Goal: Task Accomplishment & Management: Complete application form

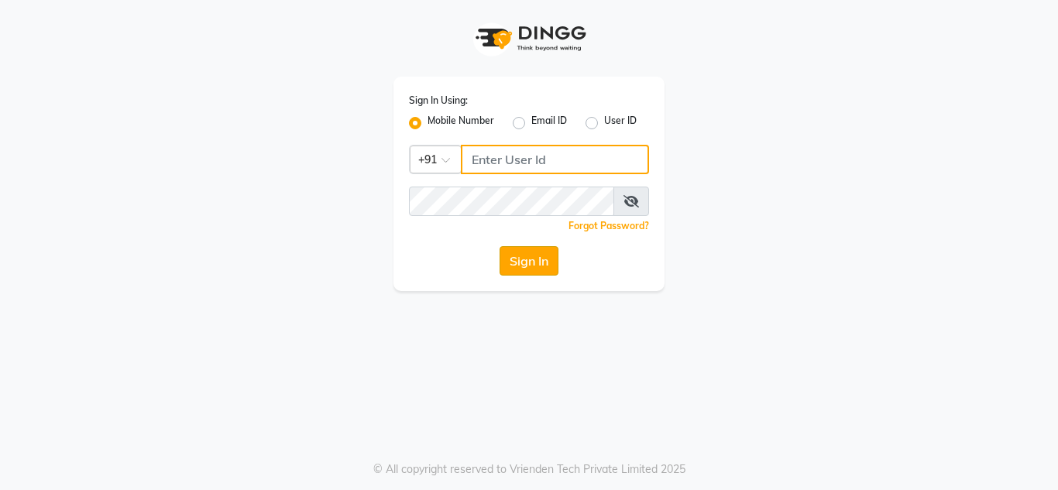
type input "9310554889"
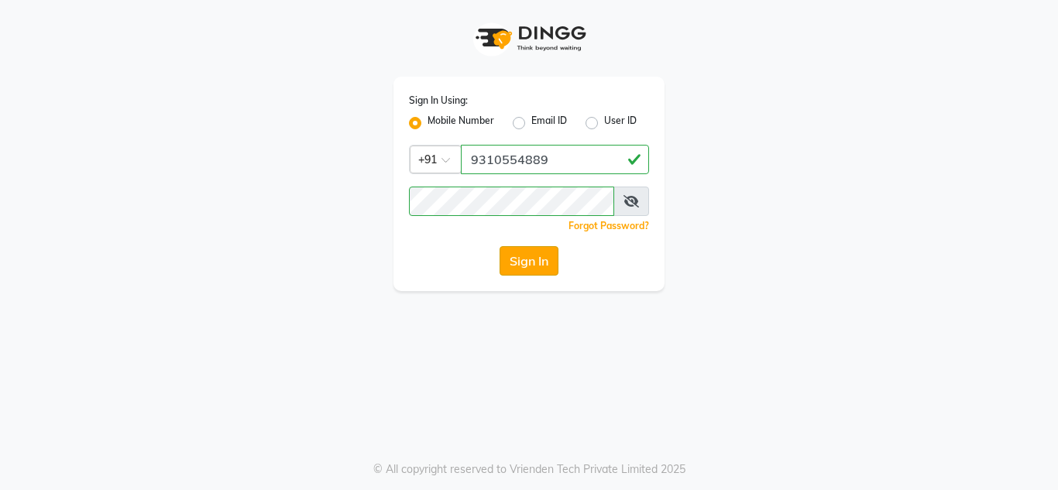
click at [527, 257] on button "Sign In" at bounding box center [529, 260] width 59 height 29
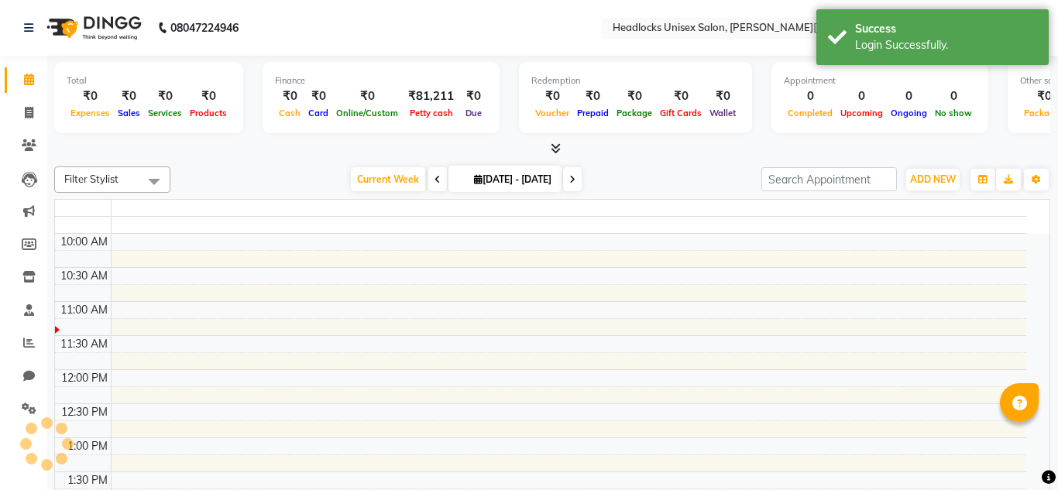
select select "en"
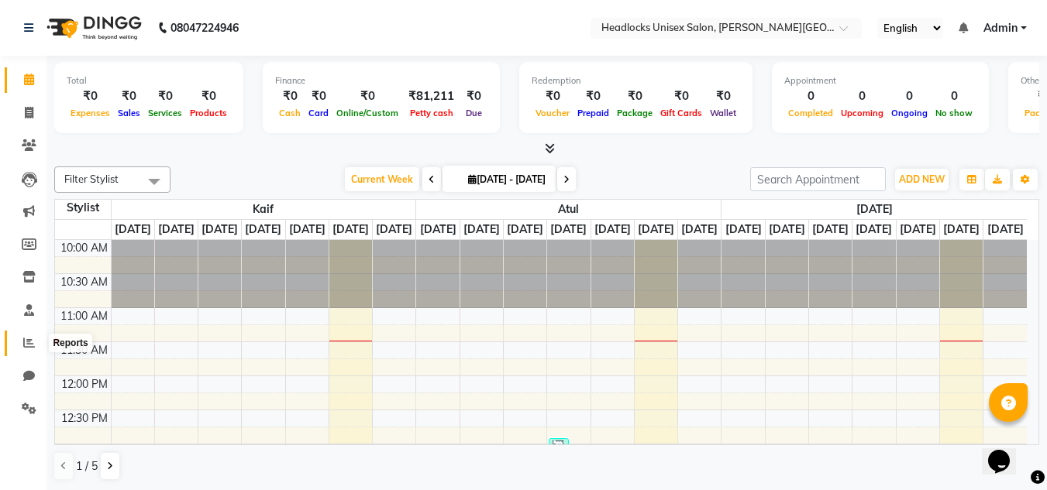
click at [30, 345] on icon at bounding box center [29, 343] width 12 height 12
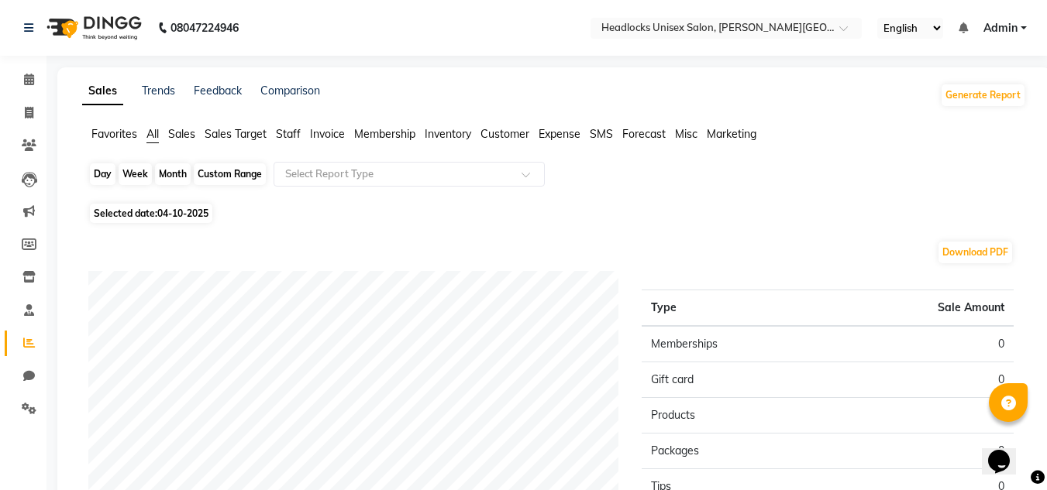
click at [97, 170] on div "Day" at bounding box center [103, 174] width 26 height 22
select select "10"
select select "2025"
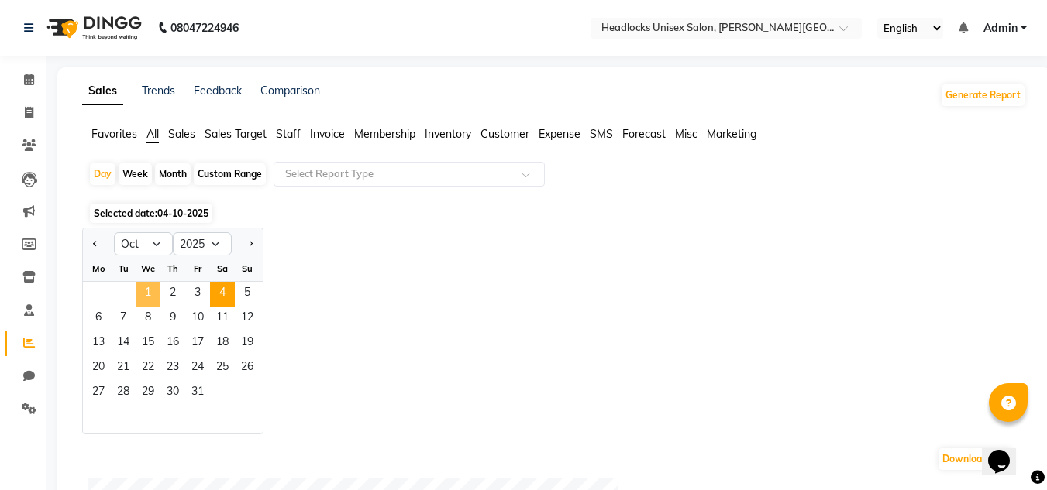
click at [152, 296] on span "1" at bounding box center [148, 294] width 25 height 25
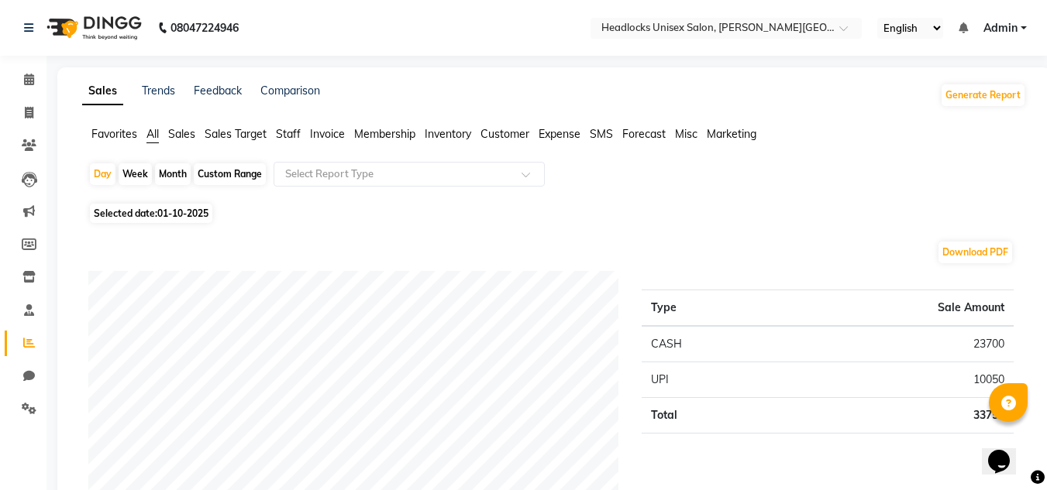
click at [181, 170] on div "Month" at bounding box center [173, 174] width 36 height 22
select select "10"
select select "2025"
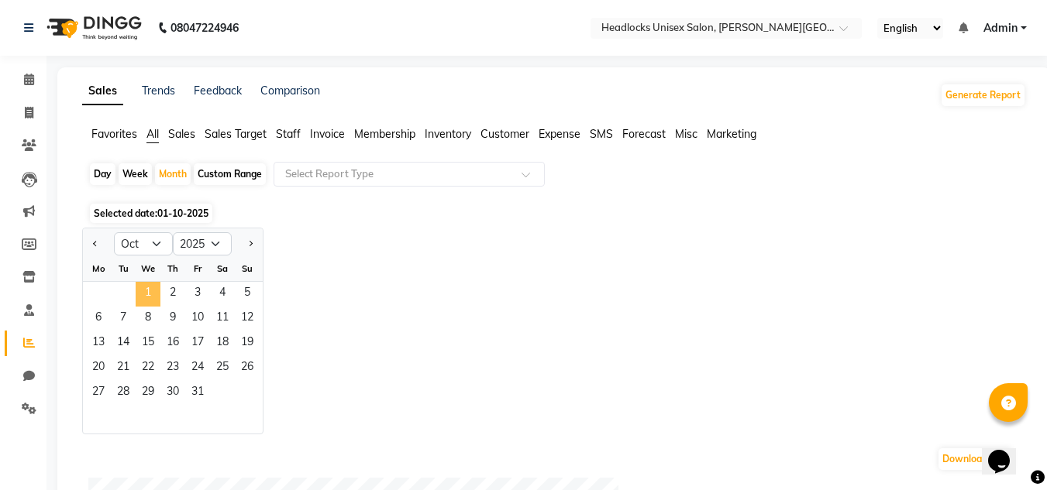
click at [139, 284] on span "1" at bounding box center [148, 294] width 25 height 25
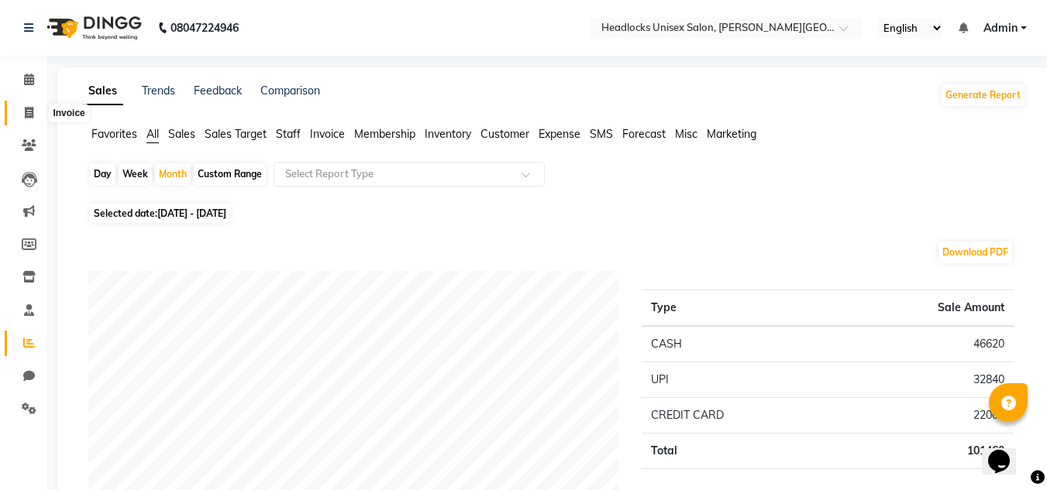
click at [28, 113] on icon at bounding box center [29, 113] width 9 height 12
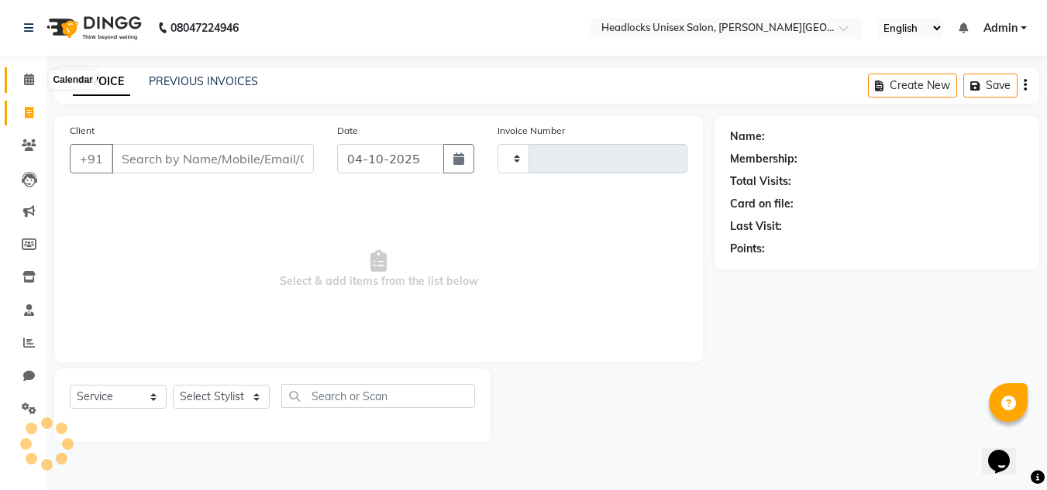
click at [28, 80] on icon at bounding box center [29, 80] width 10 height 12
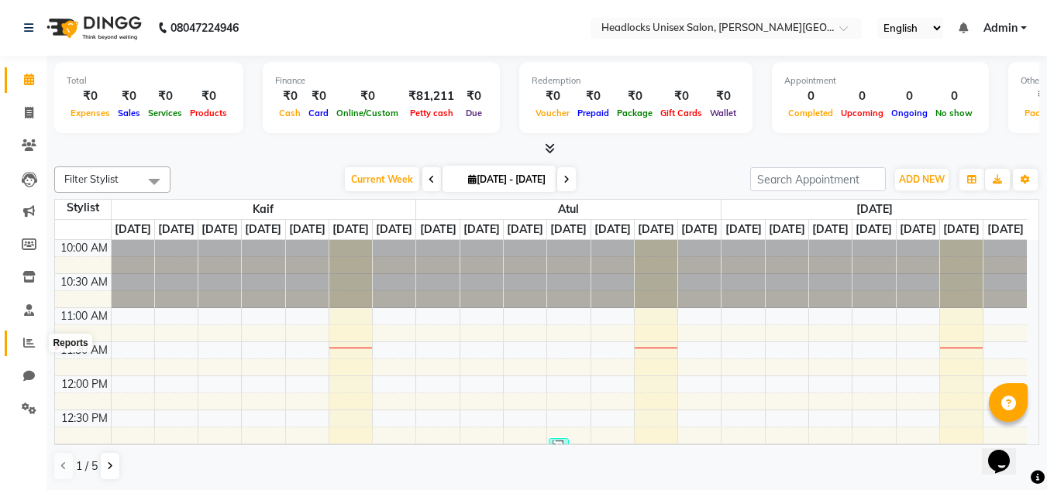
click at [26, 340] on icon at bounding box center [29, 343] width 12 height 12
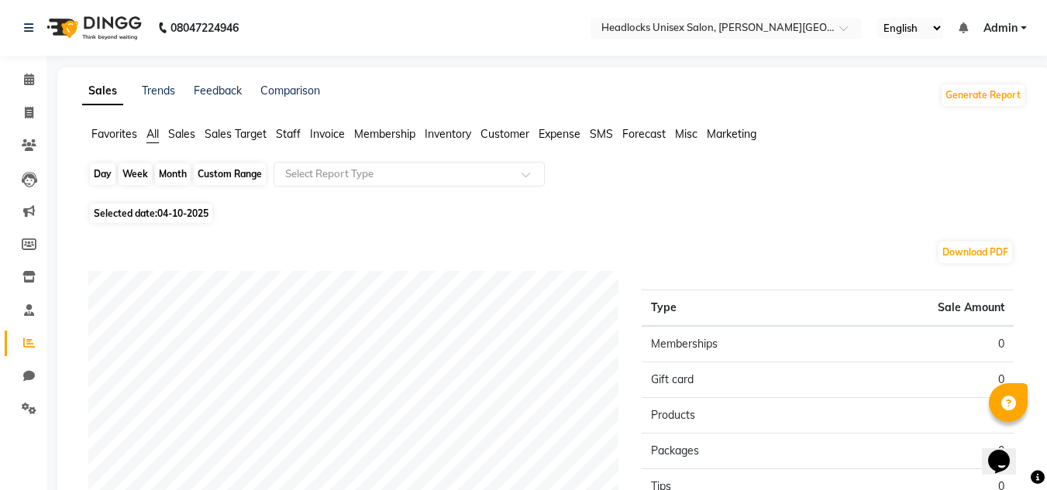
click at [98, 173] on div "Day" at bounding box center [103, 174] width 26 height 22
select select "10"
select select "2025"
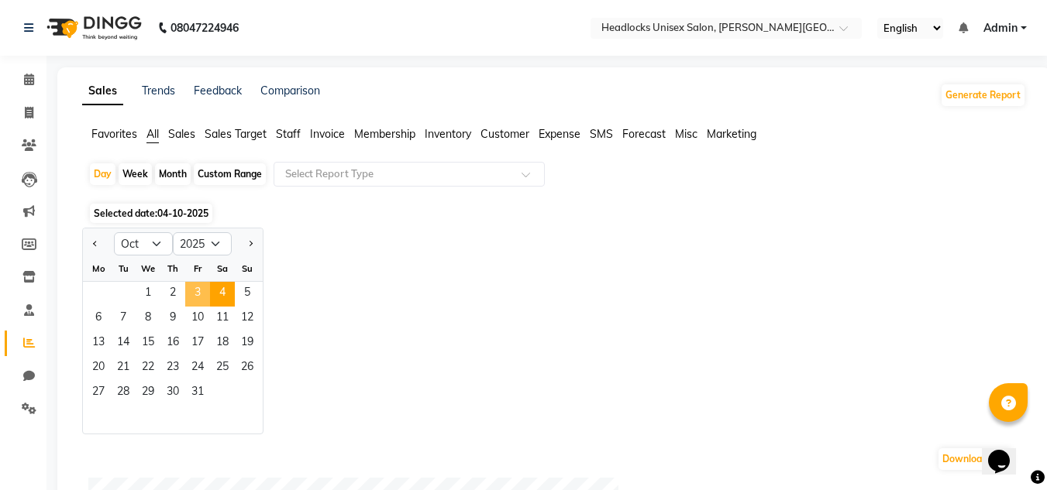
click at [199, 293] on span "3" at bounding box center [197, 294] width 25 height 25
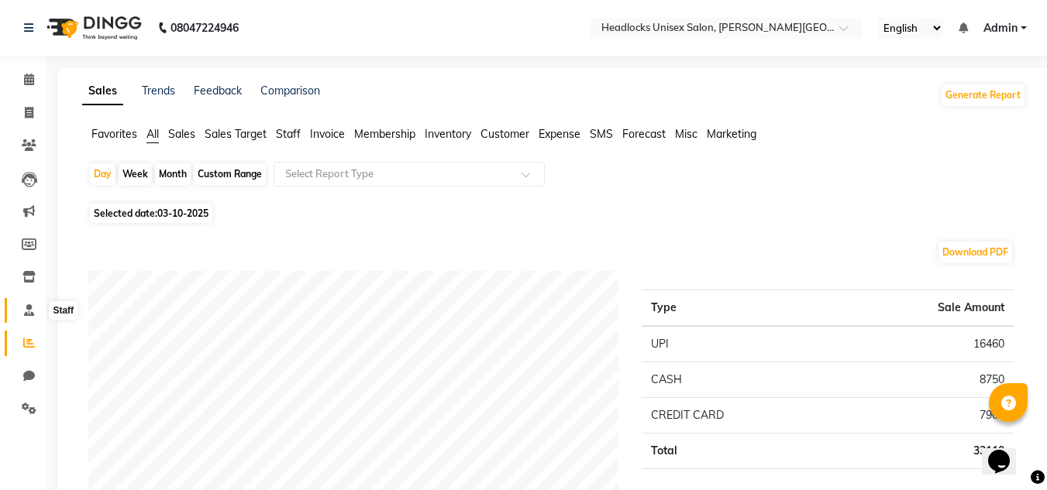
click at [27, 305] on icon at bounding box center [29, 310] width 10 height 12
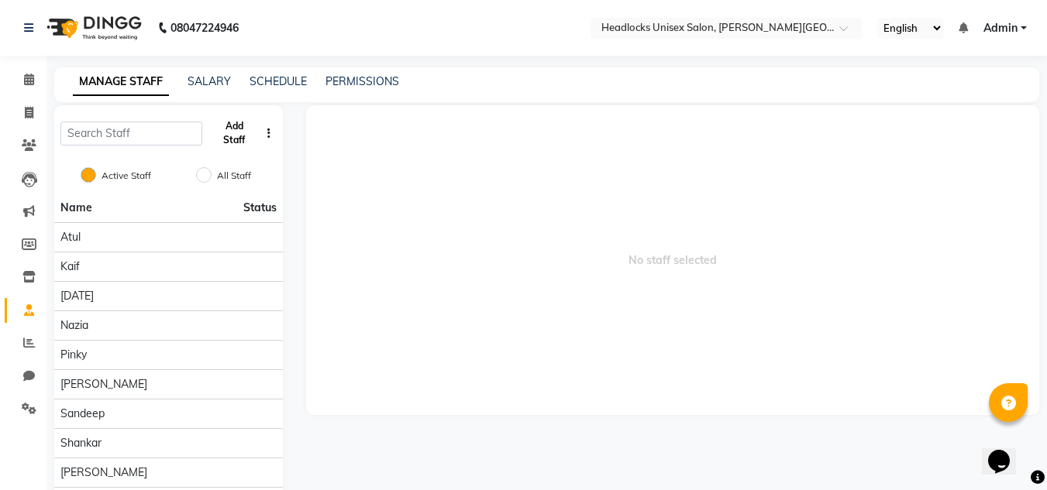
click at [228, 139] on button "Add Staff" at bounding box center [233, 133] width 51 height 40
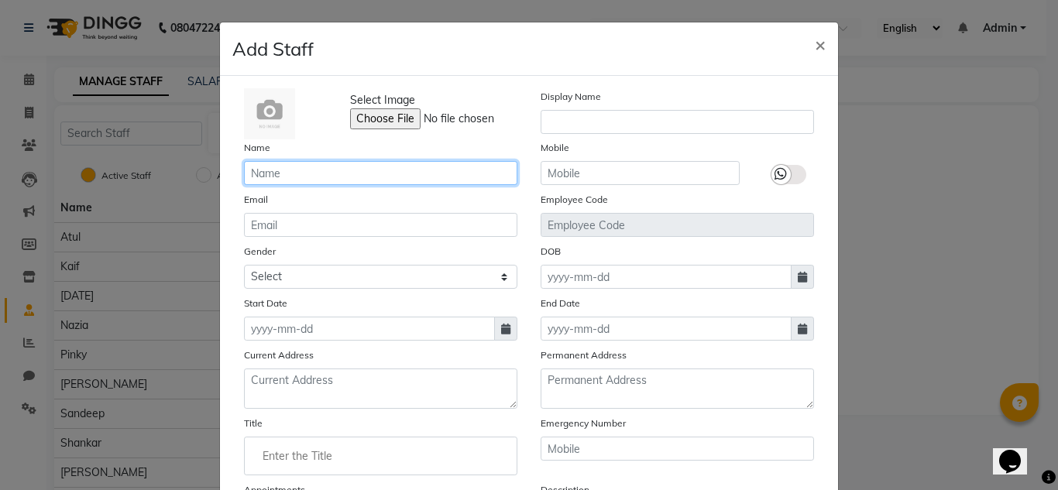
click at [271, 180] on input "text" at bounding box center [380, 173] width 273 height 24
click at [252, 174] on input "[PERSON_NAME] ya" at bounding box center [380, 173] width 273 height 24
click at [298, 172] on input "[PERSON_NAME] ya" at bounding box center [380, 173] width 273 height 24
type input "[PERSON_NAME]"
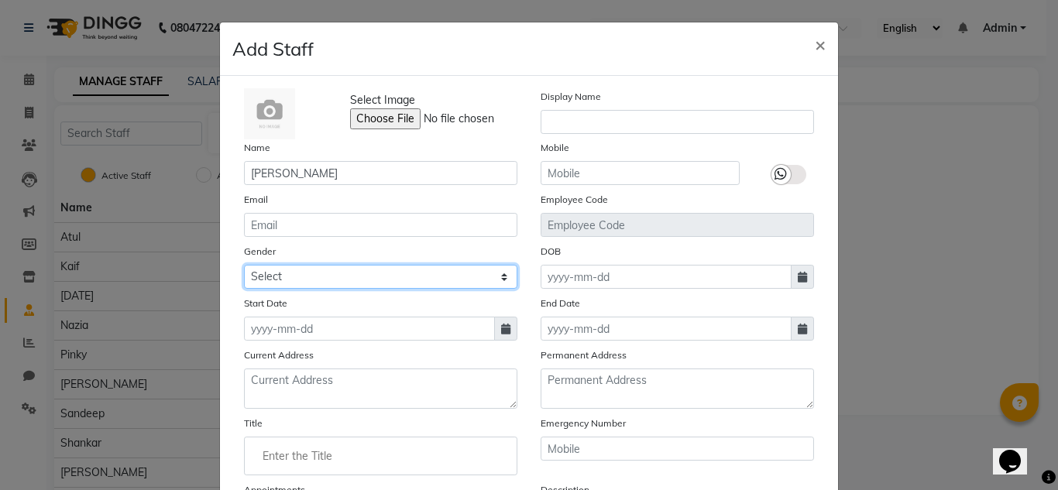
click at [498, 277] on select "Select [DEMOGRAPHIC_DATA] [DEMOGRAPHIC_DATA] Other Prefer Not To Say" at bounding box center [380, 277] width 273 height 24
select select "[DEMOGRAPHIC_DATA]"
click at [244, 265] on select "Select [DEMOGRAPHIC_DATA] [DEMOGRAPHIC_DATA] Other Prefer Not To Say" at bounding box center [380, 277] width 273 height 24
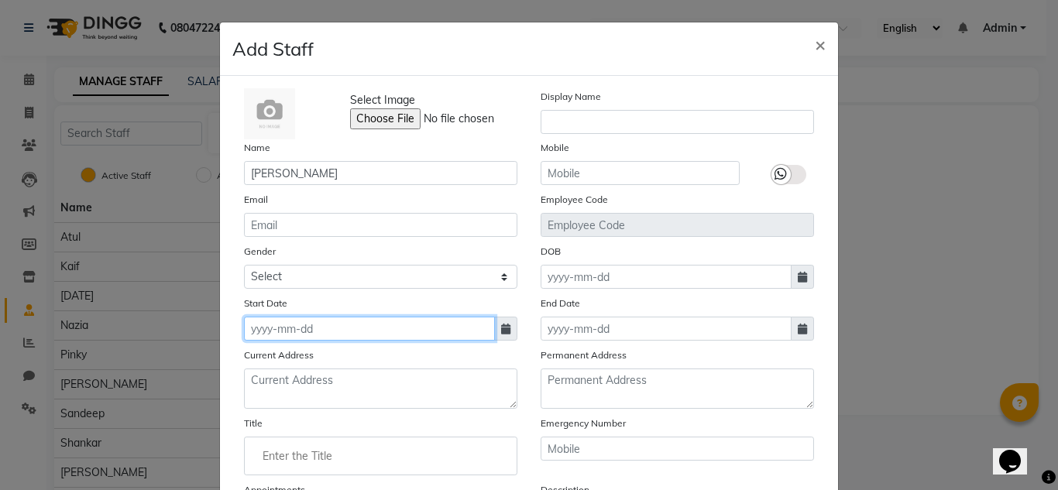
click at [252, 327] on input at bounding box center [369, 329] width 251 height 24
select select "10"
select select "2025"
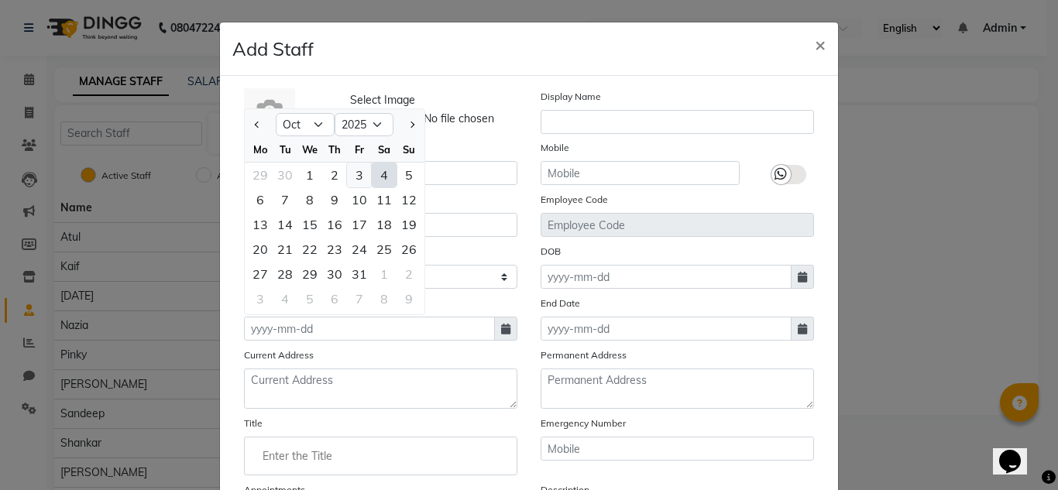
click at [352, 172] on div "3" at bounding box center [359, 175] width 25 height 25
type input "03-10-2025"
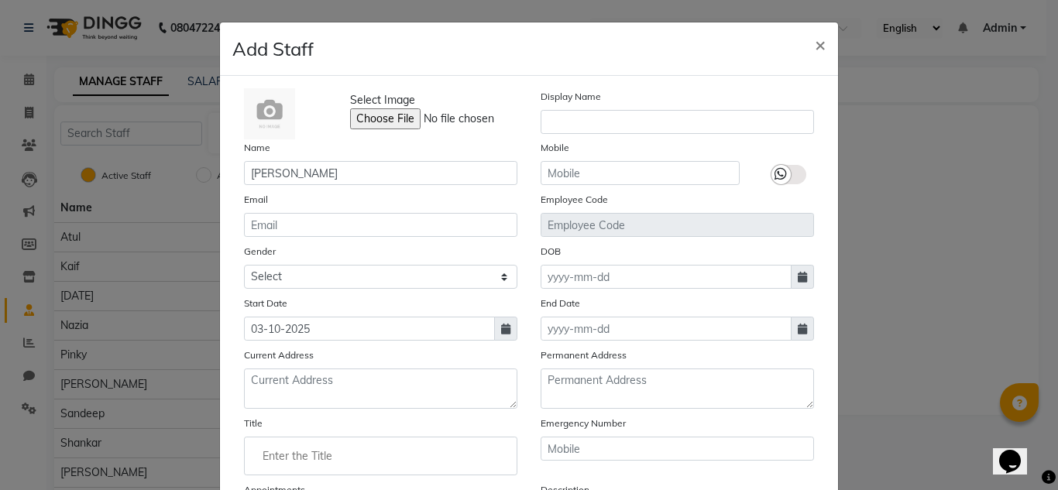
click at [345, 462] on input "Enter the Title" at bounding box center [381, 456] width 260 height 31
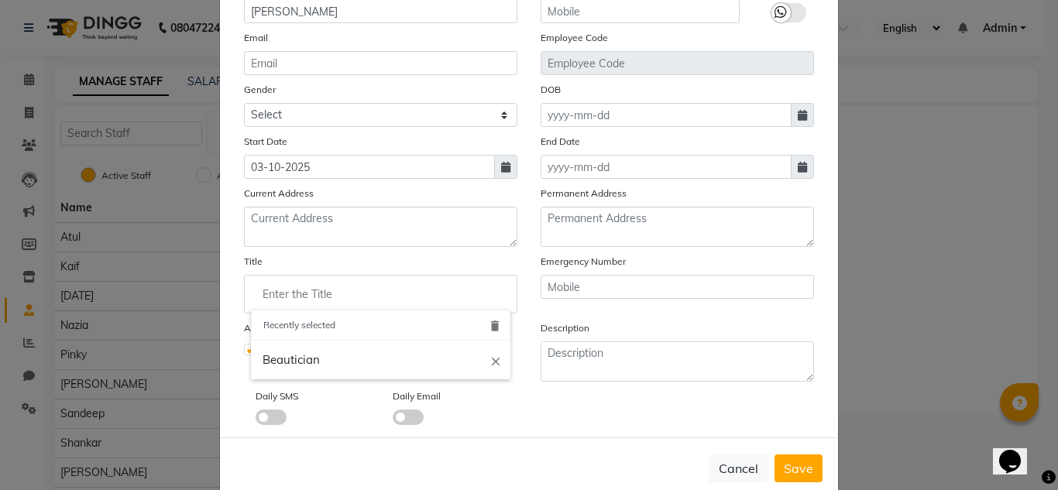
scroll to position [193, 0]
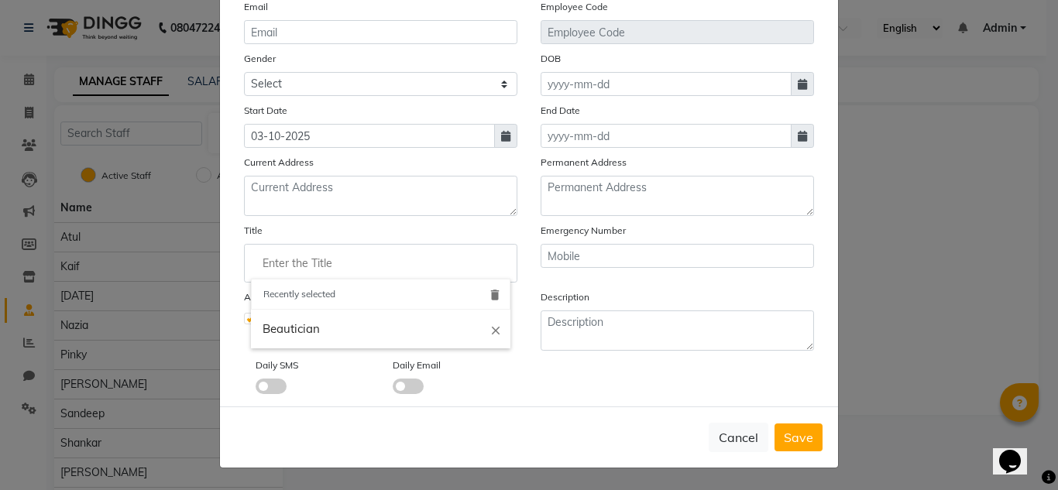
click at [489, 261] on input "Enter the Title" at bounding box center [381, 263] width 260 height 31
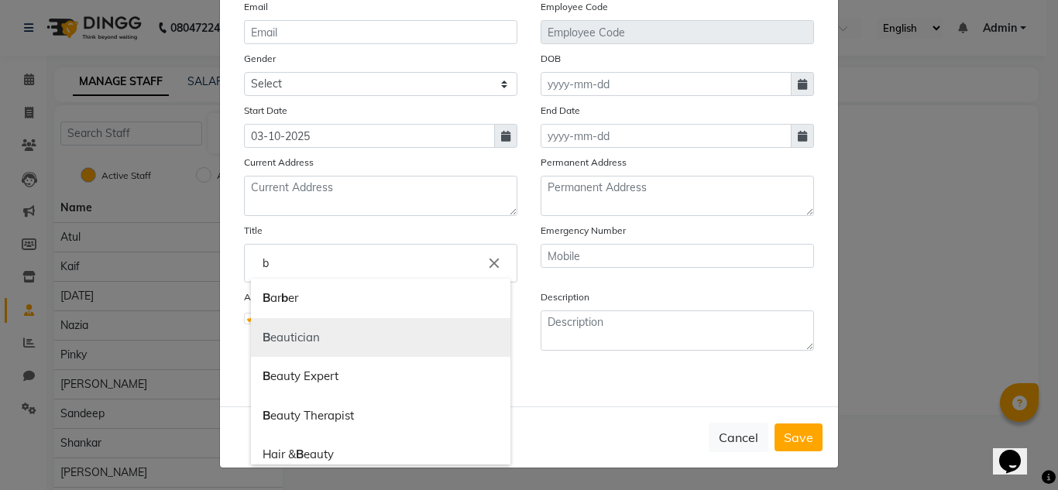
click at [377, 339] on link "B eautician" at bounding box center [381, 338] width 260 height 40
type input "Beautician"
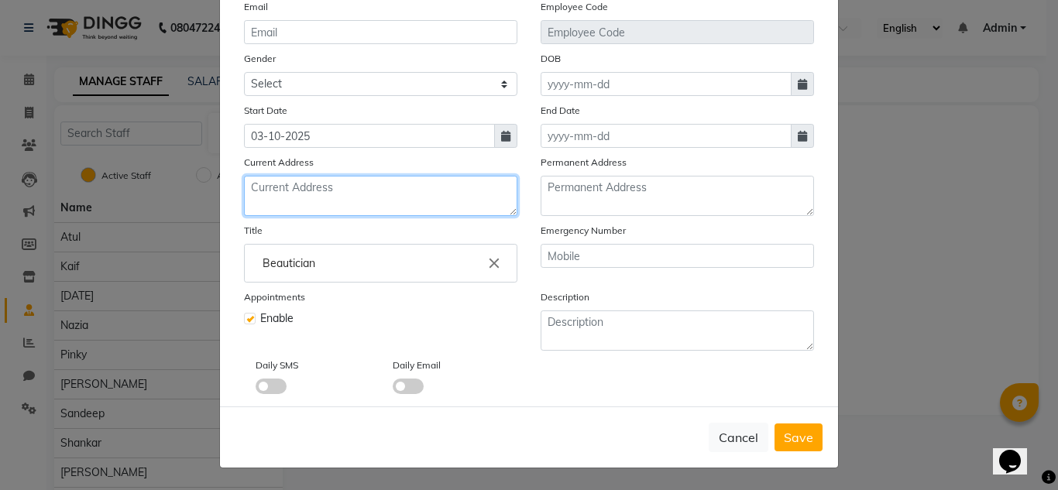
click at [321, 194] on textarea at bounding box center [380, 196] width 273 height 40
type textarea "r"
type textarea "[STREET_ADDRESS]"
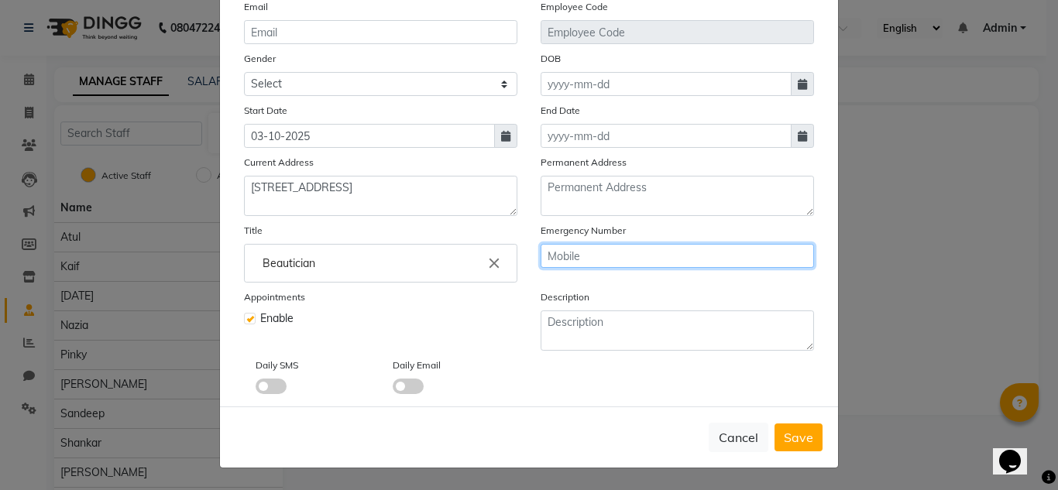
click at [562, 261] on input "text" at bounding box center [677, 256] width 273 height 24
type input "9871848373"
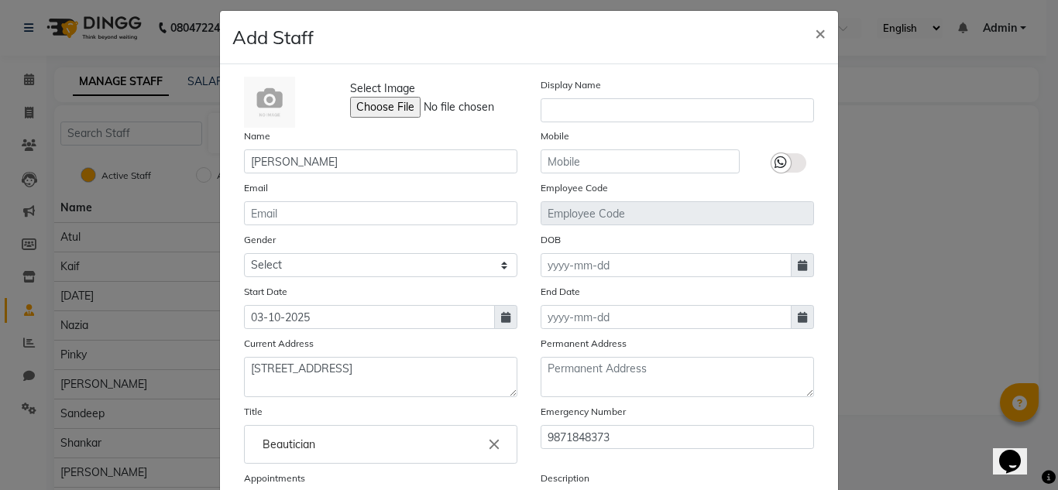
scroll to position [7, 0]
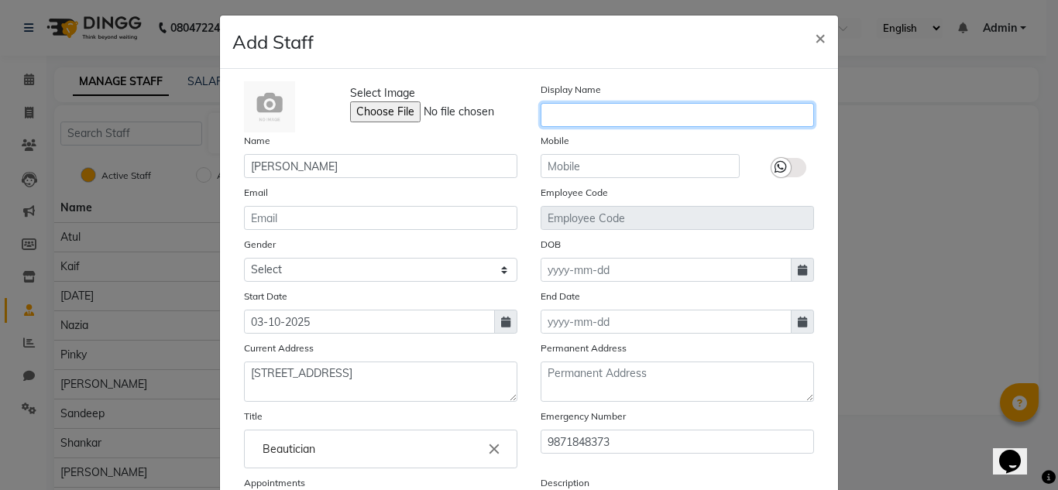
click at [734, 113] on input "text" at bounding box center [677, 115] width 273 height 24
type input "Nidhi"
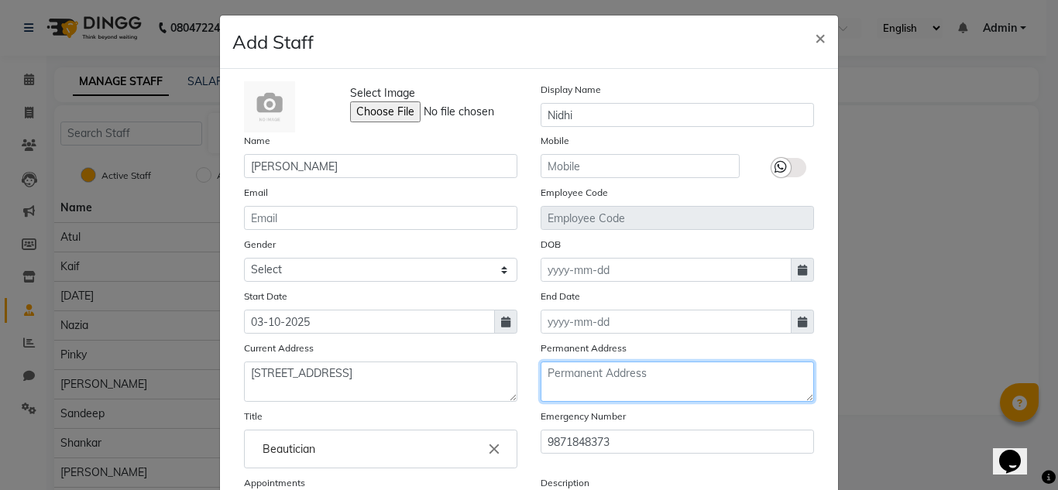
click at [586, 377] on textarea at bounding box center [677, 382] width 273 height 40
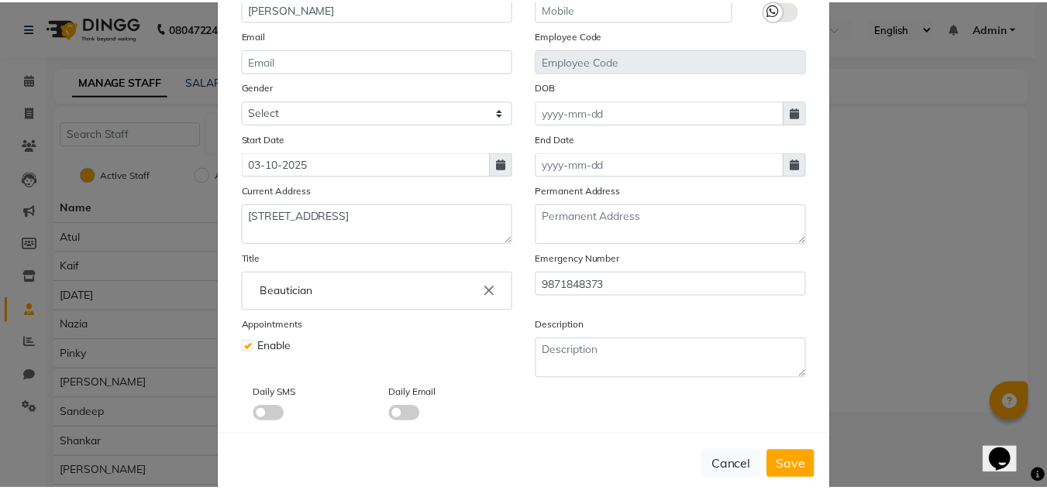
scroll to position [193, 0]
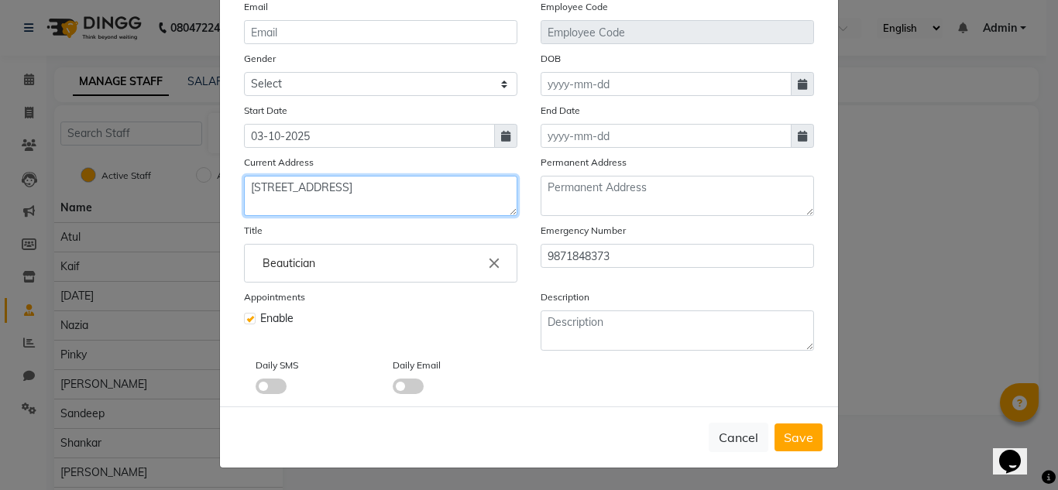
click at [244, 184] on textarea "[STREET_ADDRESS]" at bounding box center [380, 196] width 273 height 40
click at [246, 191] on textarea "[STREET_ADDRESS]" at bounding box center [380, 196] width 273 height 40
drag, startPoint x: 246, startPoint y: 191, endPoint x: 444, endPoint y: 203, distance: 198.7
click at [444, 203] on textarea "[STREET_ADDRESS]" at bounding box center [380, 196] width 273 height 40
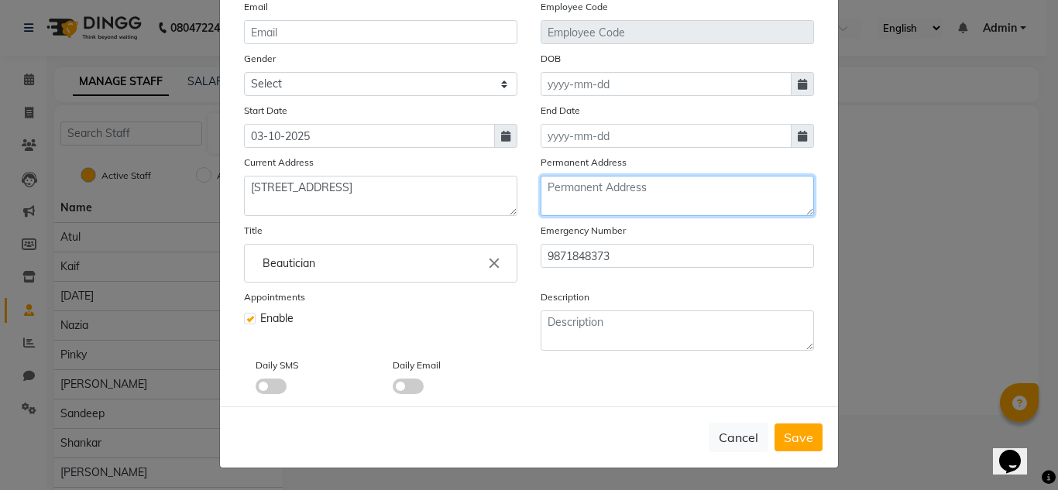
click at [559, 188] on textarea at bounding box center [677, 196] width 273 height 40
paste textarea "[STREET_ADDRESS]"
click at [687, 191] on textarea "[STREET_ADDRESS]" at bounding box center [677, 196] width 273 height 40
drag, startPoint x: 687, startPoint y: 191, endPoint x: 663, endPoint y: 203, distance: 27.0
click at [663, 203] on textarea "[STREET_ADDRESS]" at bounding box center [677, 196] width 273 height 40
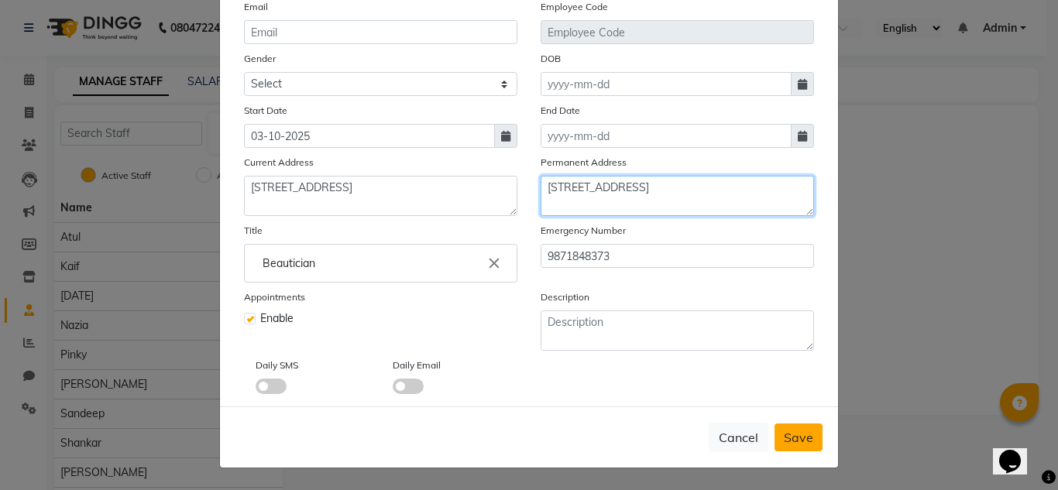
type textarea "[STREET_ADDRESS]"
click at [793, 430] on span "Save" at bounding box center [798, 437] width 29 height 15
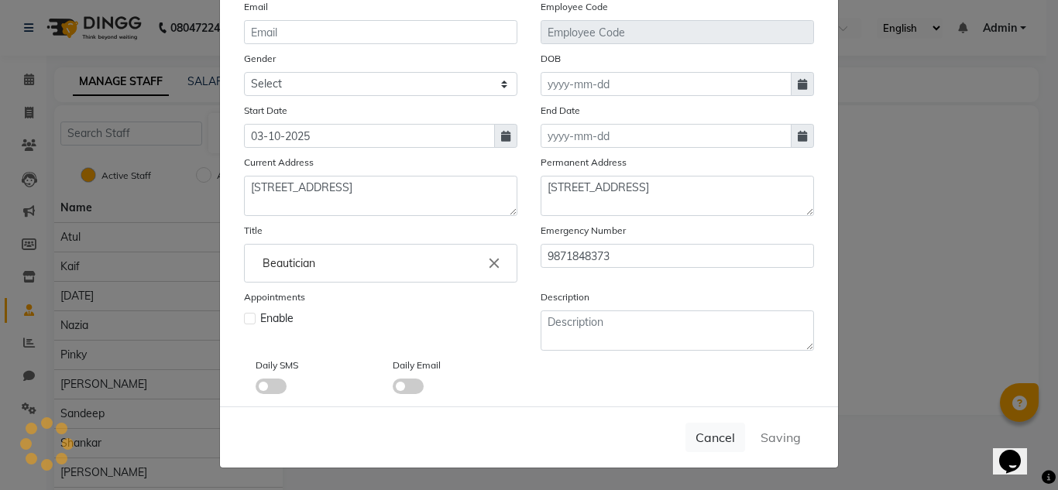
select select
checkbox input "false"
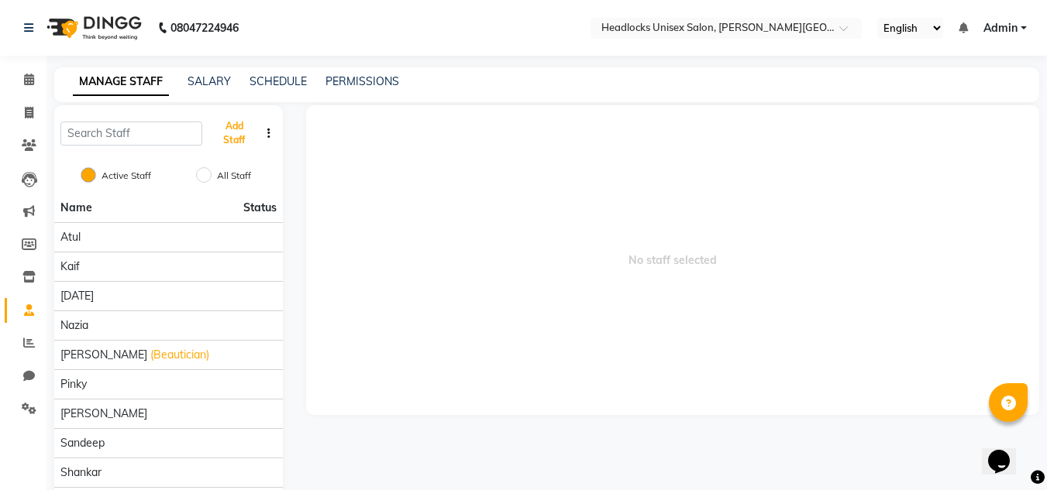
scroll to position [88, 0]
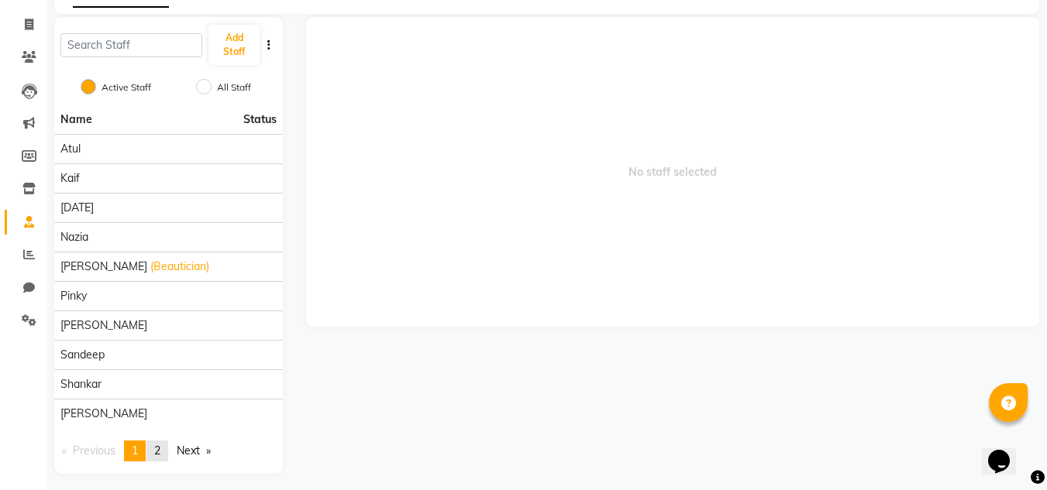
click at [160, 445] on span "2" at bounding box center [157, 451] width 6 height 14
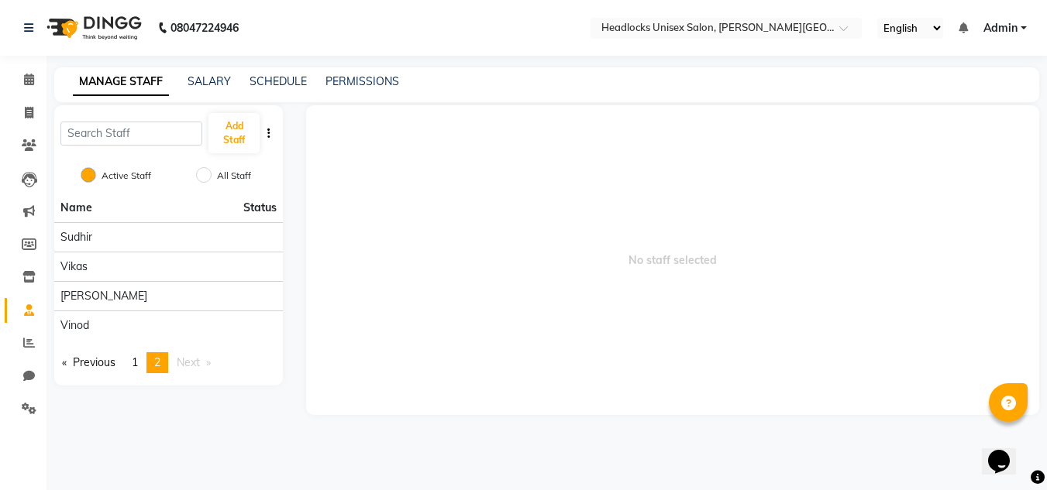
scroll to position [0, 0]
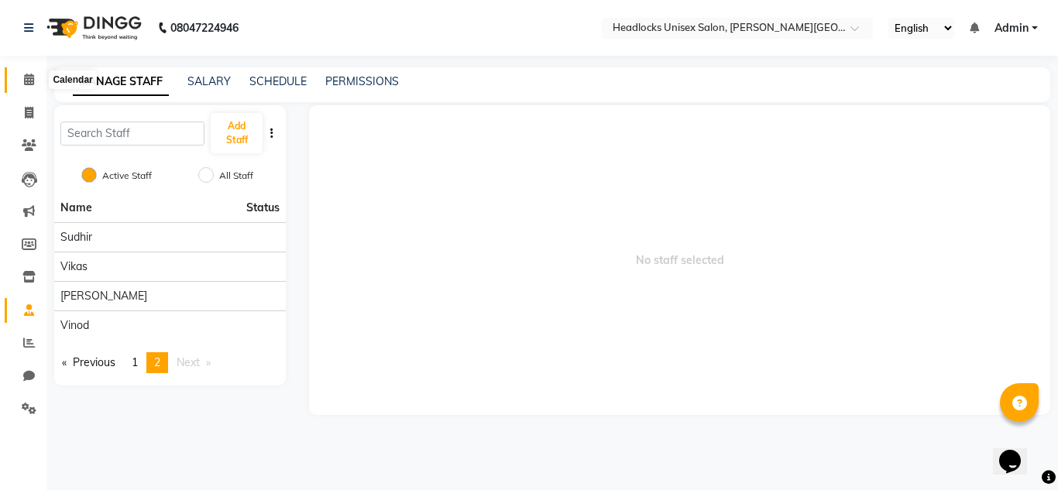
click at [31, 79] on icon at bounding box center [29, 80] width 10 height 12
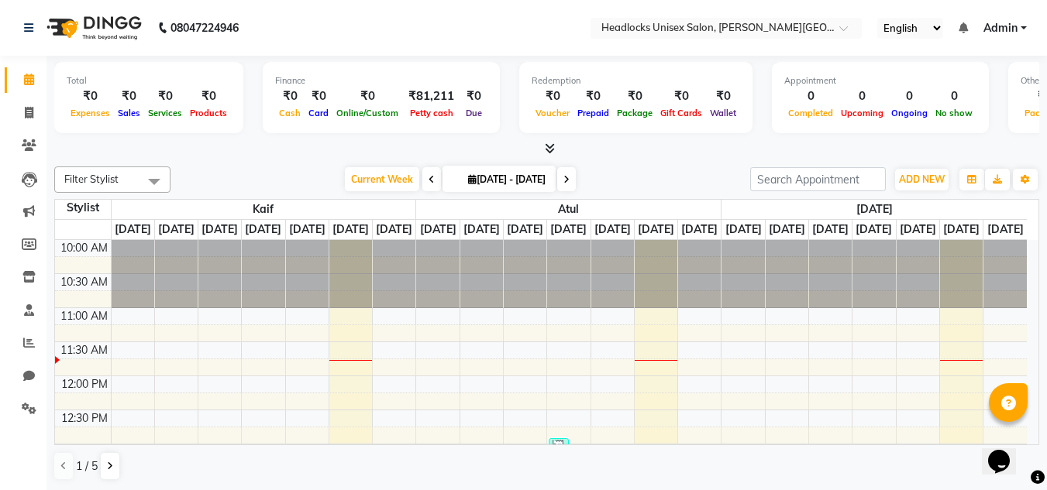
click at [0, 296] on li "Staff" at bounding box center [23, 310] width 46 height 33
click at [29, 345] on icon at bounding box center [29, 343] width 12 height 12
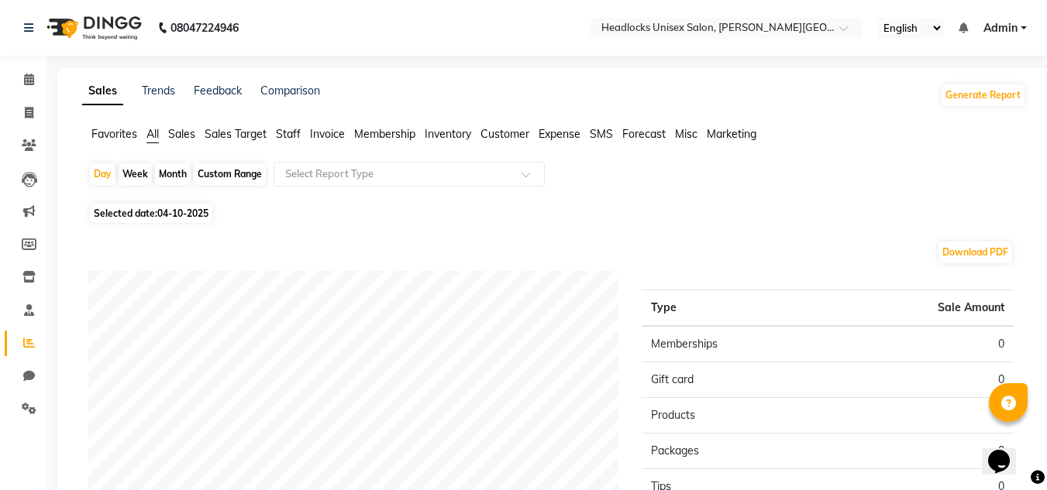
click at [173, 172] on div "Month" at bounding box center [173, 174] width 36 height 22
select select "10"
select select "2025"
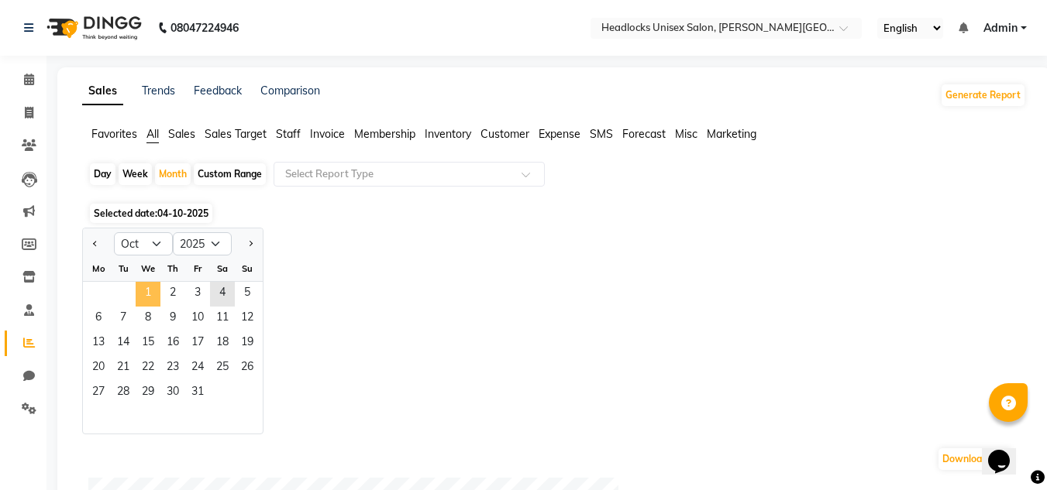
click at [147, 298] on span "1" at bounding box center [148, 294] width 25 height 25
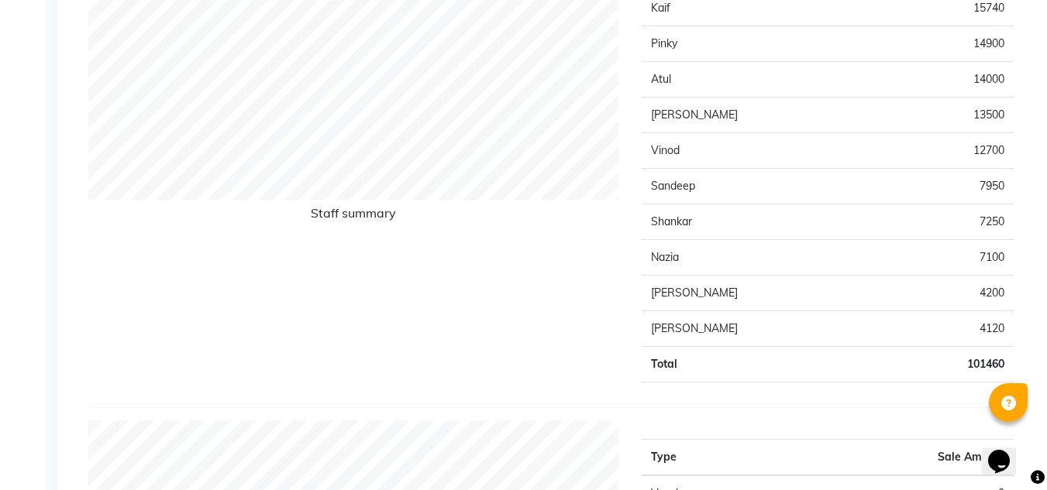
scroll to position [671, 0]
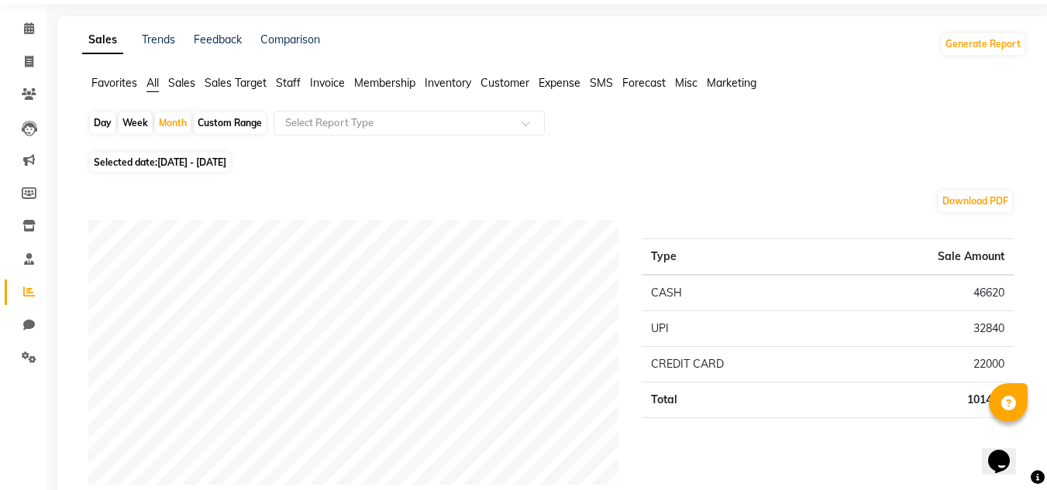
scroll to position [0, 0]
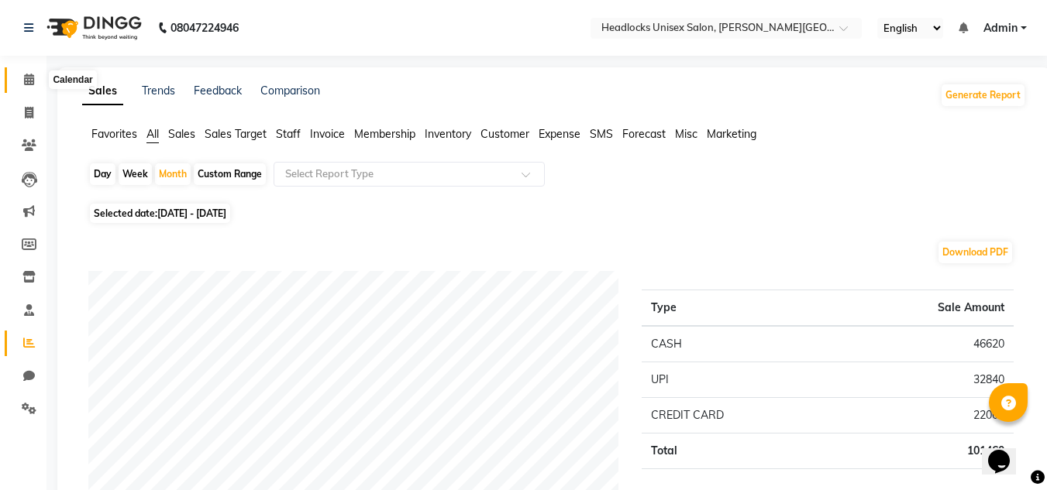
click at [30, 76] on icon at bounding box center [29, 80] width 10 height 12
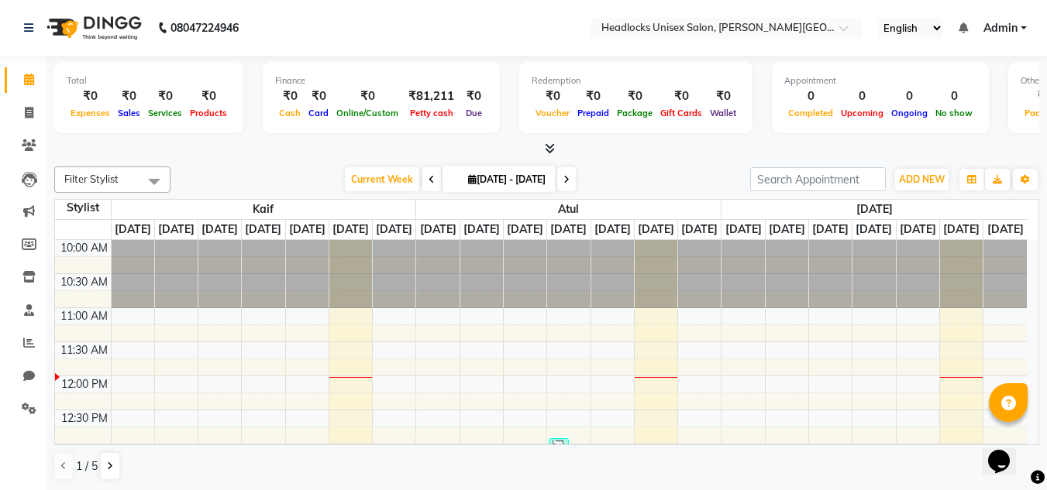
click at [33, 74] on icon at bounding box center [29, 80] width 10 height 12
click at [29, 112] on icon at bounding box center [29, 113] width 9 height 12
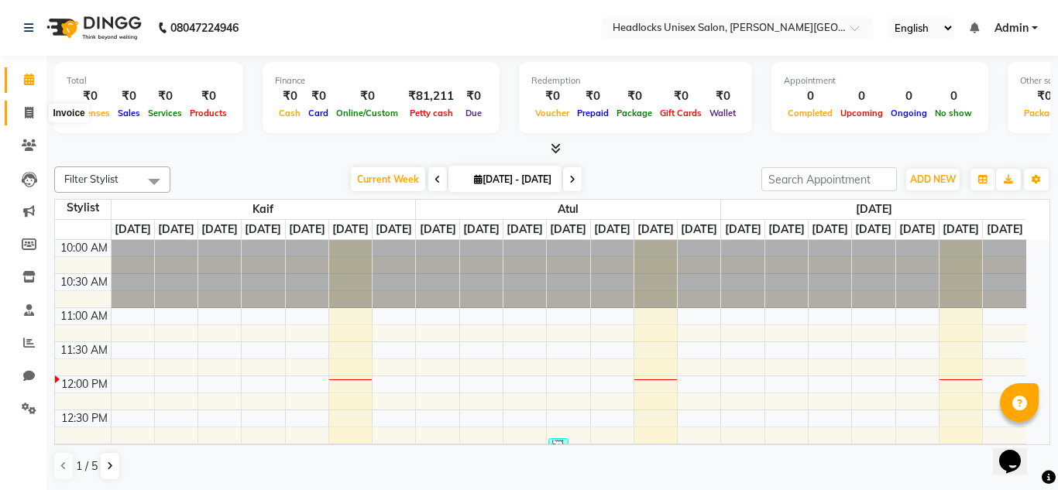
select select "service"
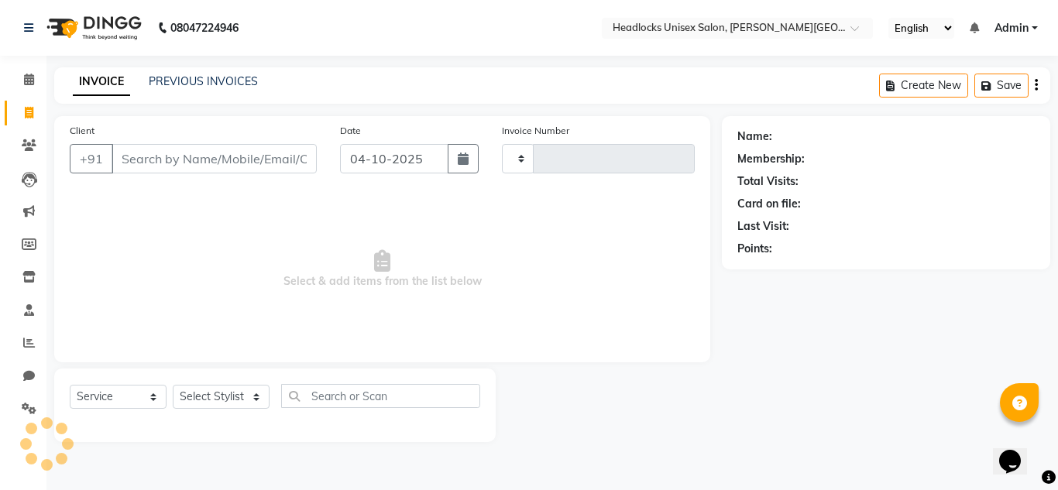
type input "3906"
select select "6850"
click at [204, 148] on input "Client" at bounding box center [214, 158] width 205 height 29
click at [202, 155] on input "Client" at bounding box center [214, 158] width 205 height 29
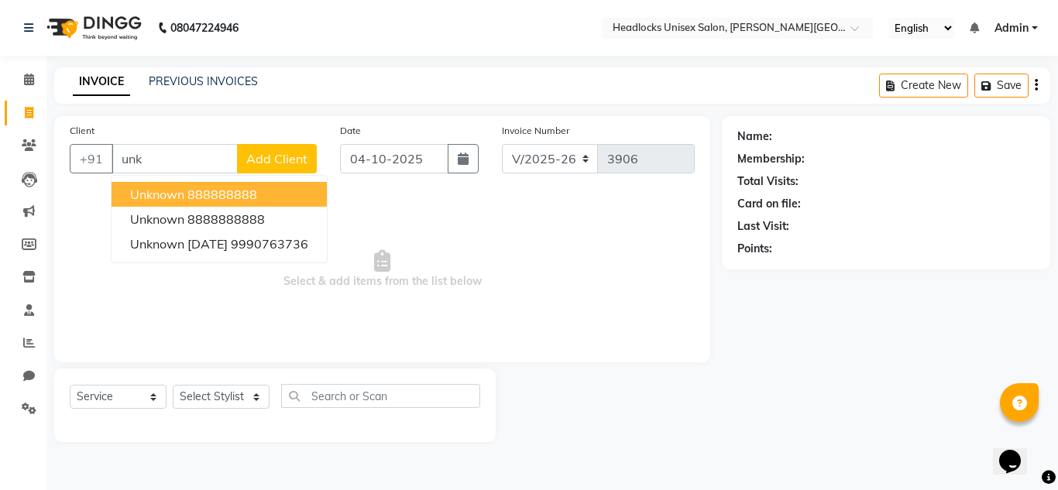
click at [210, 186] on button "unknown 888888888" at bounding box center [219, 194] width 215 height 25
type input "888888888"
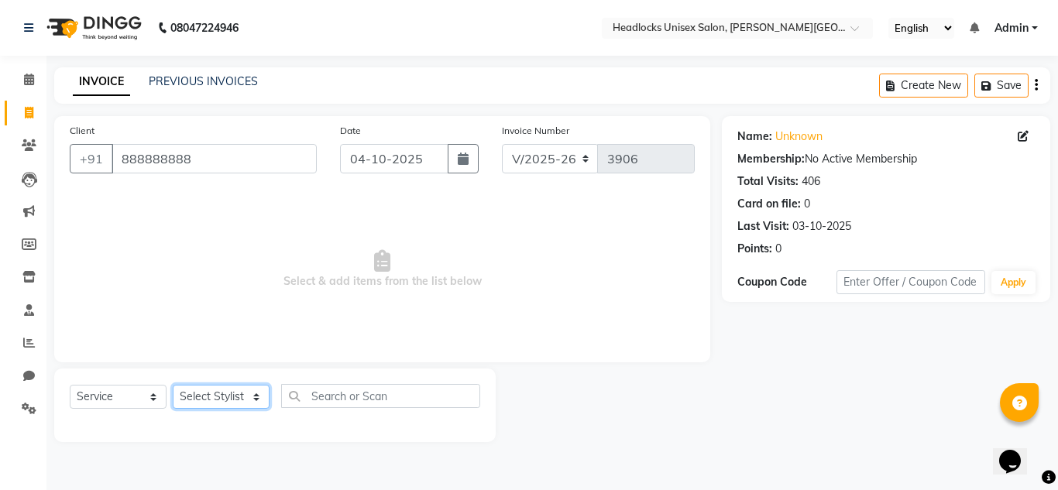
click at [201, 397] on select "Select Stylist Atul Kaif [DATE] [PERSON_NAME] [PERSON_NAME] [PERSON_NAME] [PERS…" at bounding box center [221, 397] width 97 height 24
select select "53627"
click at [173, 385] on select "Select Stylist Atul Kaif [DATE] [PERSON_NAME] [PERSON_NAME] [PERSON_NAME] [PERS…" at bounding box center [221, 397] width 97 height 24
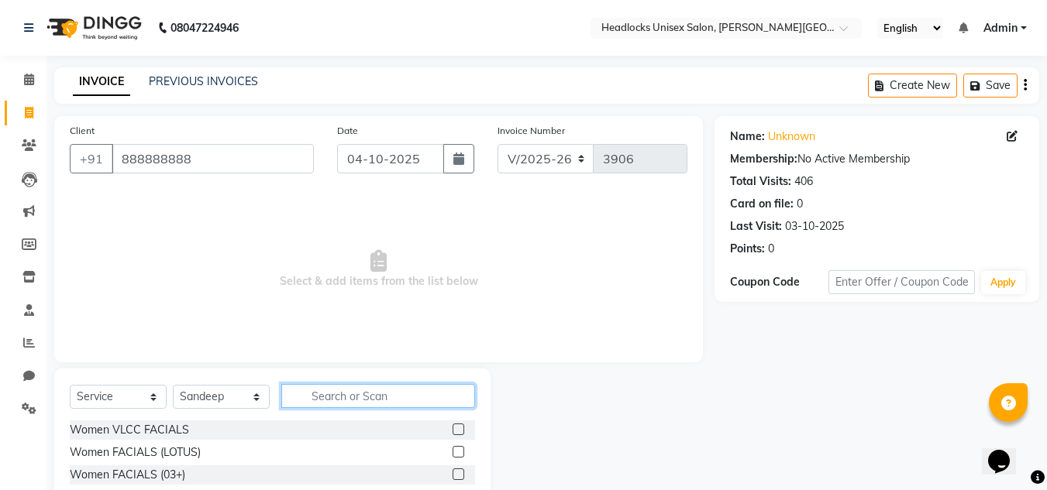
click at [401, 397] on input "text" at bounding box center [378, 396] width 194 height 24
type input "h"
type input "gen"
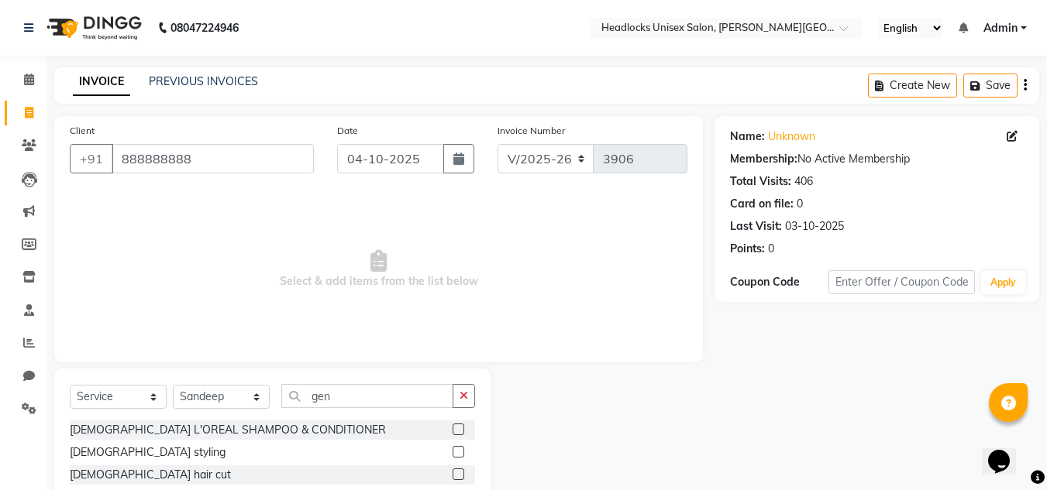
click at [464, 469] on div at bounding box center [463, 475] width 22 height 19
click at [459, 474] on label at bounding box center [458, 475] width 12 height 12
click at [459, 474] on input "checkbox" at bounding box center [457, 475] width 10 height 10
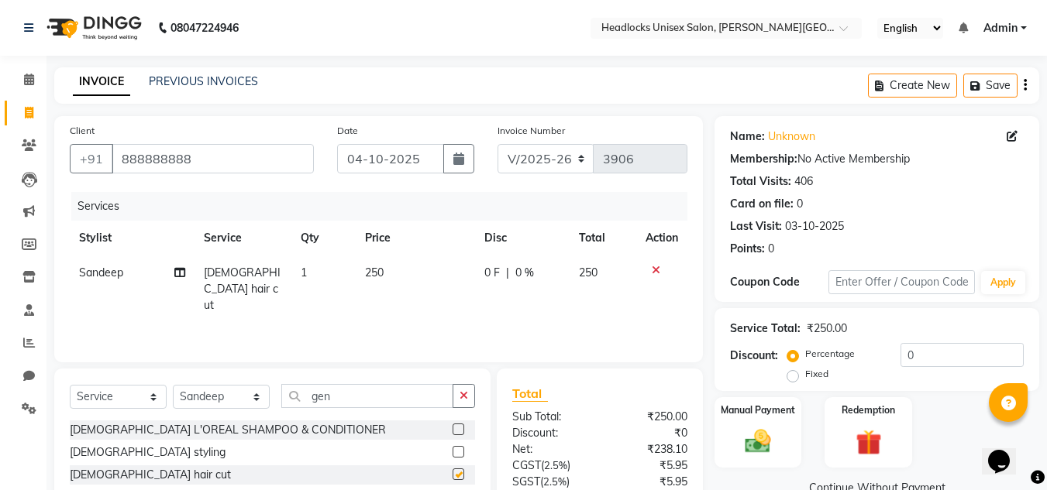
checkbox input "false"
click at [396, 270] on td "250" at bounding box center [415, 289] width 119 height 67
select select "53627"
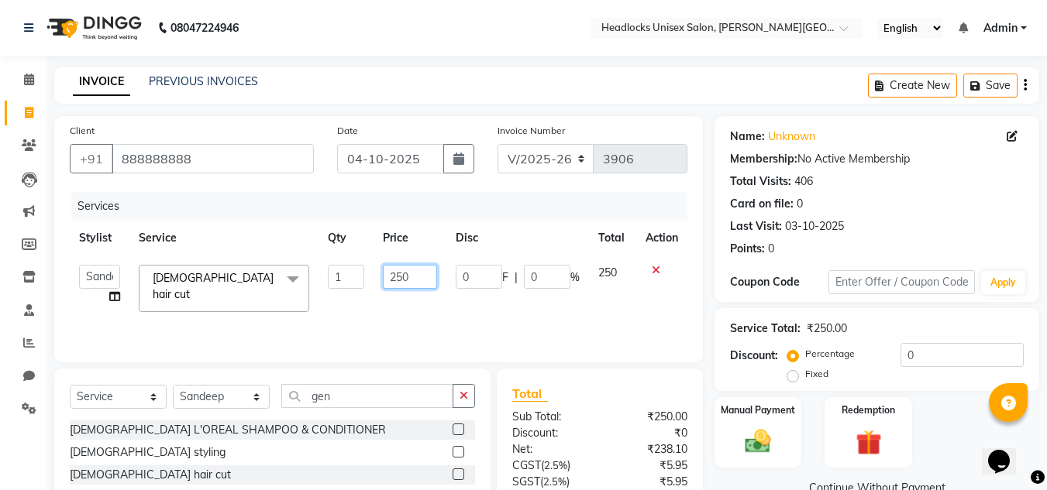
click at [414, 275] on input "250" at bounding box center [409, 277] width 53 height 24
type input "200"
click at [753, 443] on img at bounding box center [757, 441] width 43 height 31
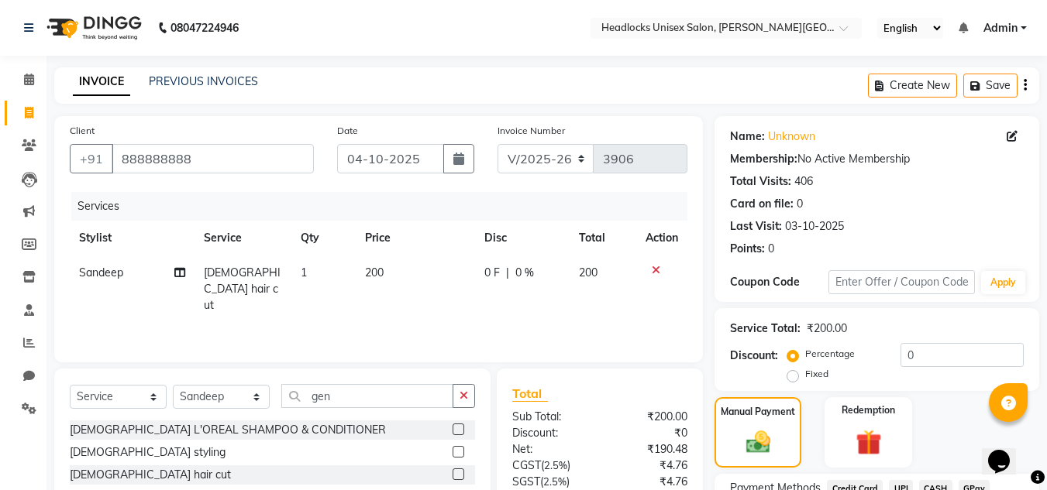
click at [1046, 412] on div "Manual Payment Redemption" at bounding box center [877, 432] width 348 height 70
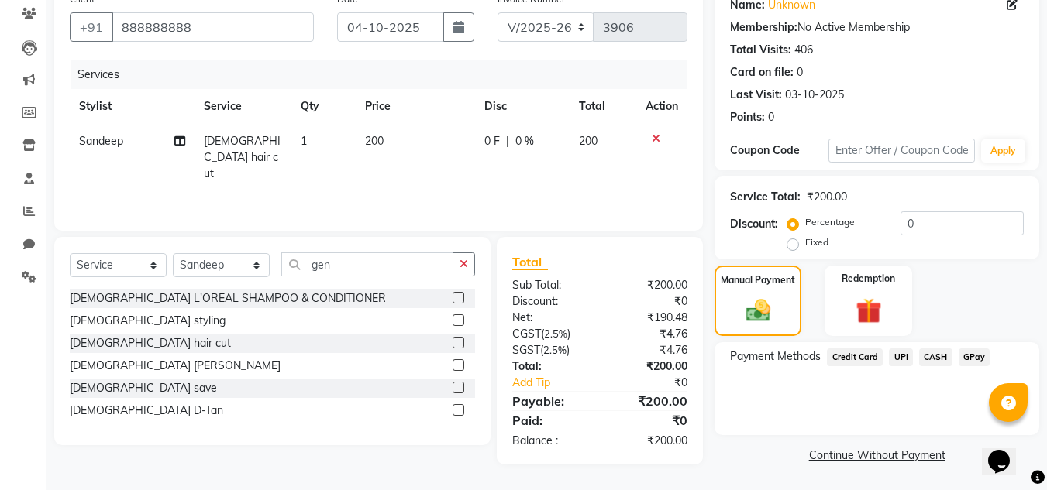
click at [906, 360] on span "UPI" at bounding box center [901, 358] width 24 height 18
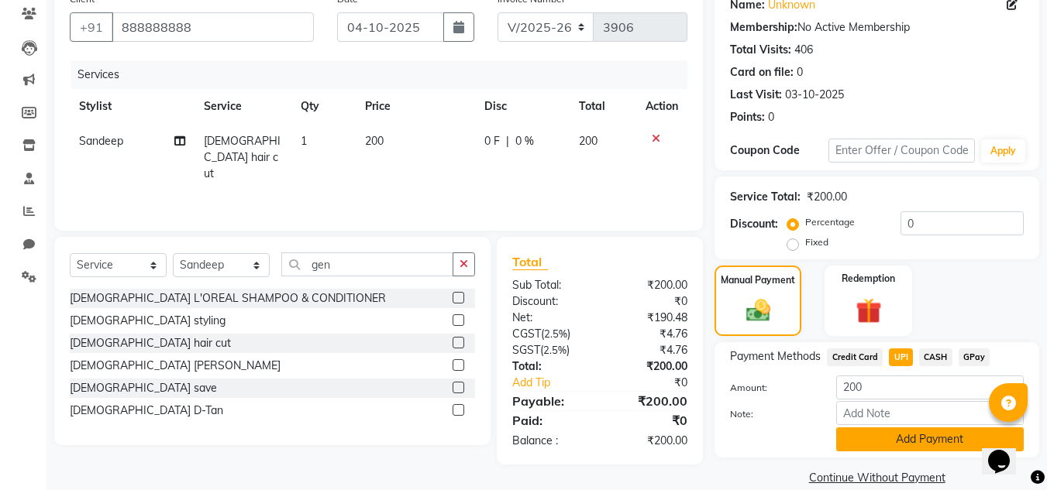
click at [910, 430] on button "Add Payment" at bounding box center [929, 440] width 187 height 24
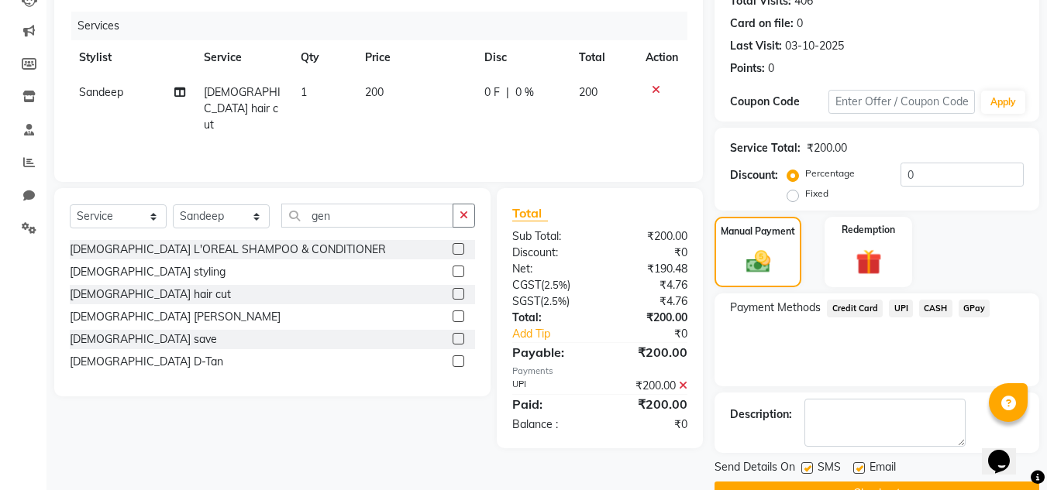
scroll to position [219, 0]
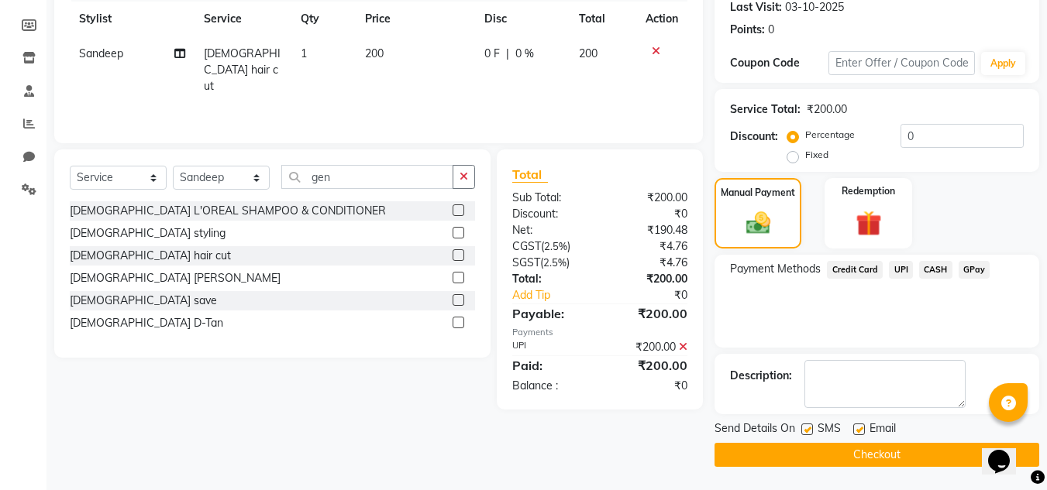
click at [930, 445] on button "Checkout" at bounding box center [876, 455] width 325 height 24
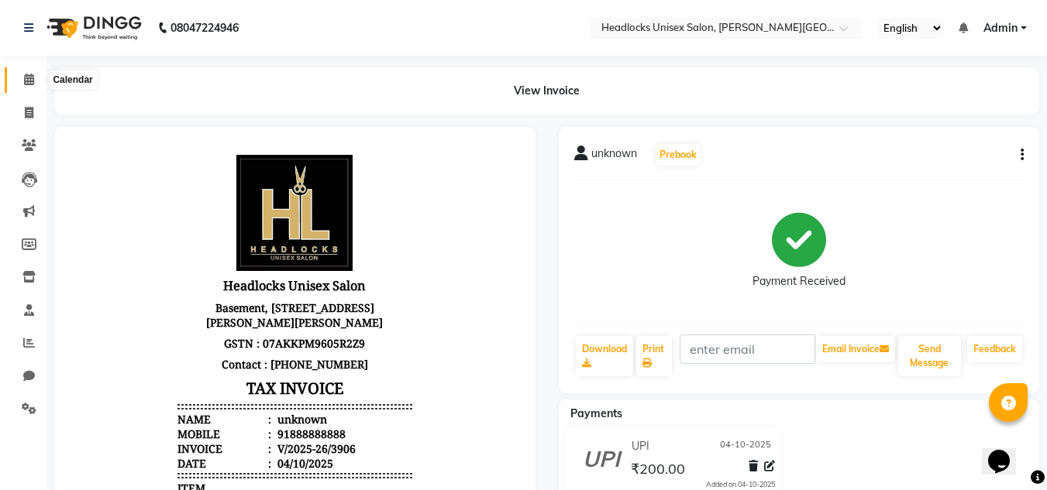
click at [24, 84] on icon at bounding box center [29, 80] width 10 height 12
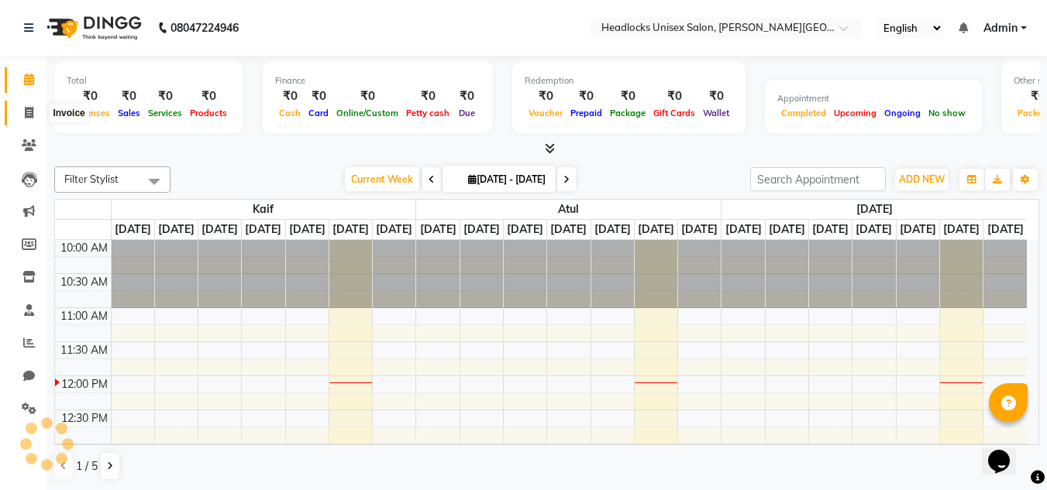
click at [27, 111] on icon at bounding box center [29, 113] width 9 height 12
select select "service"
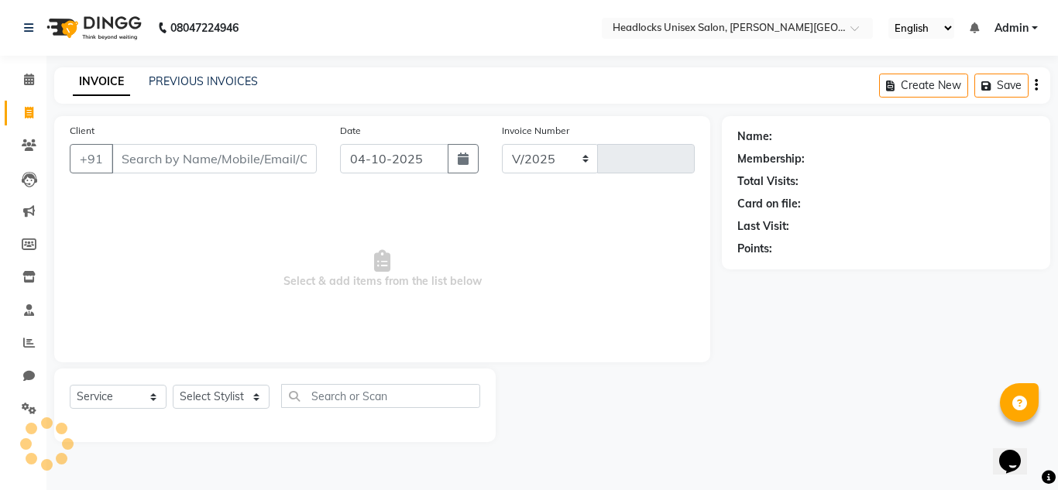
select select "6850"
type input "3907"
click at [27, 111] on icon at bounding box center [29, 113] width 9 height 12
select select "service"
type input "3907"
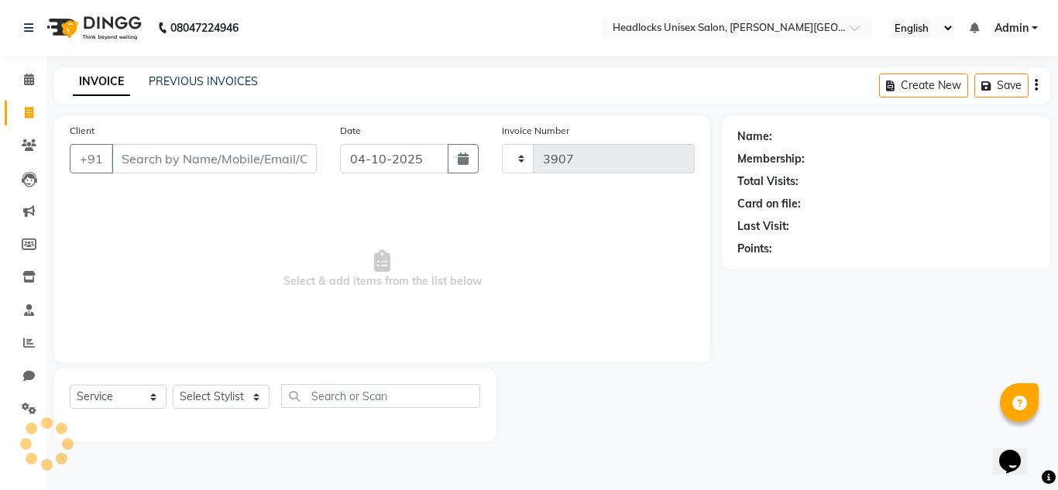
select select "6850"
click at [27, 111] on icon at bounding box center [29, 113] width 9 height 12
select select "service"
select select "6850"
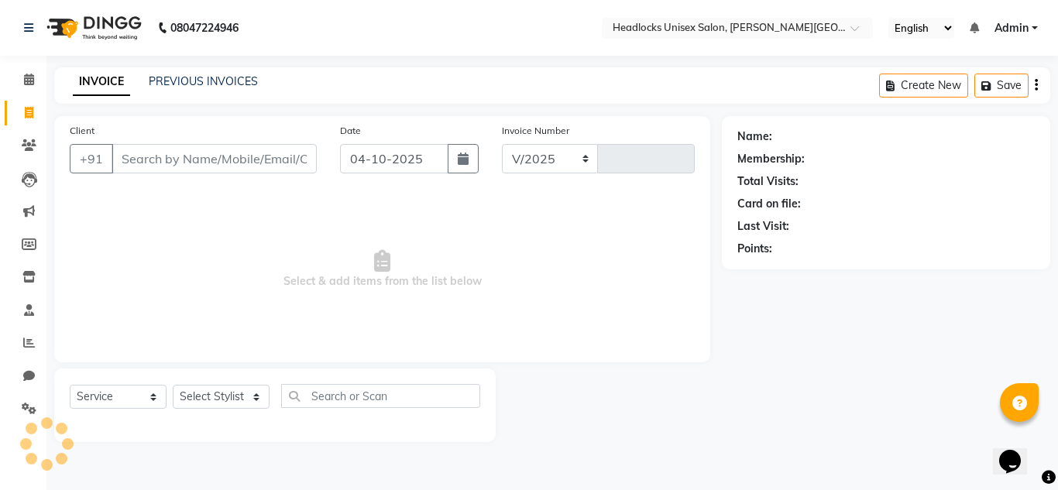
type input "3907"
click at [174, 160] on input "Client" at bounding box center [214, 158] width 205 height 29
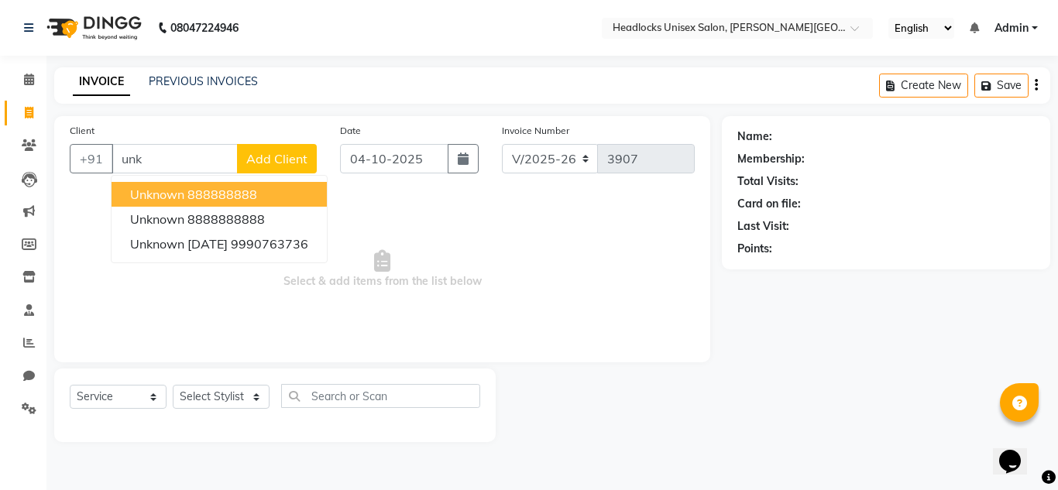
type input "unk"
click at [258, 153] on span "Add Client" at bounding box center [276, 158] width 61 height 15
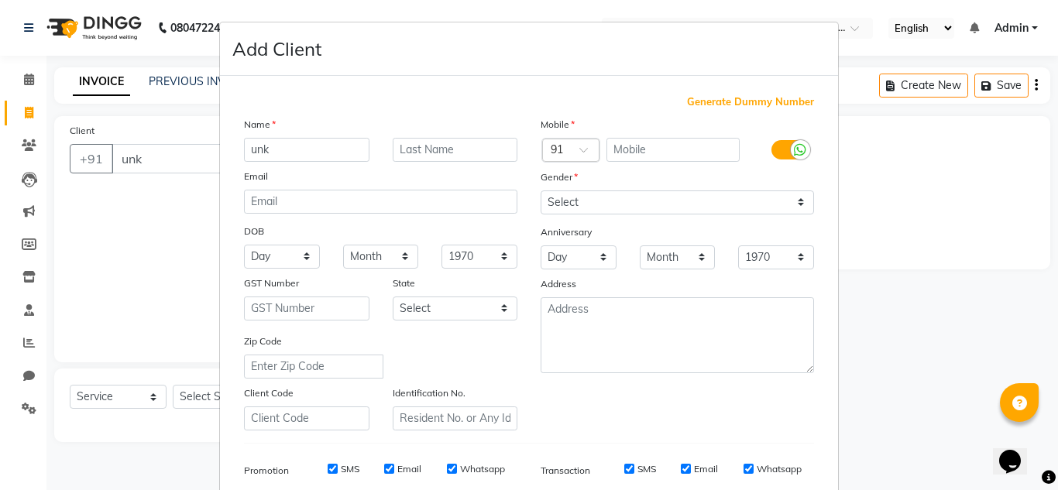
click at [197, 193] on ngb-modal-window "Add Client Generate Dummy Number Name unk Email DOB Day 01 02 03 04 05 06 07 08…" at bounding box center [529, 245] width 1058 height 490
click at [869, 177] on ngb-modal-window "Add Client Generate Dummy Number Name unk Email DOB Day 01 02 03 04 05 06 07 08…" at bounding box center [529, 245] width 1058 height 490
click at [872, 177] on ngb-modal-window "Add Client Generate Dummy Number Name unk Email DOB Day 01 02 03 04 05 06 07 08…" at bounding box center [529, 245] width 1058 height 490
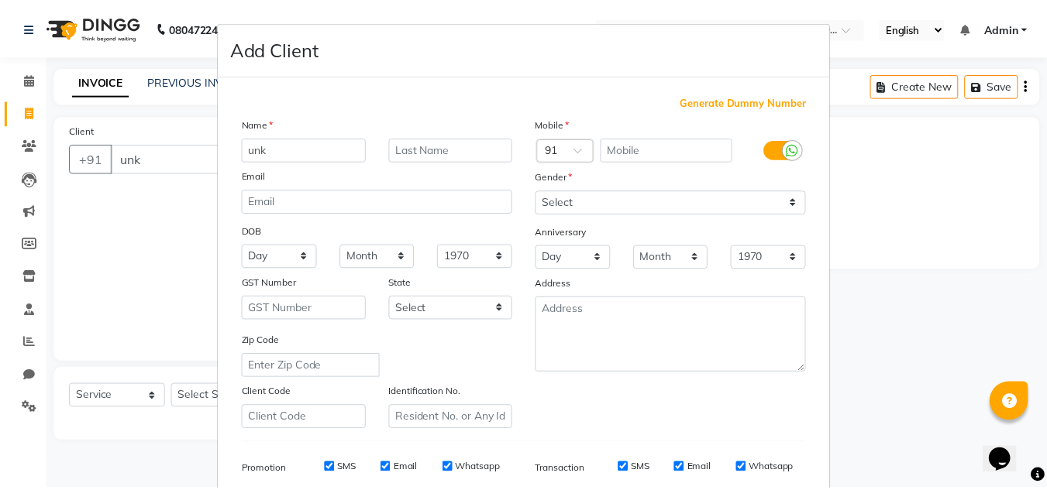
scroll to position [225, 0]
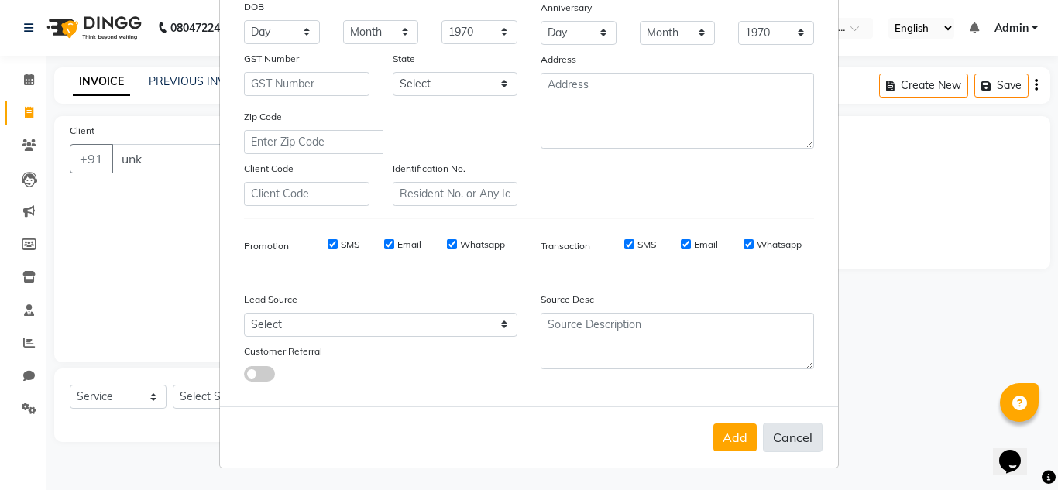
click at [779, 438] on button "Cancel" at bounding box center [793, 437] width 60 height 29
select select
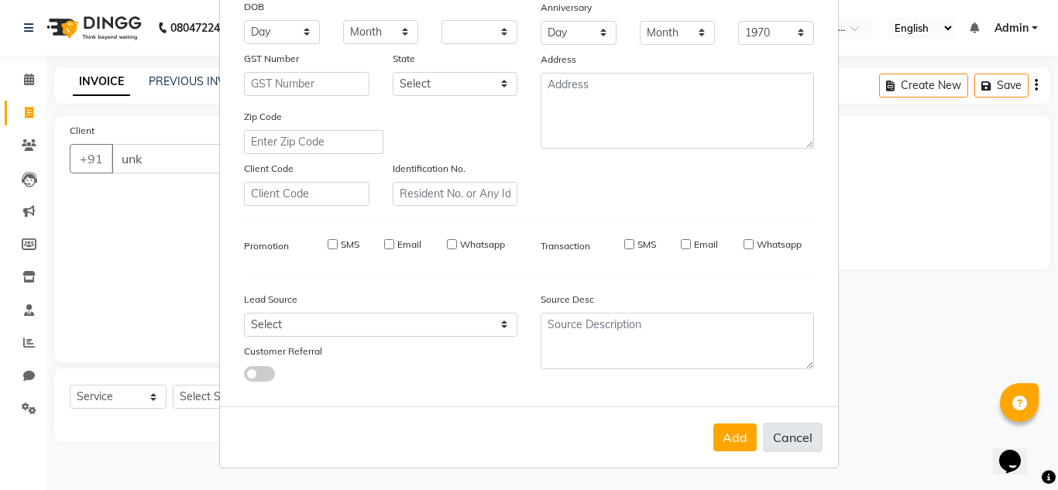
select select
checkbox input "false"
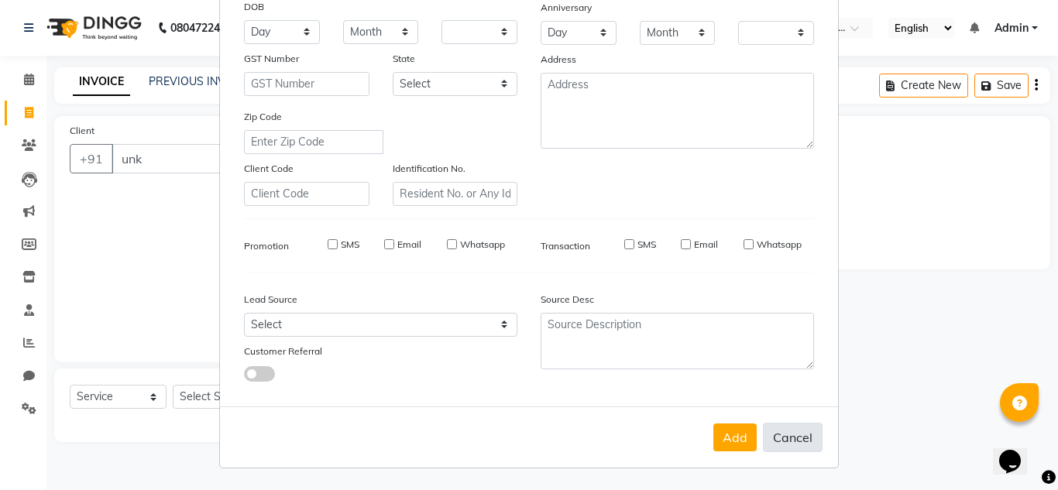
checkbox input "false"
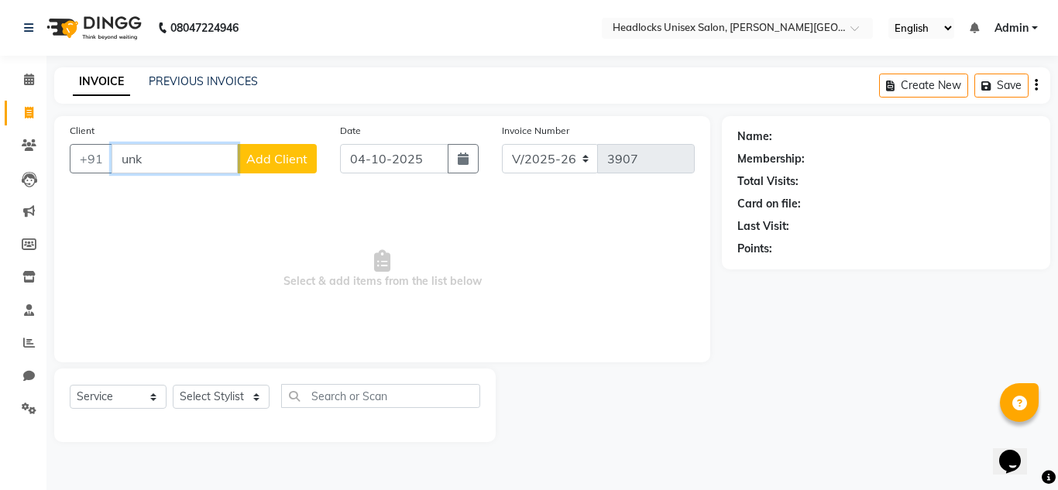
click at [186, 169] on input "unk" at bounding box center [175, 158] width 126 height 29
click at [187, 169] on input "unk" at bounding box center [175, 158] width 126 height 29
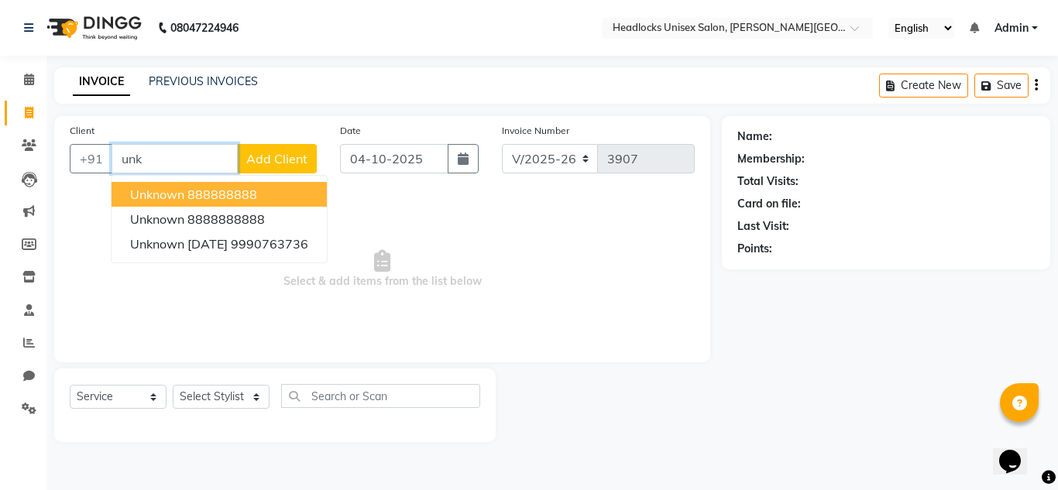
click at [187, 194] on ngb-highlight "888888888" at bounding box center [222, 194] width 70 height 15
type input "888888888"
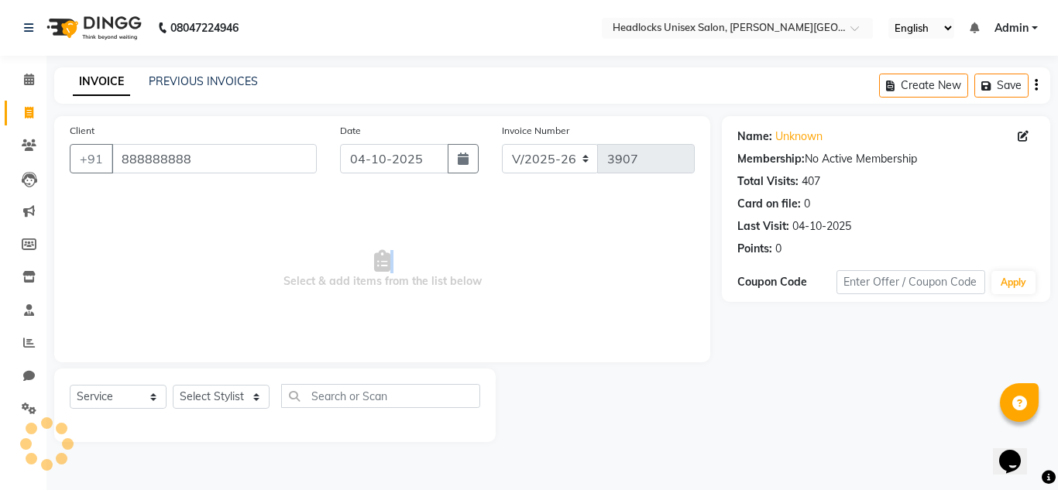
drag, startPoint x: 182, startPoint y: 254, endPoint x: 184, endPoint y: 280, distance: 25.7
click at [184, 280] on span "Select & add items from the list below" at bounding box center [382, 269] width 625 height 155
click at [201, 382] on div "Select Service Product Membership Package Voucher Prepaid Gift Card Select Styl…" at bounding box center [275, 406] width 442 height 74
click at [205, 395] on select "Select Stylist Atul Kaif [DATE] [PERSON_NAME] [PERSON_NAME] [PERSON_NAME] [PERS…" at bounding box center [221, 397] width 97 height 24
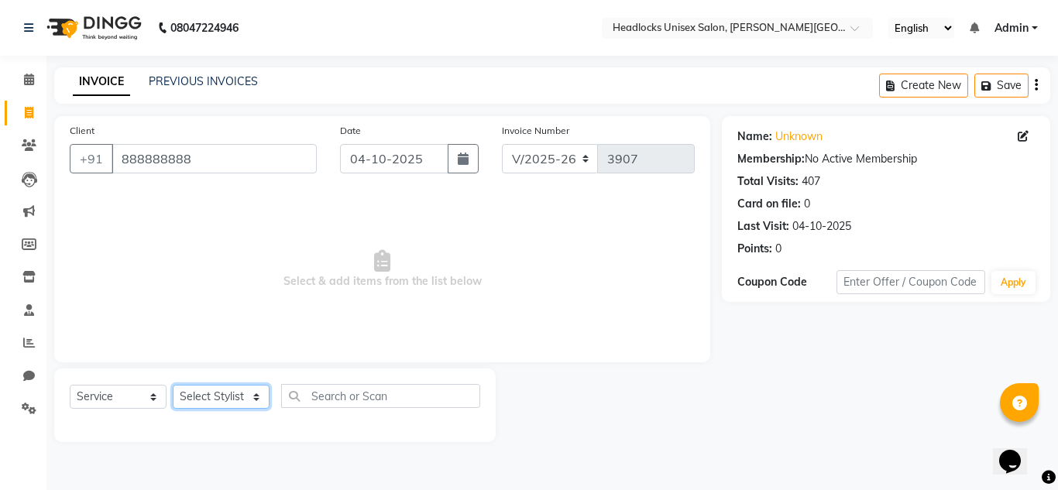
select select "93712"
click at [173, 385] on select "Select Stylist Atul Kaif [DATE] [PERSON_NAME] [PERSON_NAME] [PERSON_NAME] [PERS…" at bounding box center [221, 397] width 97 height 24
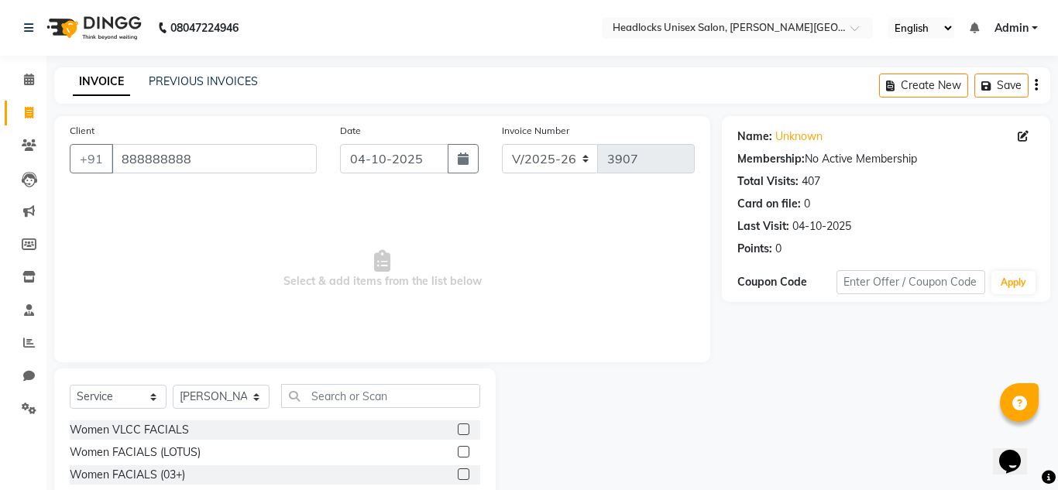
click at [206, 191] on div "Client [PHONE_NUMBER] Date [DATE] Invoice Number V/2025 V/[PHONE_NUMBER] Select…" at bounding box center [382, 239] width 656 height 246
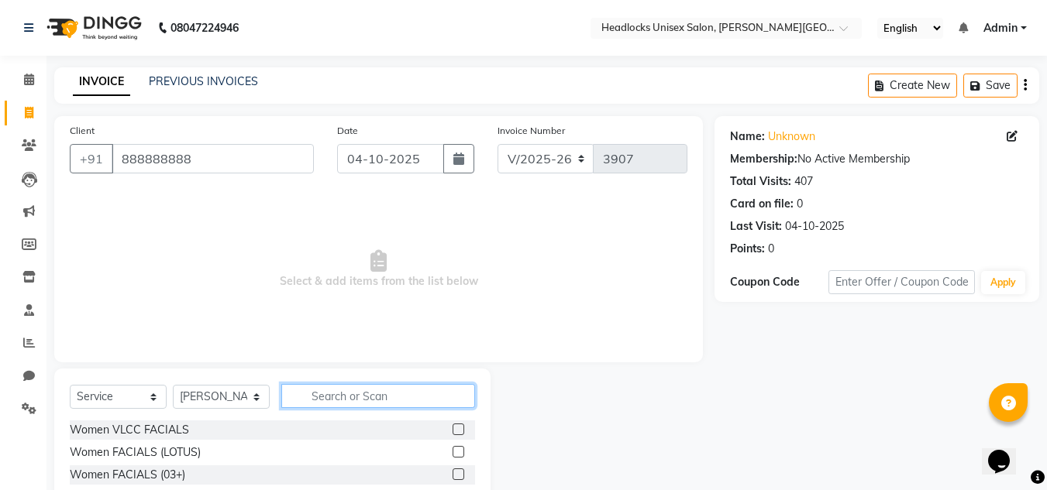
click at [321, 390] on input "text" at bounding box center [378, 396] width 194 height 24
type input "ebr"
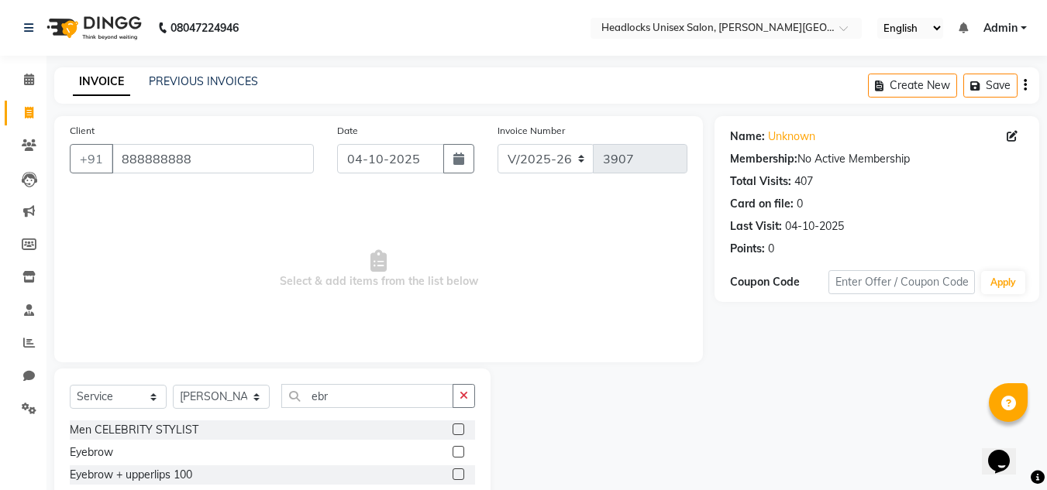
click at [452, 473] on label at bounding box center [458, 475] width 12 height 12
click at [452, 473] on input "checkbox" at bounding box center [457, 475] width 10 height 10
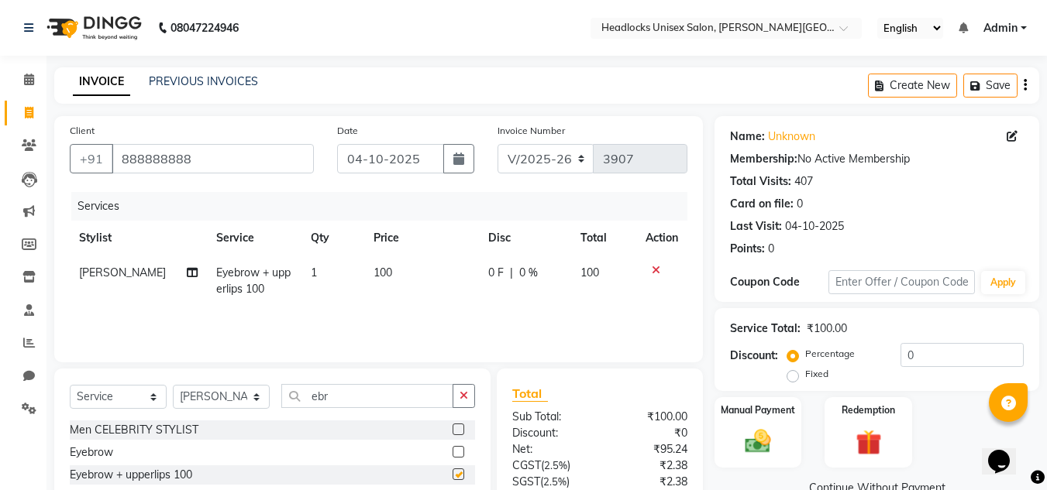
checkbox input "false"
click at [795, 438] on div "Manual Payment" at bounding box center [758, 433] width 91 height 74
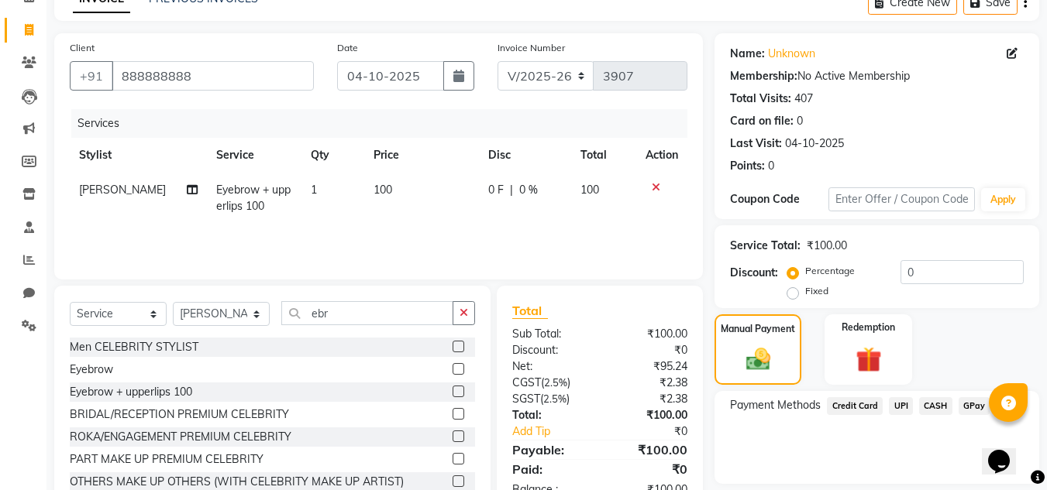
scroll to position [127, 0]
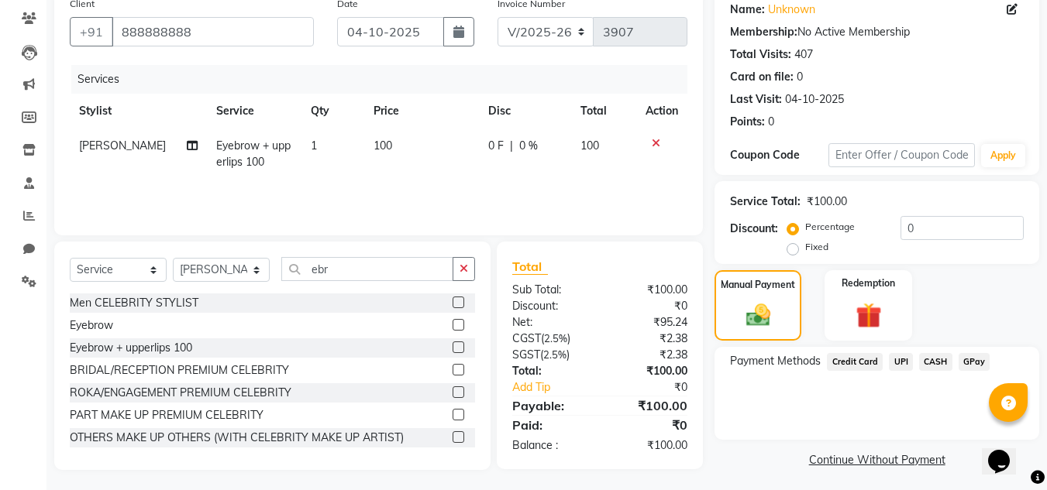
click at [901, 363] on span "UPI" at bounding box center [901, 362] width 24 height 18
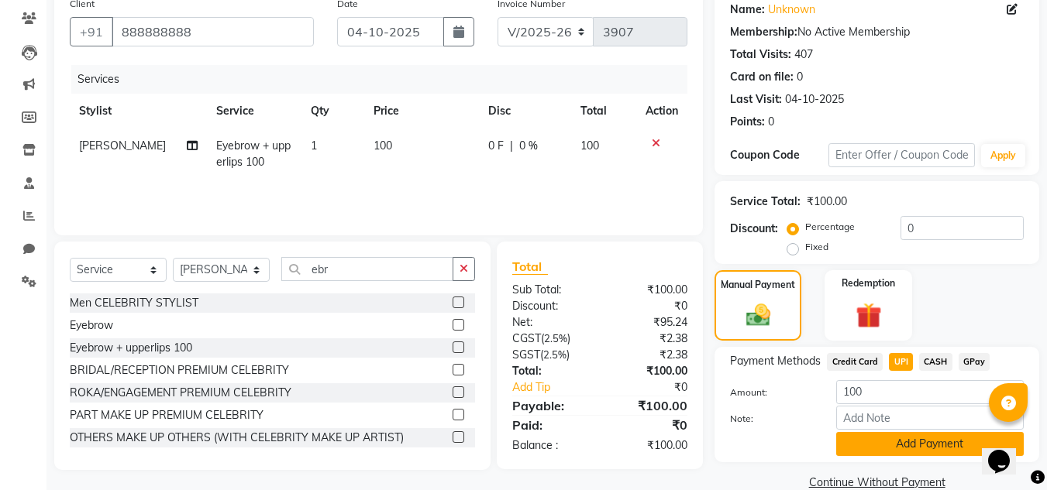
click at [885, 445] on button "Add Payment" at bounding box center [929, 444] width 187 height 24
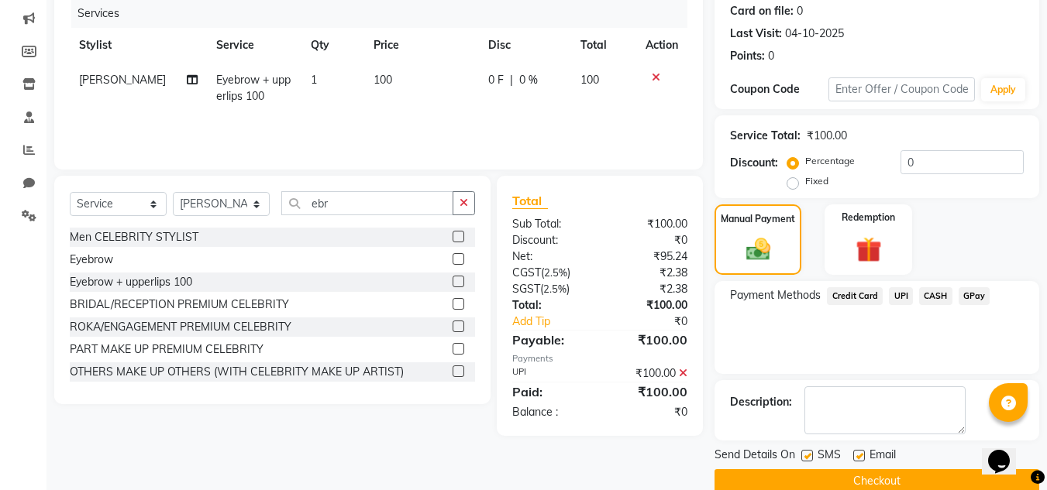
scroll to position [219, 0]
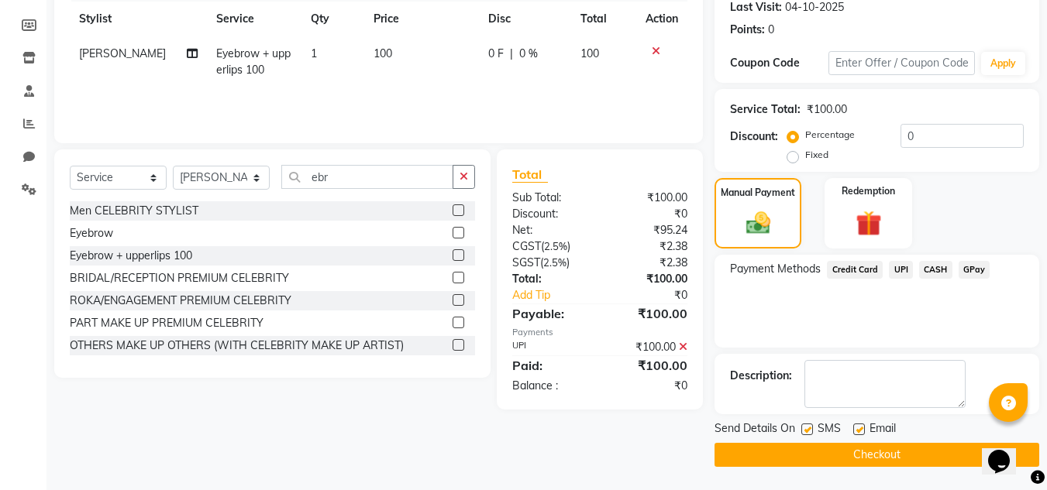
click at [907, 451] on button "Checkout" at bounding box center [876, 455] width 325 height 24
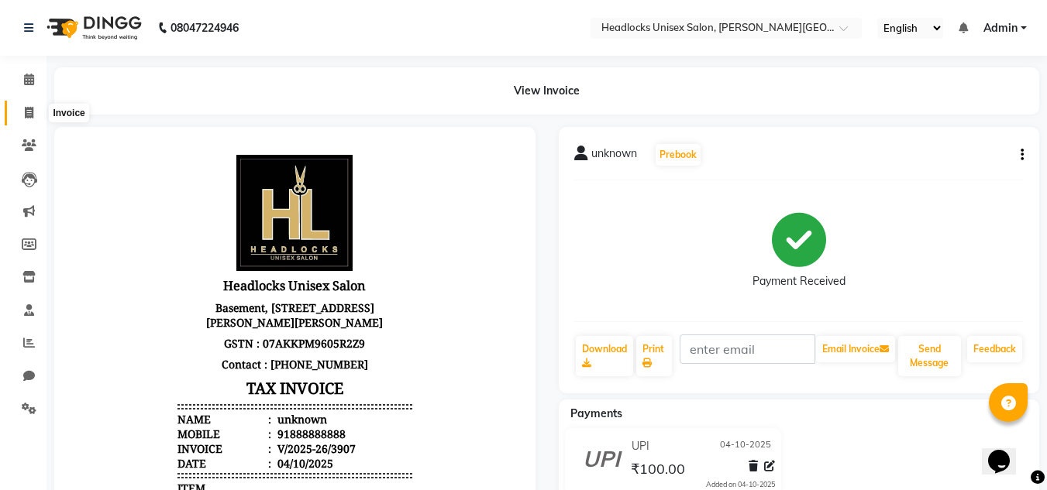
click at [28, 110] on icon at bounding box center [29, 113] width 9 height 12
select select "service"
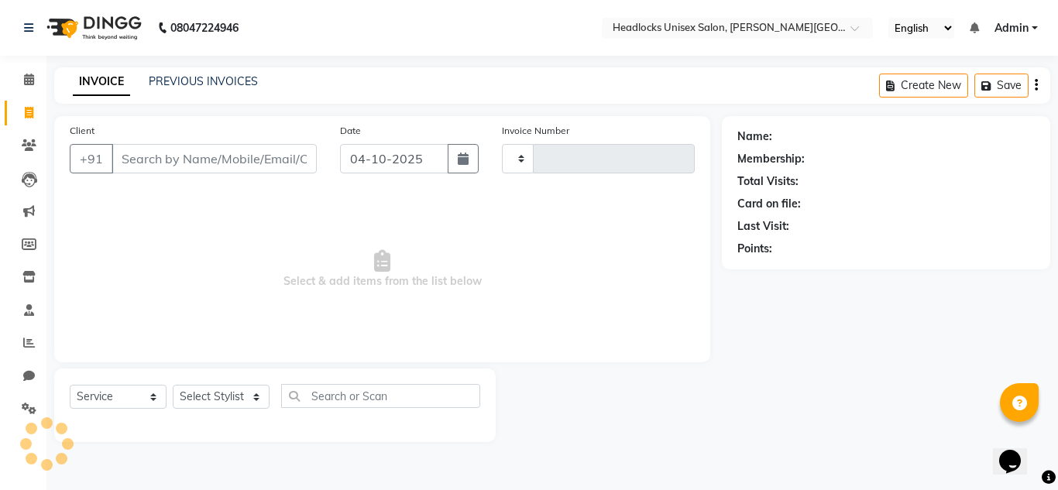
type input "3908"
select select "6850"
click at [218, 156] on input "Client" at bounding box center [214, 158] width 205 height 29
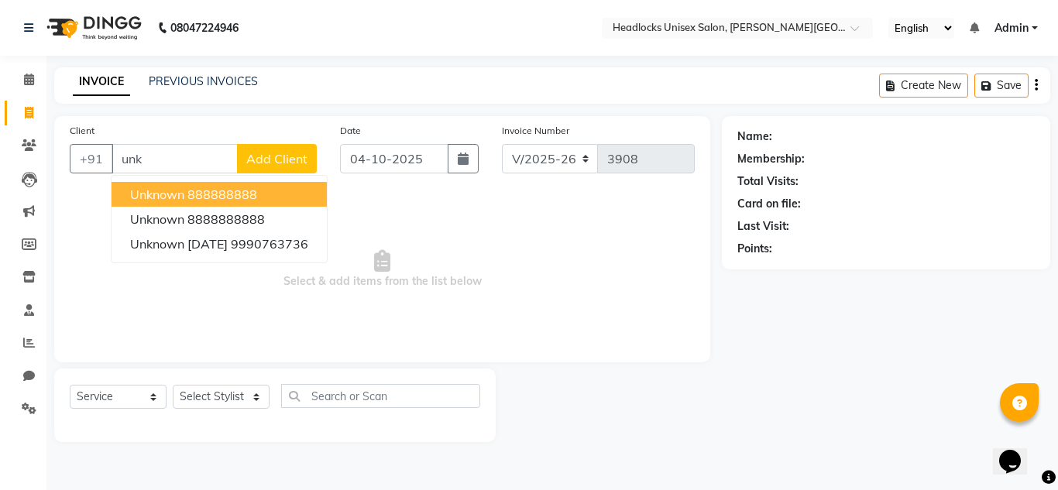
click at [253, 197] on ngb-highlight "888888888" at bounding box center [222, 194] width 70 height 15
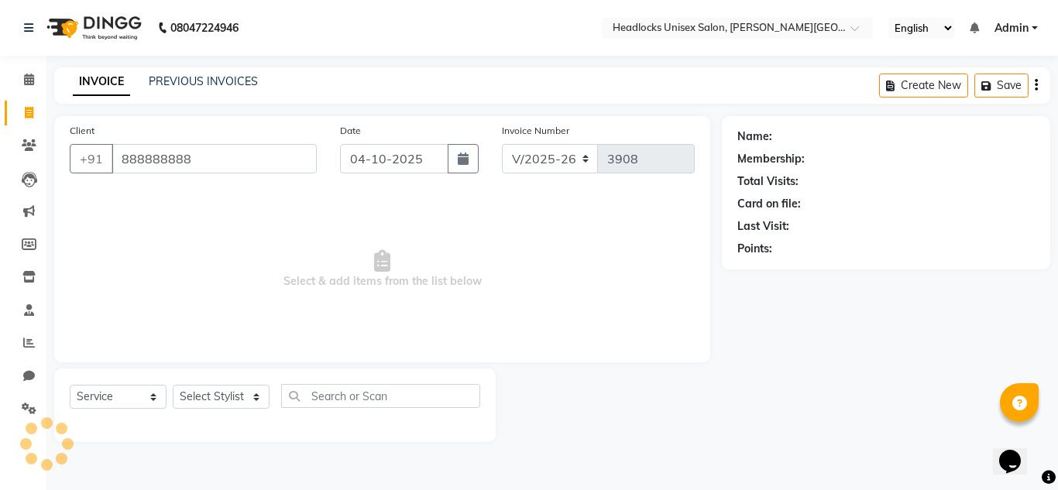
type input "888888888"
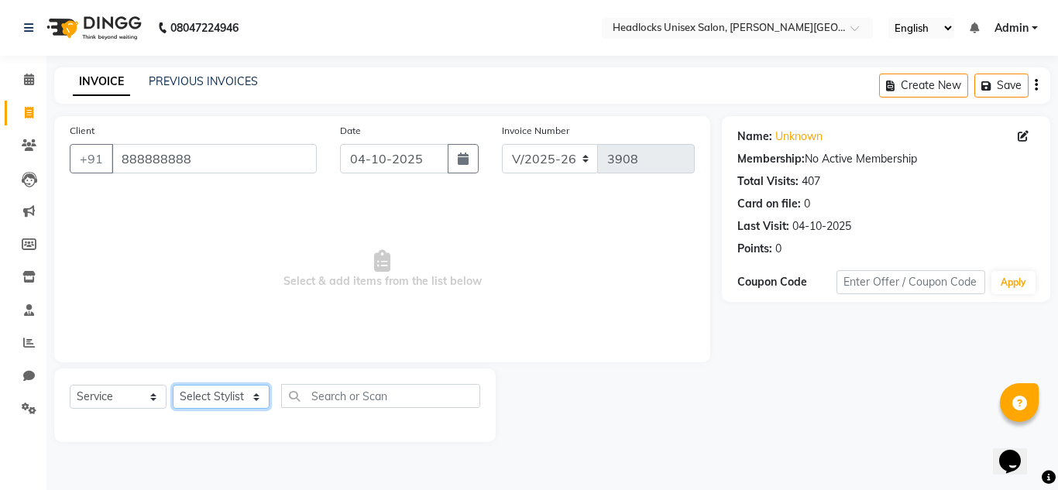
click at [191, 397] on select "Select Stylist Atul Kaif [DATE] [PERSON_NAME] [PERSON_NAME] [PERSON_NAME] [PERS…" at bounding box center [221, 397] width 97 height 24
click at [194, 397] on select "Select Stylist Atul Kaif [DATE] [PERSON_NAME] [PERSON_NAME] [PERSON_NAME] [PERS…" at bounding box center [221, 397] width 97 height 24
select select "66496"
click at [173, 385] on select "Select Stylist Atul Kaif [DATE] [PERSON_NAME] [PERSON_NAME] [PERSON_NAME] [PERS…" at bounding box center [221, 397] width 97 height 24
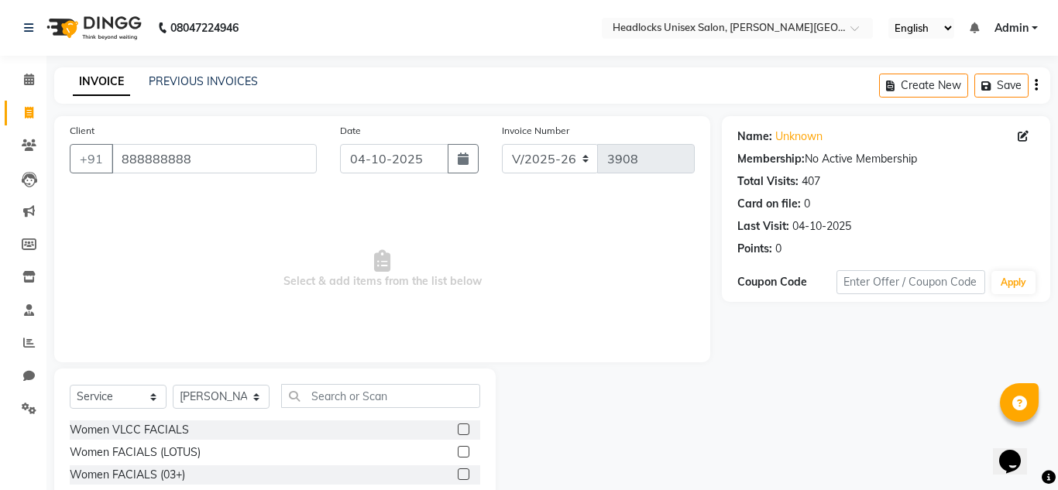
click at [194, 297] on span "Select & add items from the list below" at bounding box center [382, 269] width 625 height 155
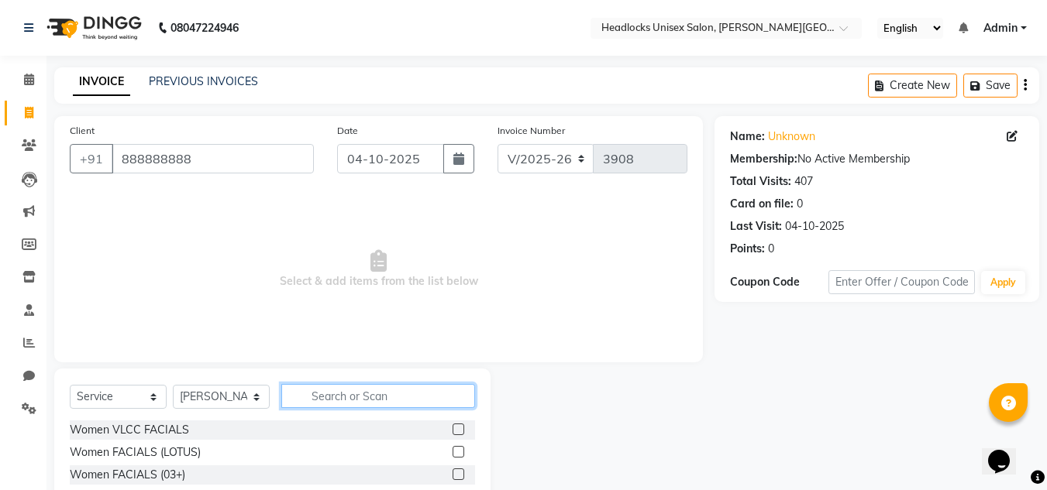
click at [337, 397] on input "text" at bounding box center [378, 396] width 194 height 24
type input "[DEMOGRAPHIC_DATA]"
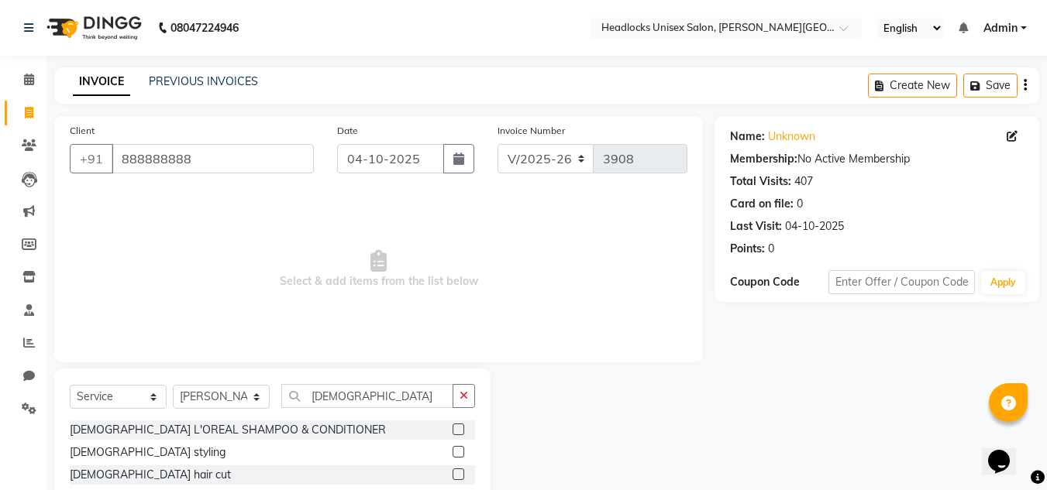
click at [457, 478] on label at bounding box center [458, 475] width 12 height 12
click at [457, 478] on input "checkbox" at bounding box center [457, 475] width 10 height 10
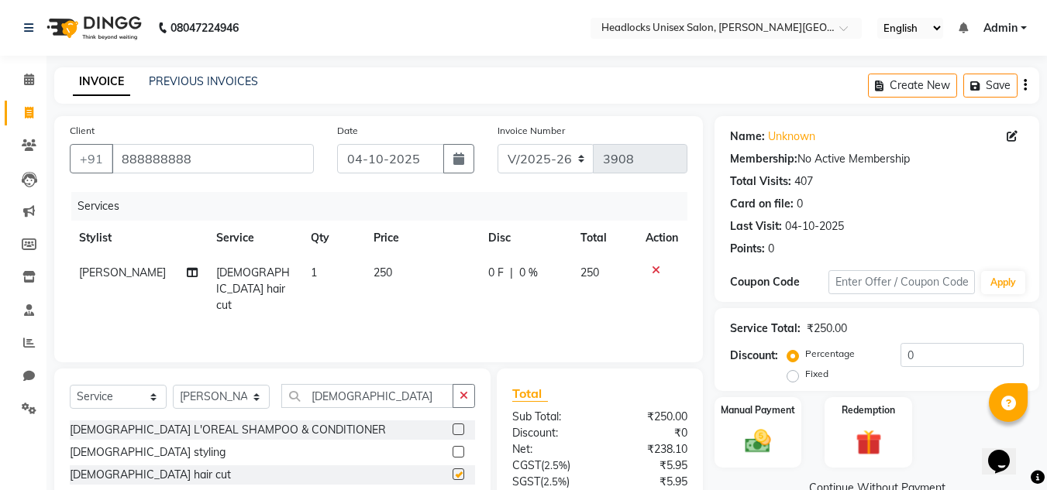
click at [457, 479] on label at bounding box center [458, 475] width 12 height 12
click at [457, 479] on input "checkbox" at bounding box center [457, 475] width 10 height 10
checkbox input "false"
click at [379, 270] on span "250" at bounding box center [382, 273] width 19 height 14
select select "66496"
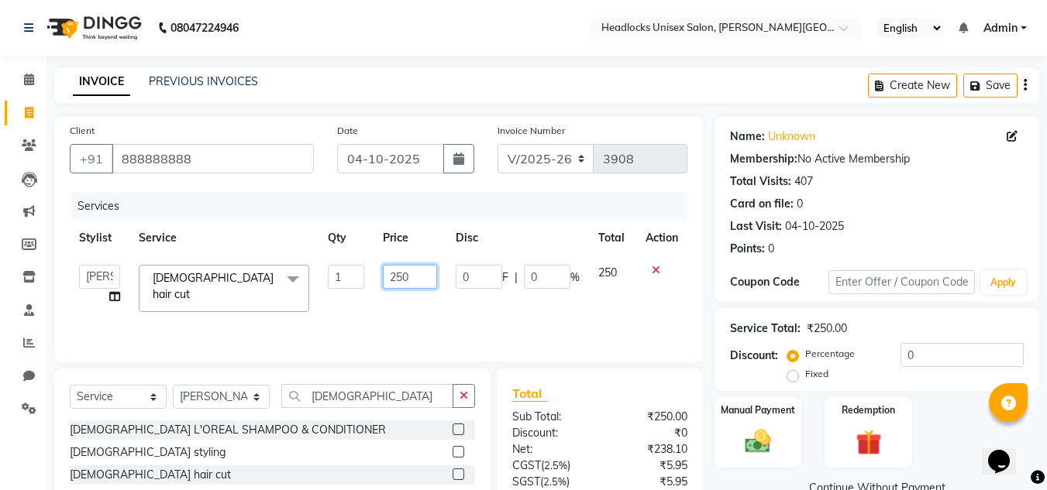
click at [415, 273] on input "250" at bounding box center [409, 277] width 53 height 24
type input "200"
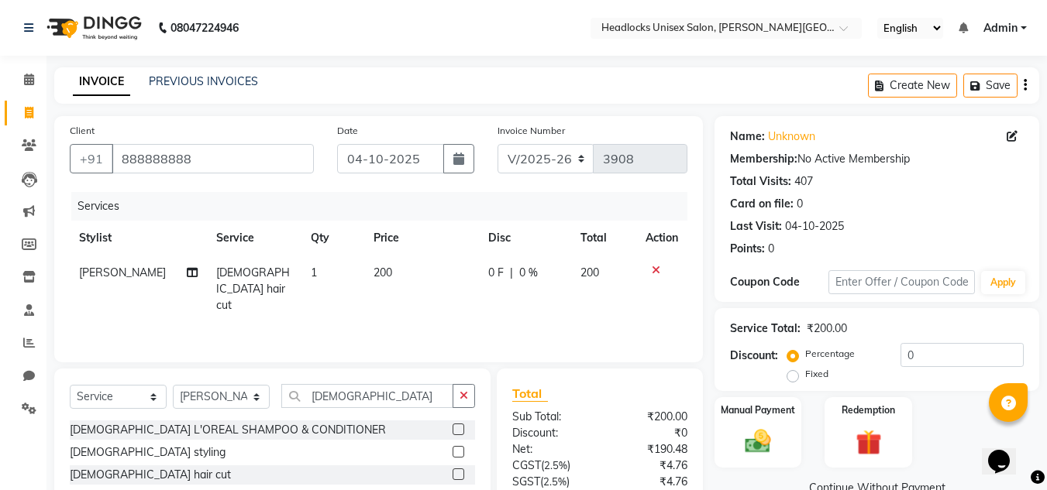
click at [715, 380] on div "Service Total: ₹200.00 Discount: Percentage Fixed 0" at bounding box center [876, 349] width 325 height 83
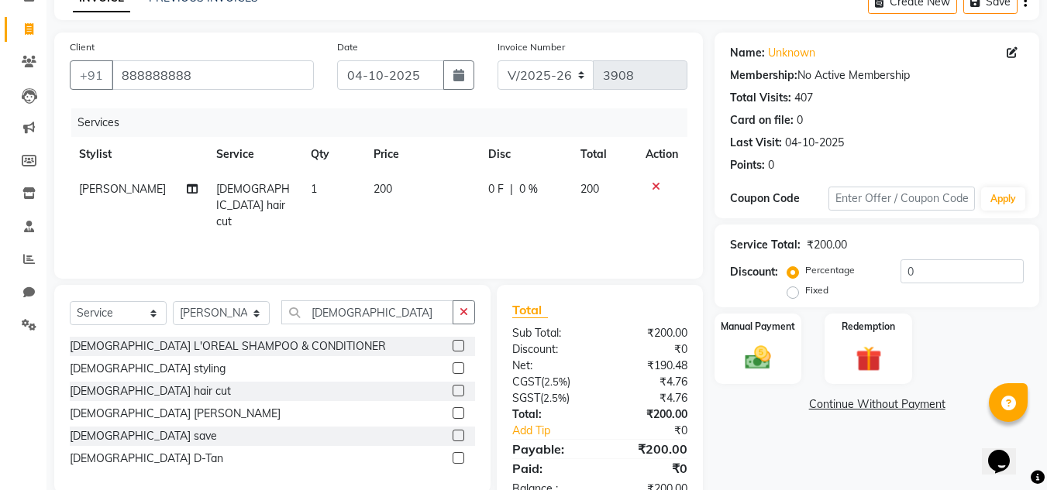
scroll to position [129, 0]
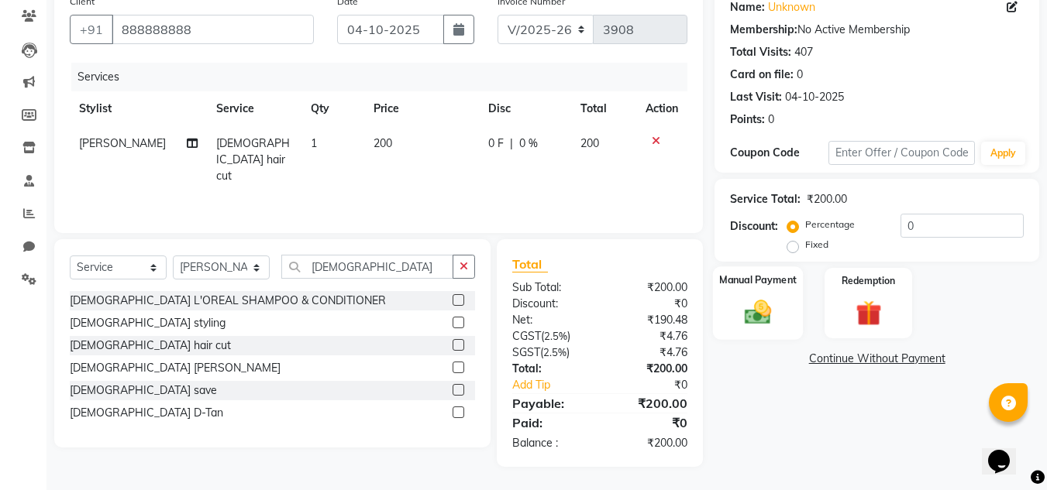
click at [756, 324] on img at bounding box center [757, 312] width 43 height 31
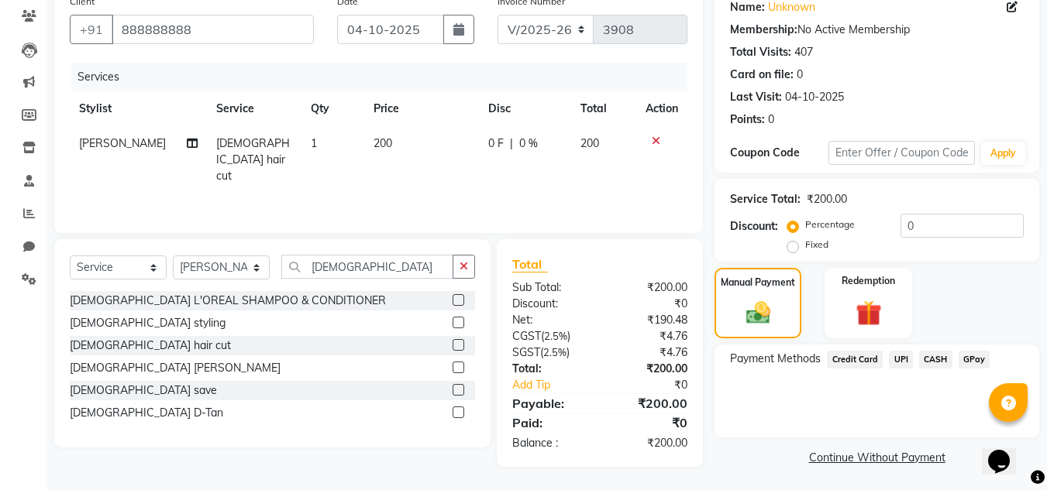
click at [390, 131] on td "200" at bounding box center [421, 159] width 115 height 67
select select "66496"
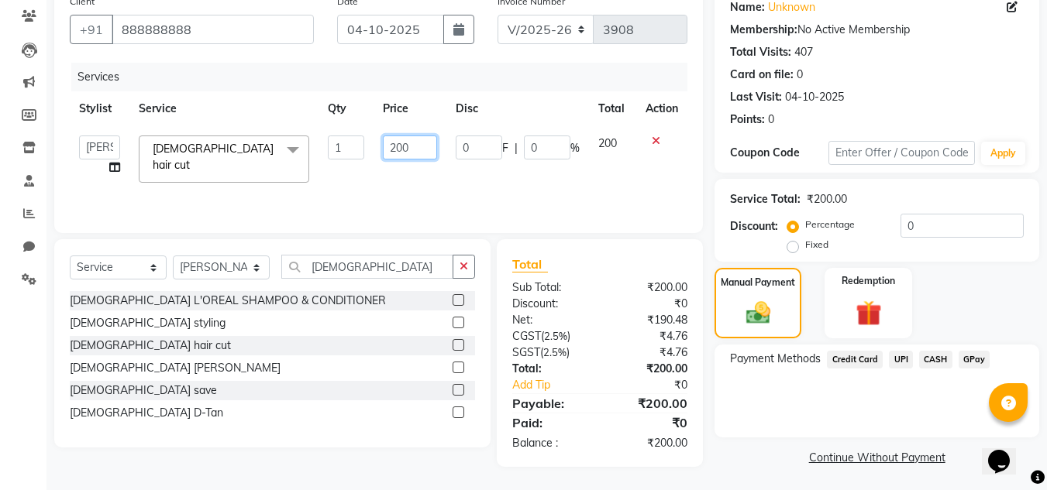
click at [411, 148] on input "200" at bounding box center [409, 148] width 53 height 24
type input "2"
type input "150"
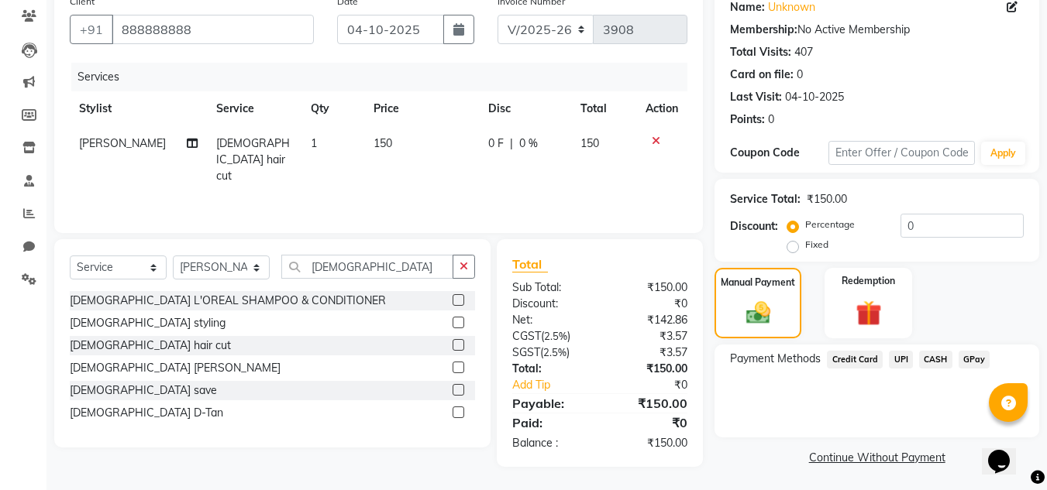
click at [728, 389] on div "Payment Methods Credit Card UPI CASH GPay" at bounding box center [876, 391] width 325 height 93
click at [909, 351] on div "UPI" at bounding box center [897, 361] width 30 height 21
click at [896, 360] on span "UPI" at bounding box center [901, 360] width 24 height 18
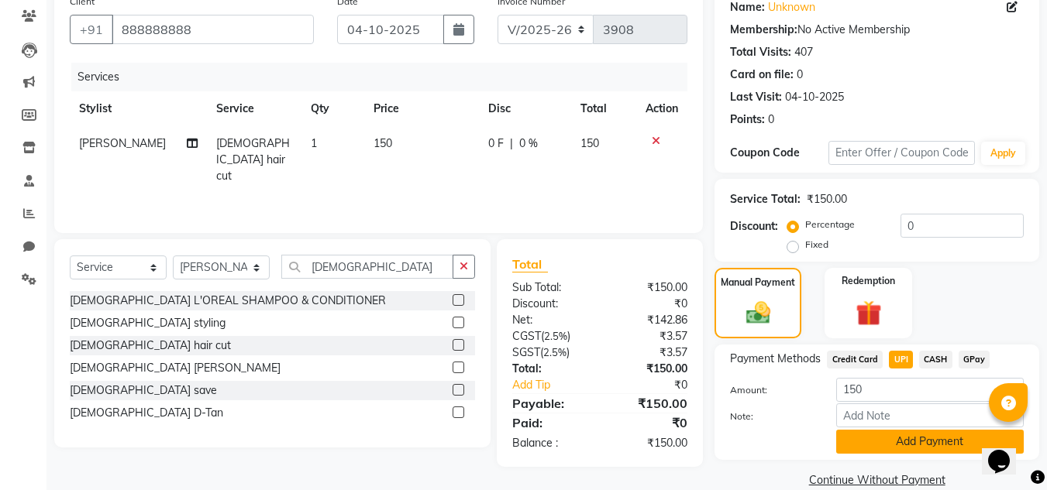
click at [889, 440] on button "Add Payment" at bounding box center [929, 442] width 187 height 24
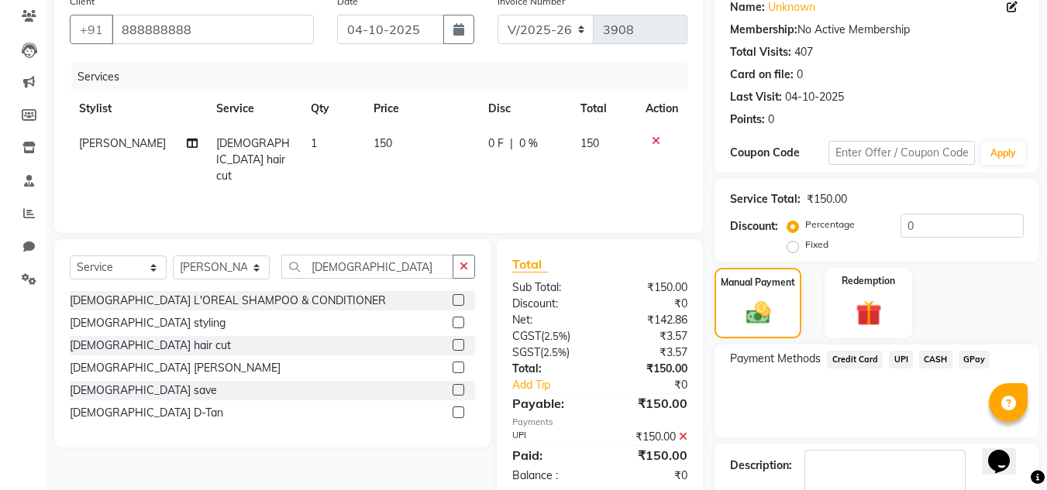
scroll to position [219, 0]
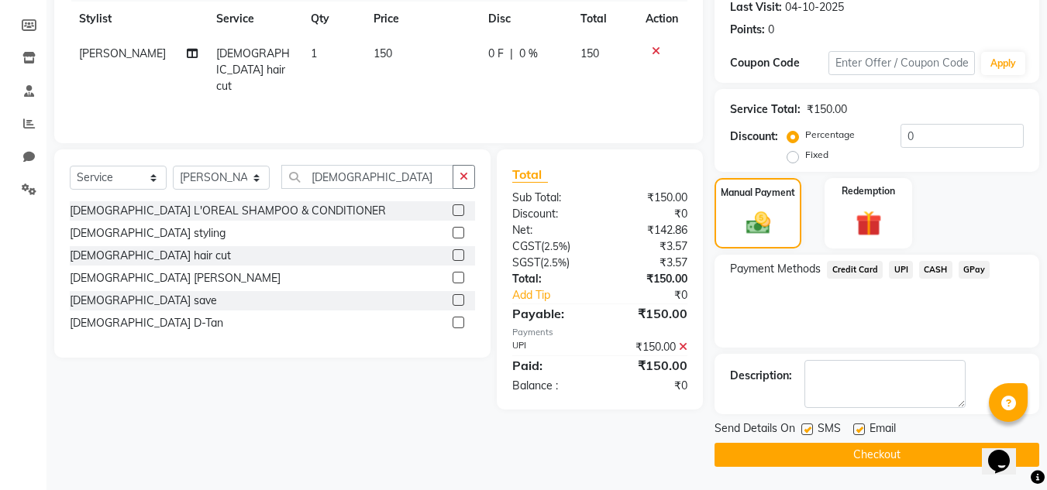
click at [920, 447] on button "Checkout" at bounding box center [876, 455] width 325 height 24
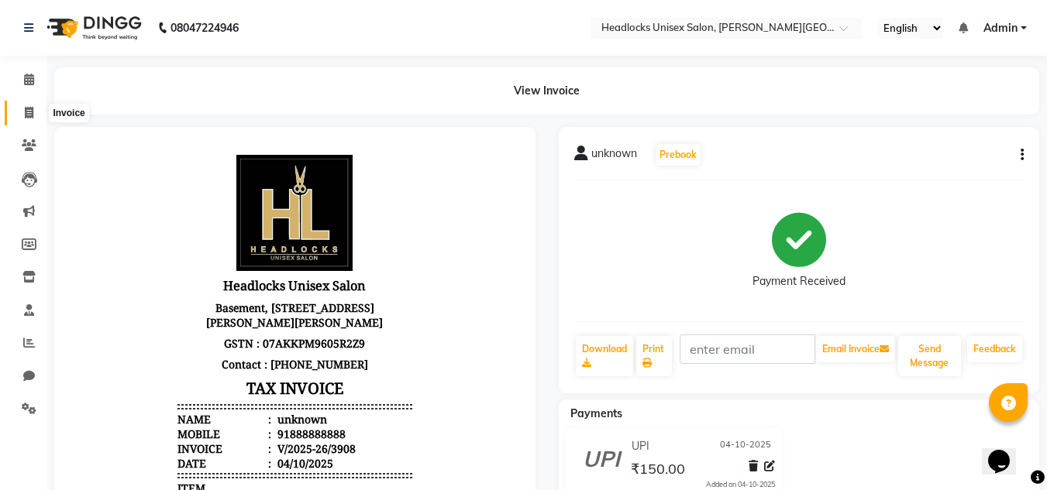
click at [28, 107] on icon at bounding box center [29, 113] width 9 height 12
select select "6850"
select select "service"
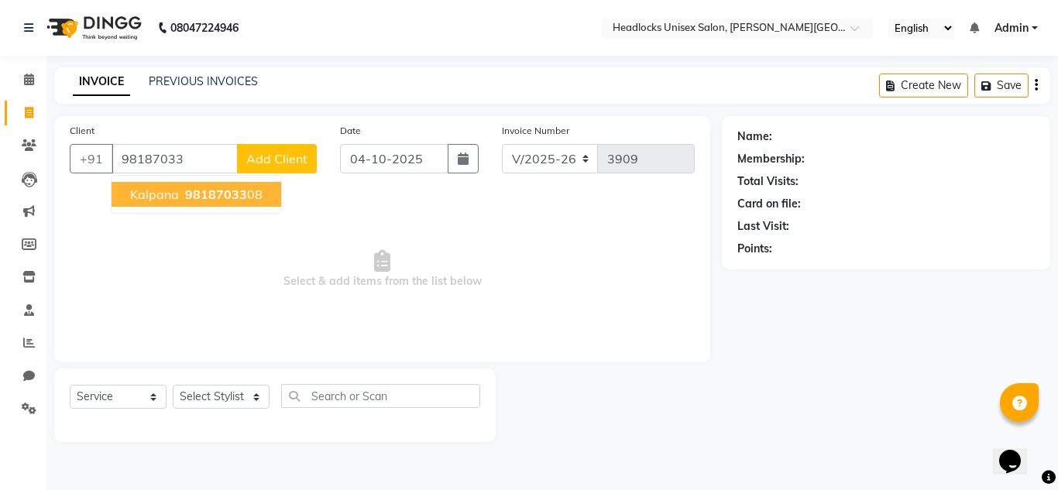
click at [172, 187] on span "Kalpana" at bounding box center [154, 194] width 49 height 15
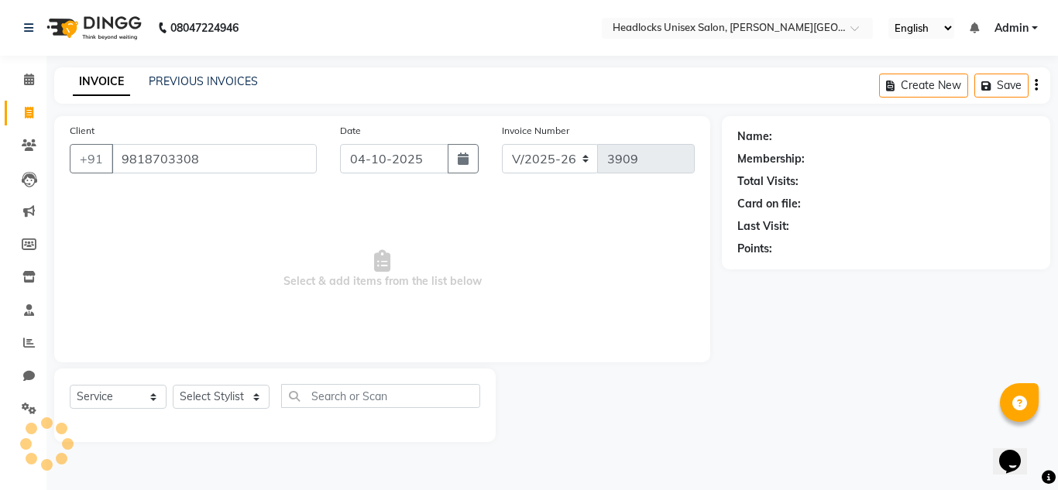
type input "9818703308"
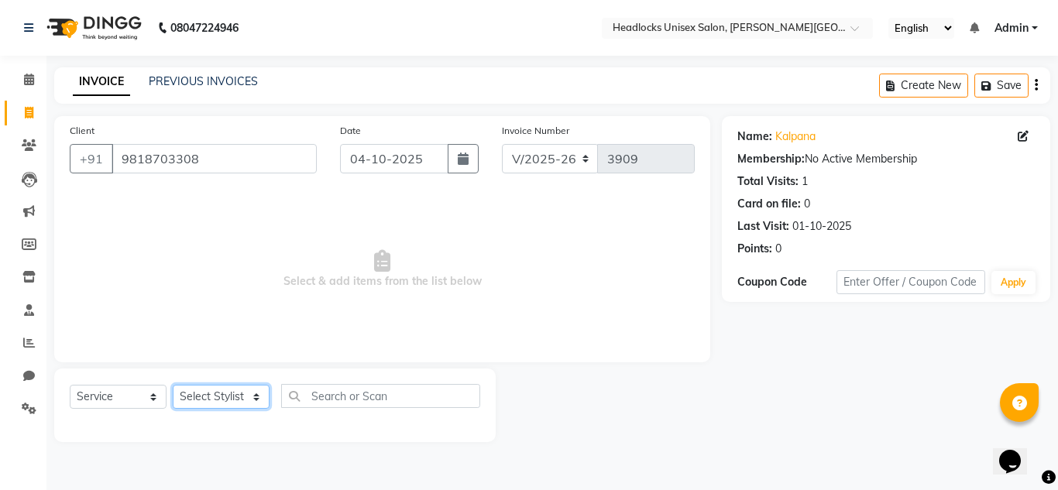
click at [218, 405] on select "Select Stylist Atul Kaif [DATE] [PERSON_NAME] [PERSON_NAME] [PERSON_NAME] [PERS…" at bounding box center [221, 397] width 97 height 24
select select "53620"
click at [173, 385] on select "Select Stylist Atul Kaif [DATE] [PERSON_NAME] [PERSON_NAME] [PERSON_NAME] [PERS…" at bounding box center [221, 397] width 97 height 24
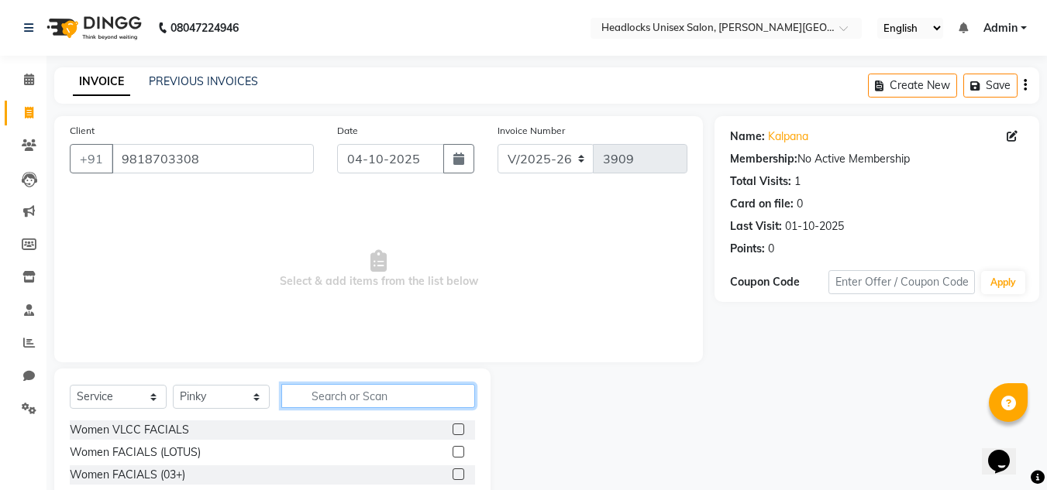
click at [373, 396] on input "text" at bounding box center [378, 396] width 194 height 24
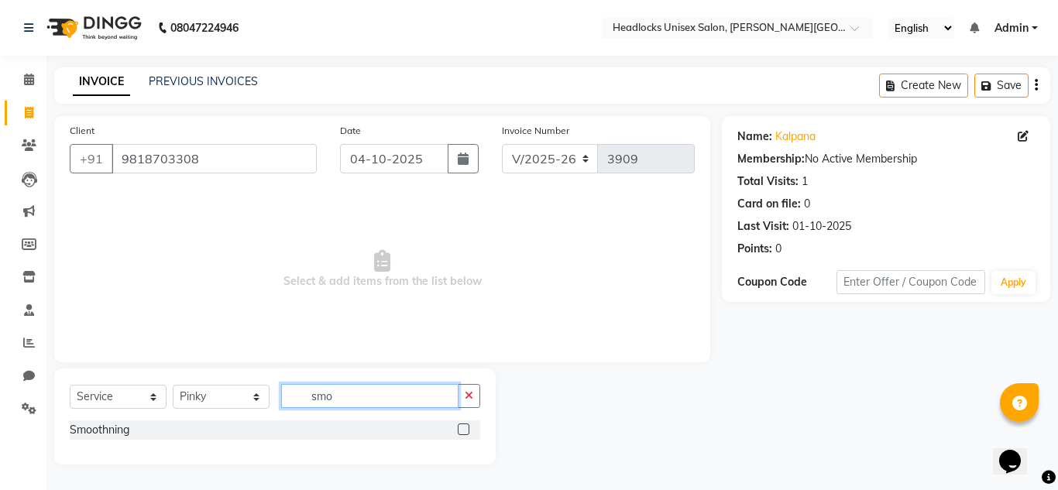
type input "smo"
click at [468, 428] on label at bounding box center [464, 430] width 12 height 12
click at [468, 428] on input "checkbox" at bounding box center [463, 430] width 10 height 10
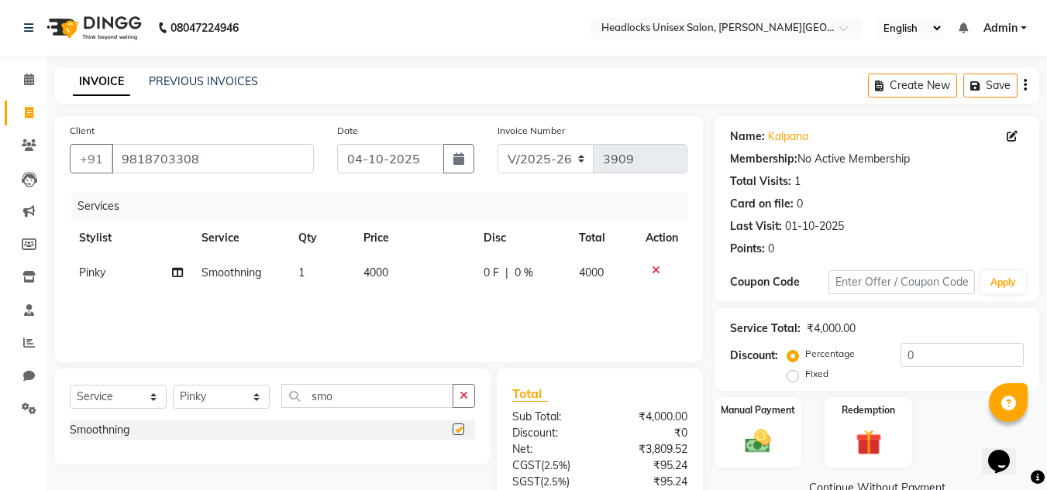
checkbox input "false"
click at [385, 272] on span "4000" at bounding box center [375, 273] width 25 height 14
select select "53620"
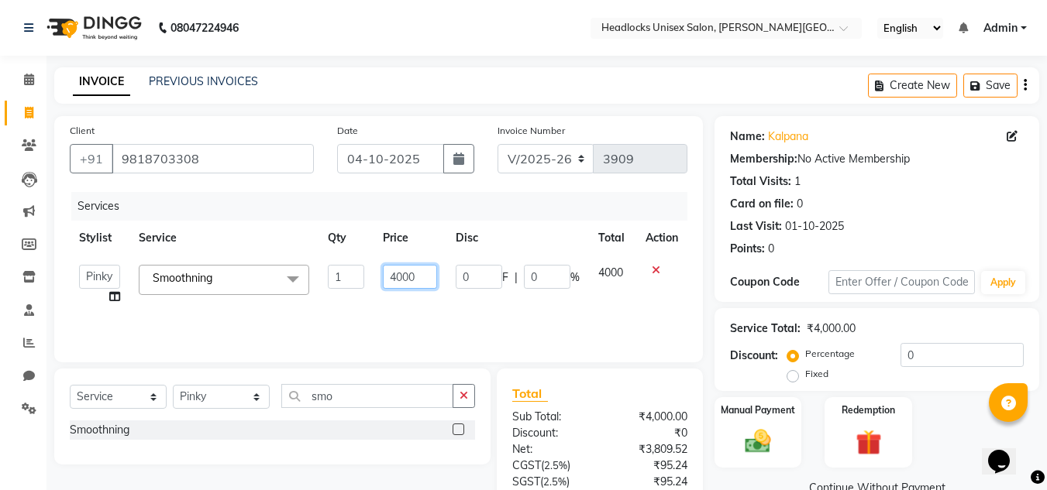
click at [417, 274] on input "4000" at bounding box center [409, 277] width 53 height 24
type input "4"
type input "1300"
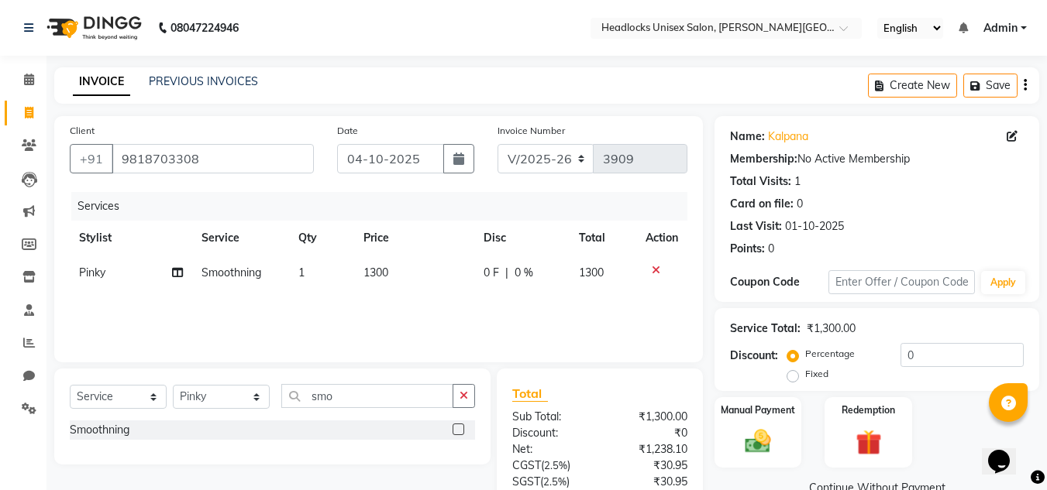
click at [607, 373] on div "Total Sub Total: ₹1,300.00 Discount: ₹0 Net: ₹1,238.10 CGST ( 2.5% ) ₹30.95 SGS…" at bounding box center [600, 483] width 206 height 228
click at [775, 439] on img at bounding box center [757, 441] width 43 height 31
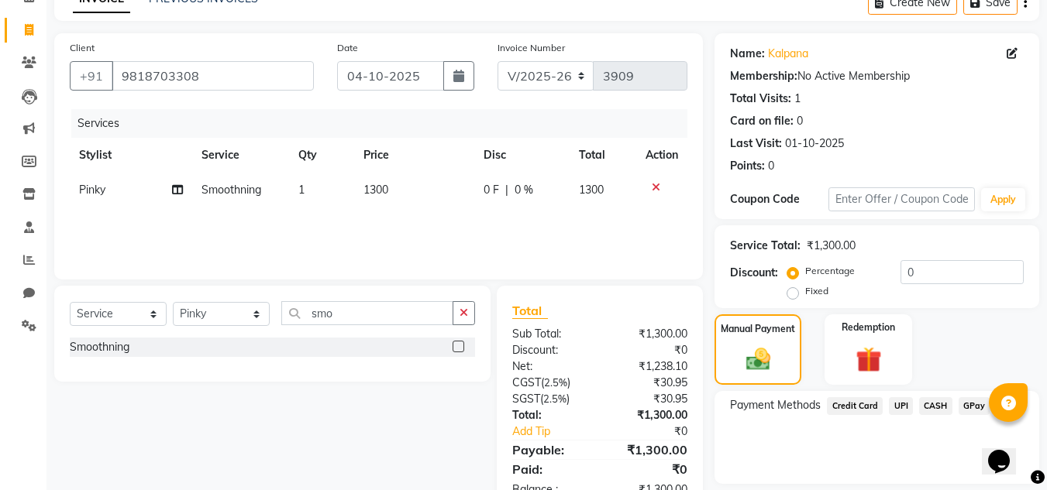
scroll to position [132, 0]
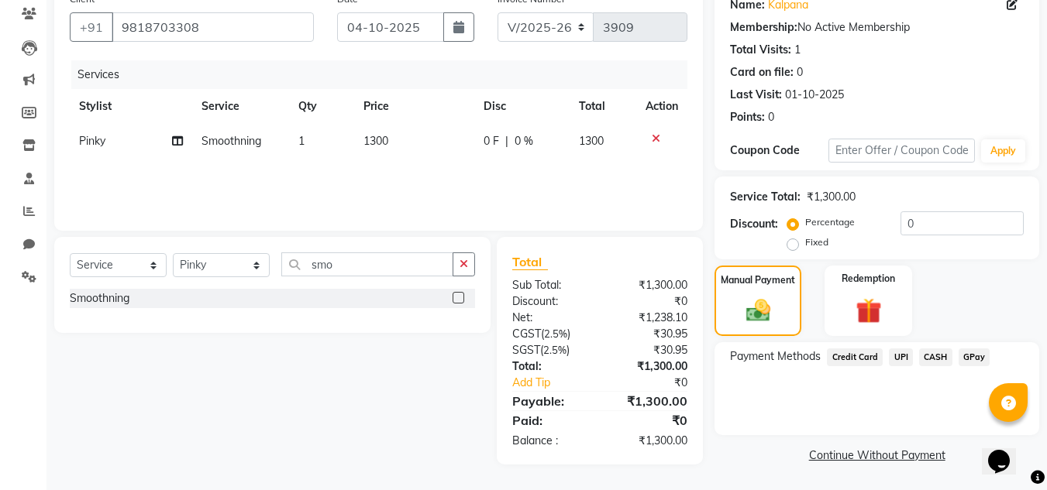
click at [930, 355] on span "CASH" at bounding box center [935, 358] width 33 height 18
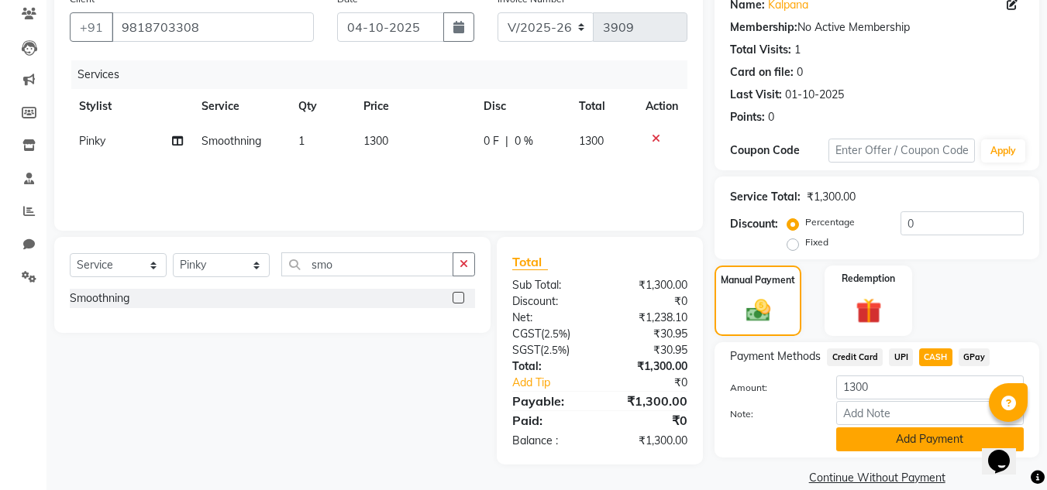
click at [928, 435] on button "Add Payment" at bounding box center [929, 440] width 187 height 24
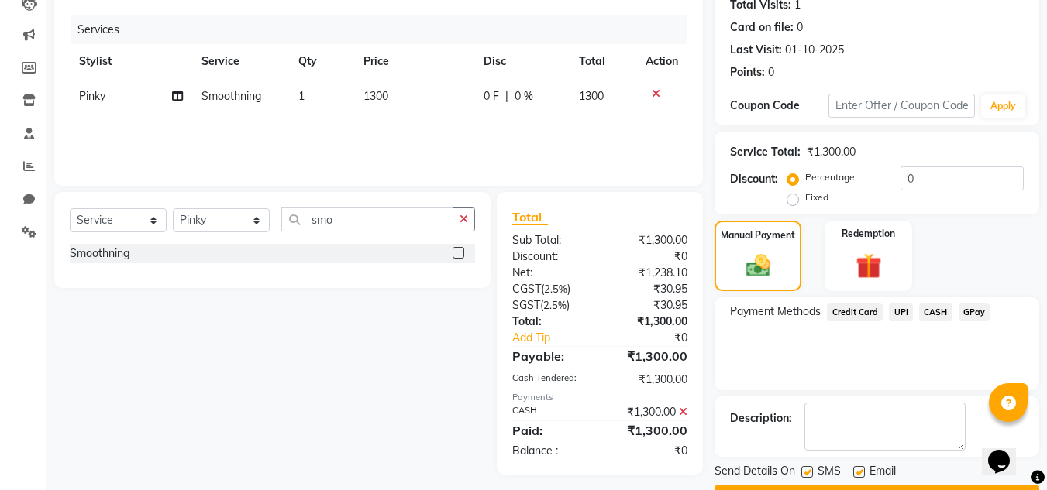
scroll to position [219, 0]
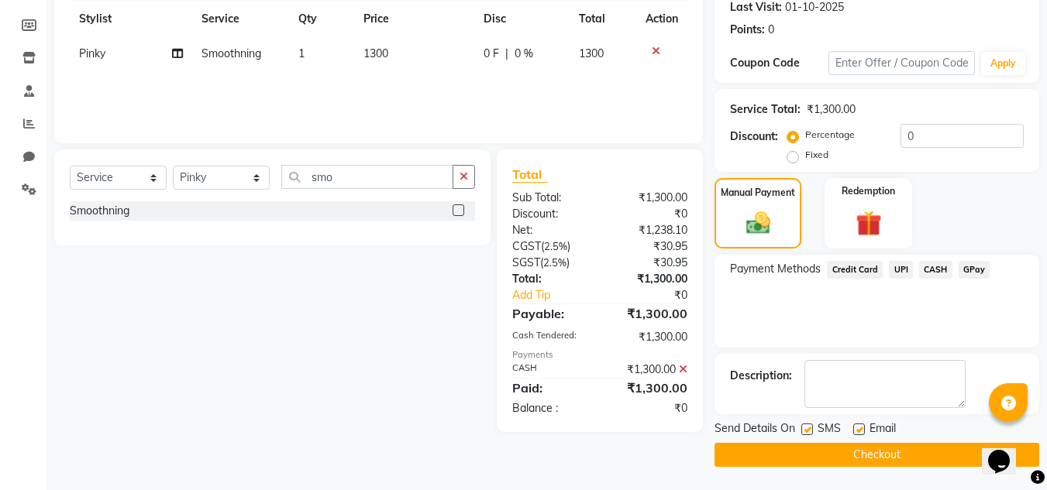
click at [914, 450] on button "Checkout" at bounding box center [876, 455] width 325 height 24
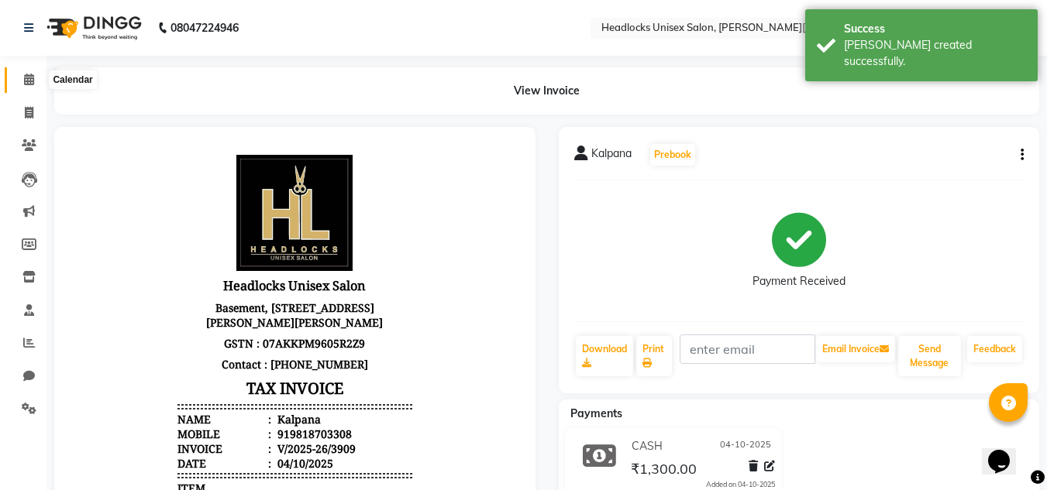
click at [22, 82] on span at bounding box center [28, 80] width 27 height 18
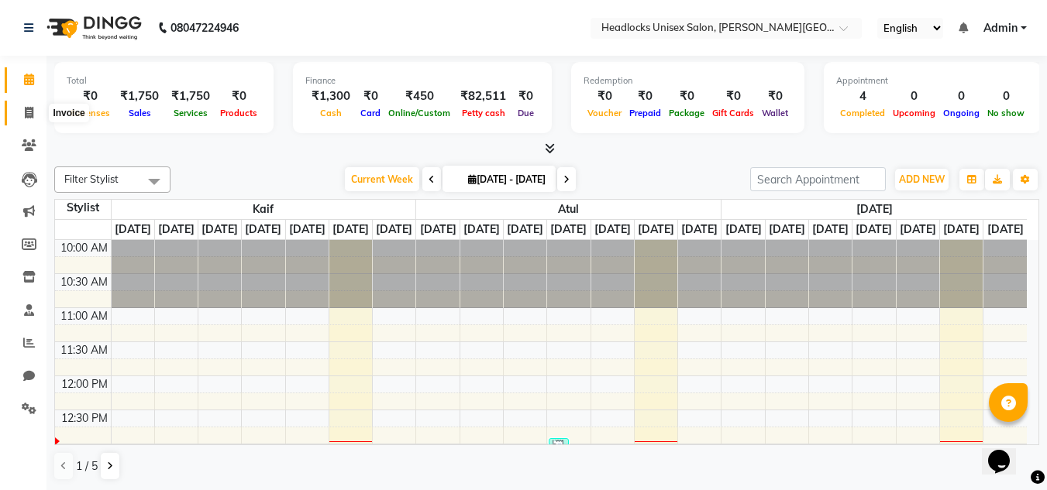
click at [27, 105] on span at bounding box center [28, 114] width 27 height 18
select select "6850"
select select "service"
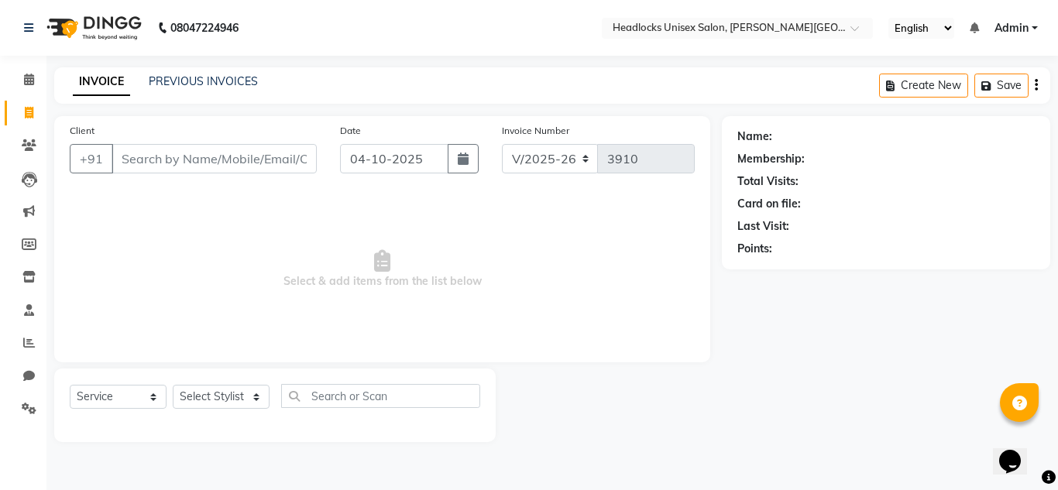
click at [256, 156] on input "Client" at bounding box center [214, 158] width 205 height 29
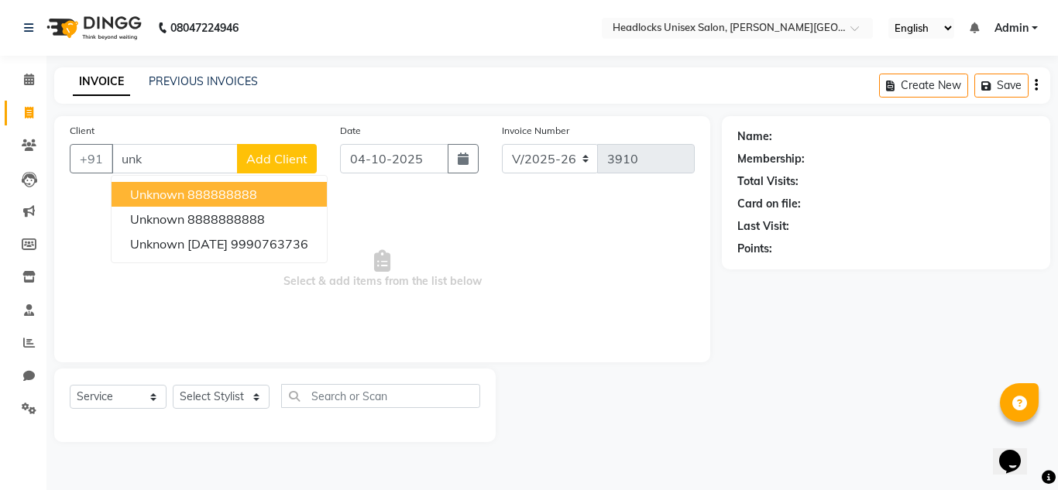
click at [268, 188] on button "unknown 888888888" at bounding box center [219, 194] width 215 height 25
type input "888888888"
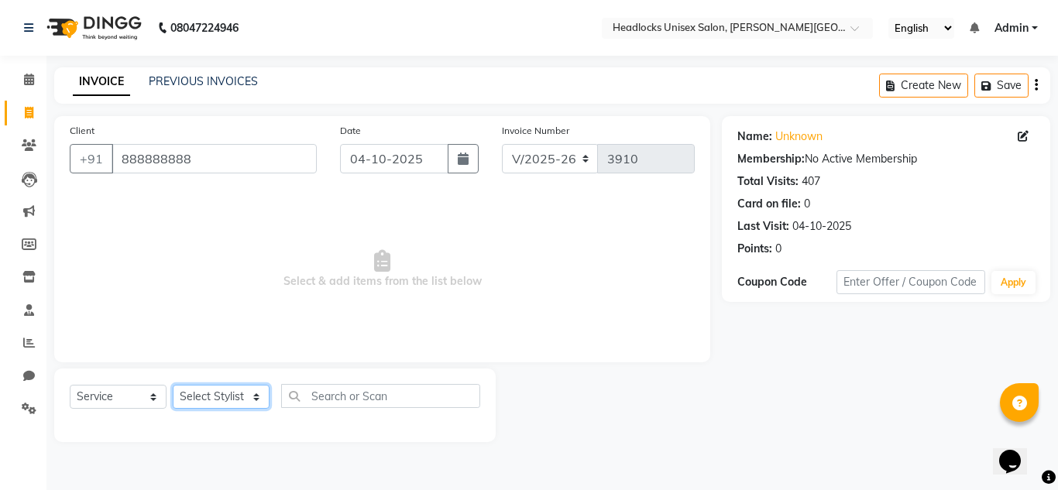
click at [223, 394] on select "Select Stylist Atul Kaif [DATE] [PERSON_NAME] [PERSON_NAME] [PERSON_NAME] [PERS…" at bounding box center [221, 397] width 97 height 24
select select "53615"
click at [173, 385] on select "Select Stylist Atul Kaif [DATE] [PERSON_NAME] [PERSON_NAME] [PERSON_NAME] [PERS…" at bounding box center [221, 397] width 97 height 24
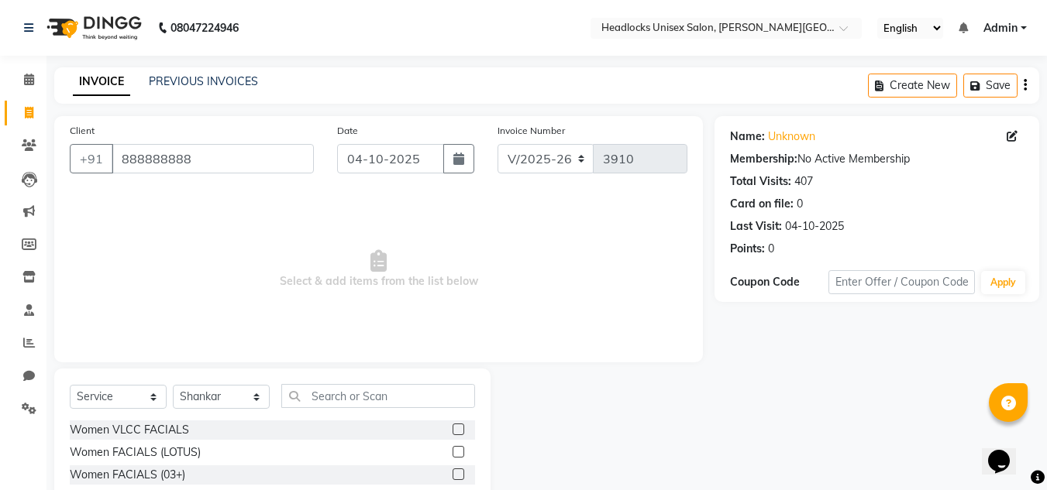
click at [348, 347] on div "Client [PHONE_NUMBER] Date [DATE] Invoice Number V/2025 V/[PHONE_NUMBER] Select…" at bounding box center [378, 239] width 648 height 246
click at [346, 382] on div "Select Service Product Membership Package Voucher Prepaid Gift Card Select Styl…" at bounding box center [272, 483] width 436 height 229
click at [346, 394] on input "text" at bounding box center [378, 396] width 194 height 24
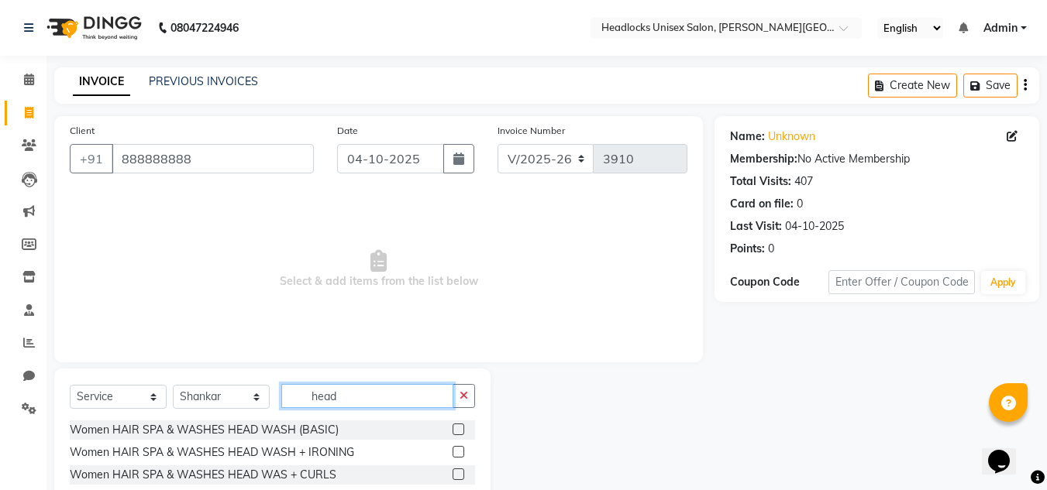
scroll to position [130, 0]
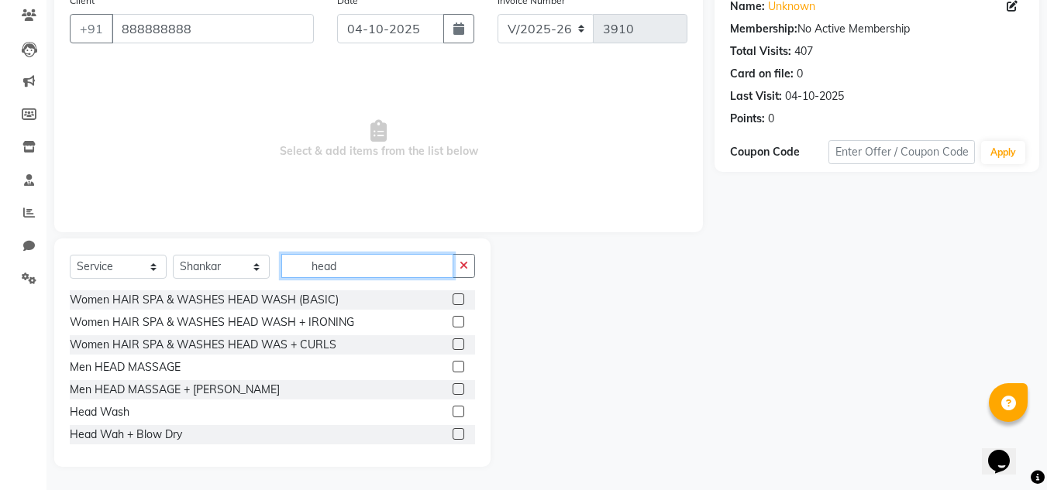
type input "head"
click at [452, 408] on label at bounding box center [458, 412] width 12 height 12
click at [452, 408] on input "checkbox" at bounding box center [457, 413] width 10 height 10
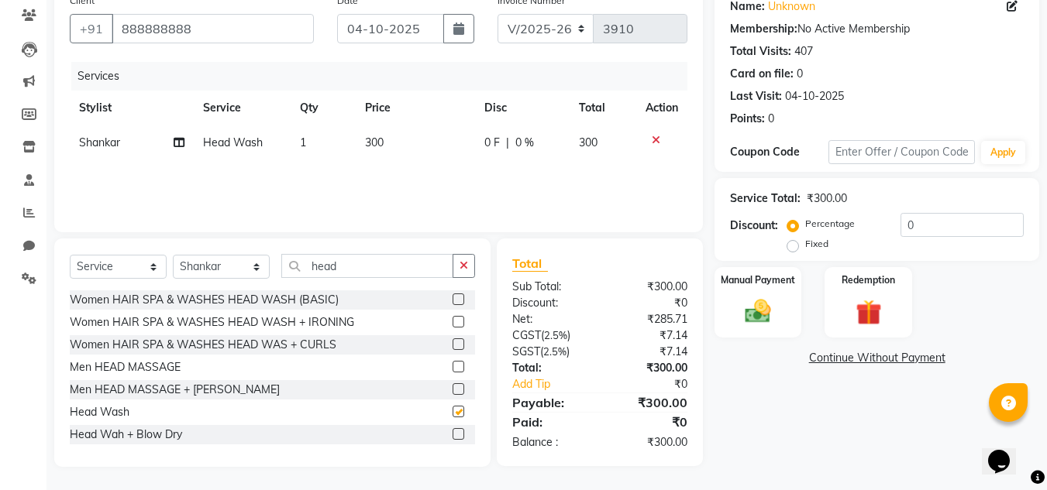
checkbox input "false"
click at [383, 135] on td "300" at bounding box center [415, 143] width 119 height 35
select select "53615"
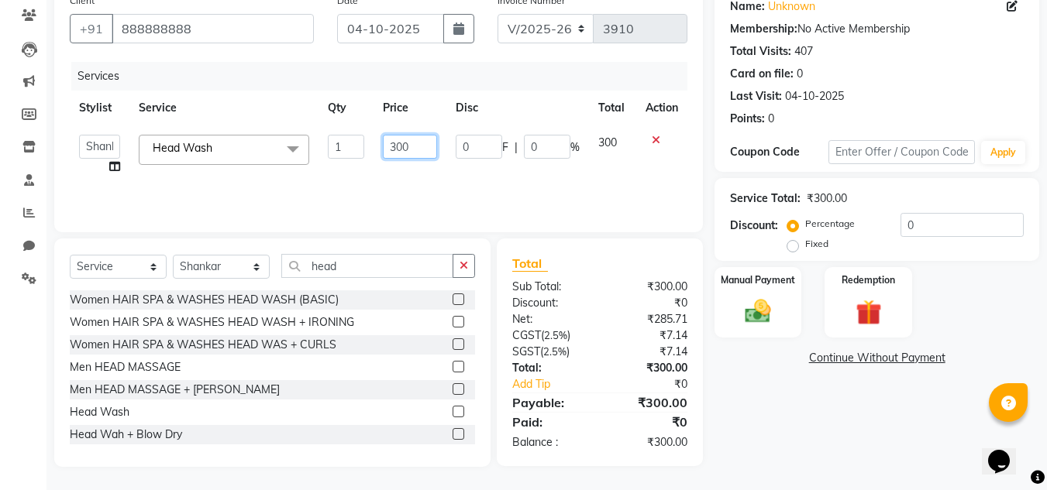
click at [411, 144] on input "300" at bounding box center [409, 147] width 53 height 24
type input "3"
type input "200"
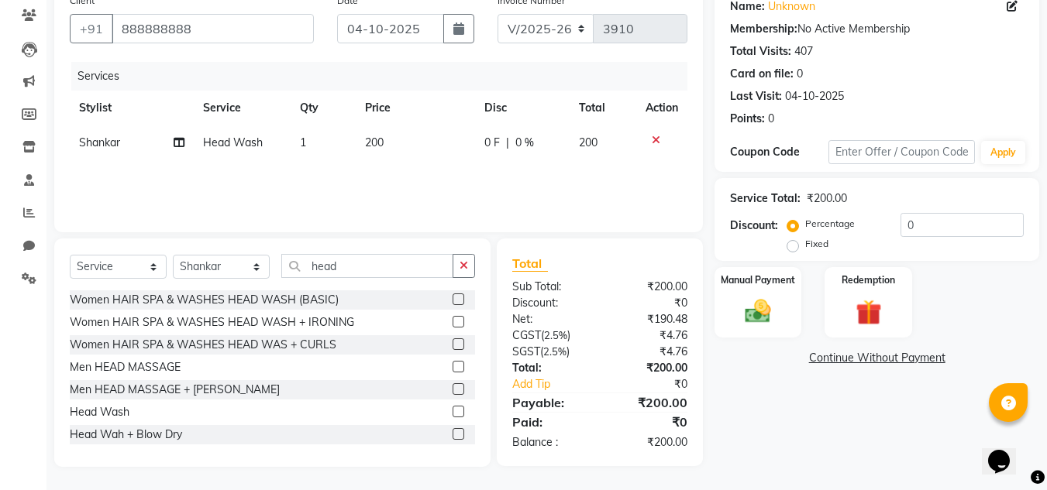
click at [830, 387] on div "Name: Unknown Membership: No Active Membership Total Visits: 407 Card on file: …" at bounding box center [882, 226] width 336 height 481
click at [738, 310] on img at bounding box center [757, 311] width 43 height 31
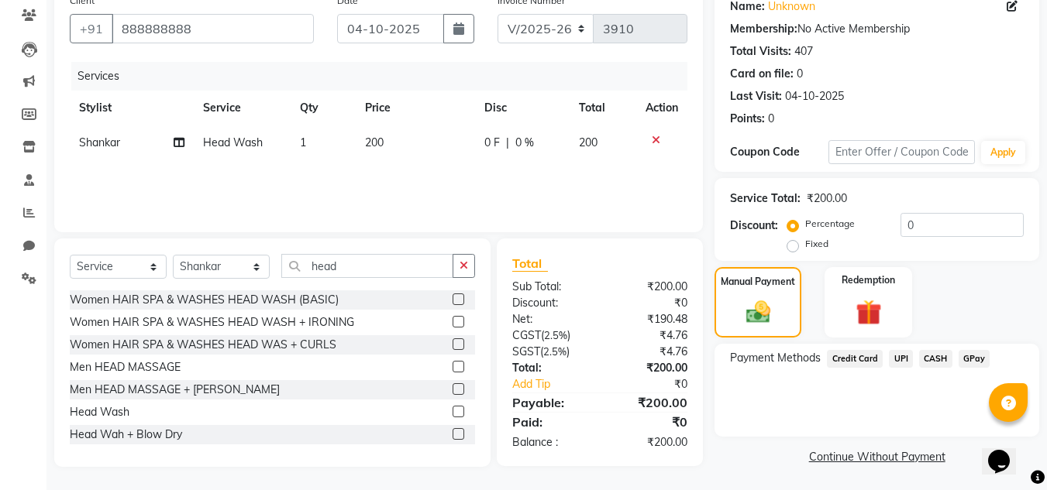
click at [941, 366] on span "CASH" at bounding box center [935, 359] width 33 height 18
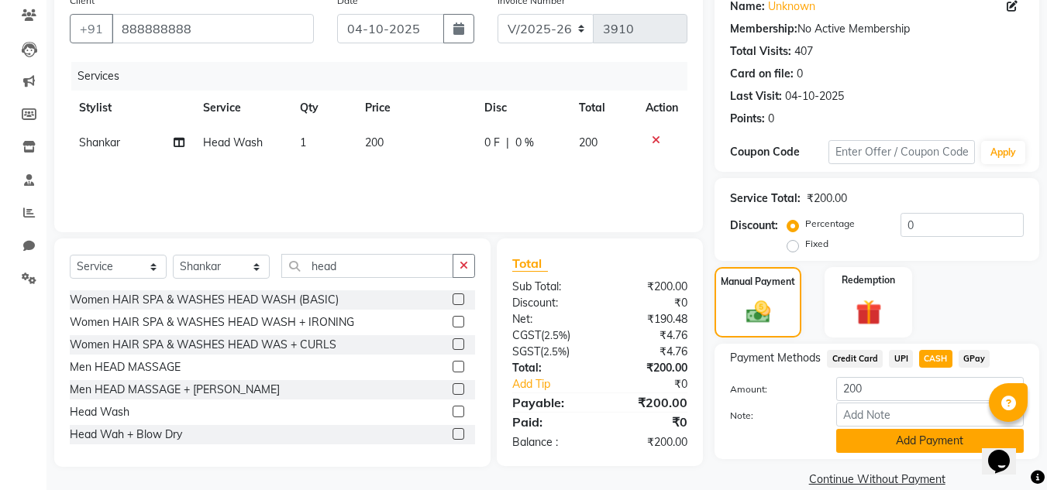
click at [934, 445] on button "Add Payment" at bounding box center [929, 441] width 187 height 24
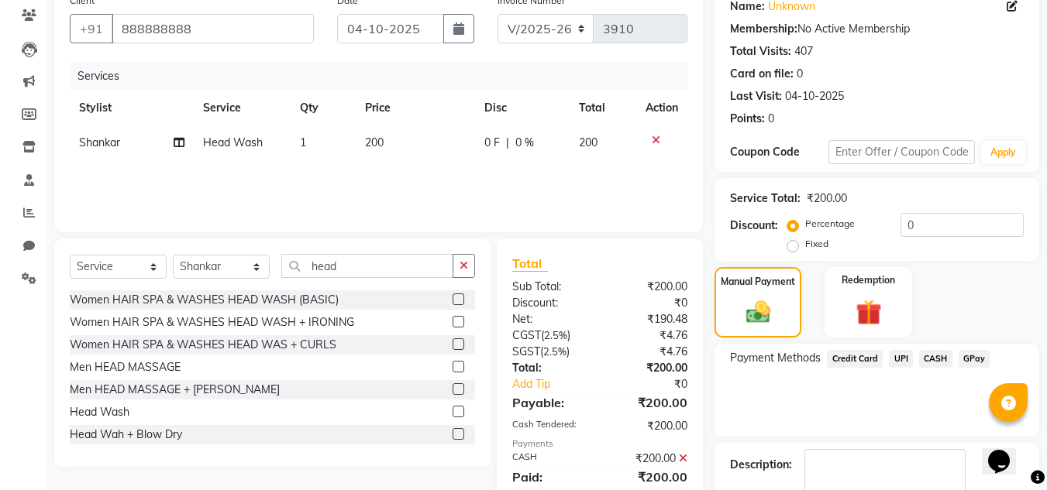
click at [1045, 438] on div "Name: Unknown Membership: No Active Membership Total Visits: 407 Card on file: …" at bounding box center [882, 271] width 336 height 570
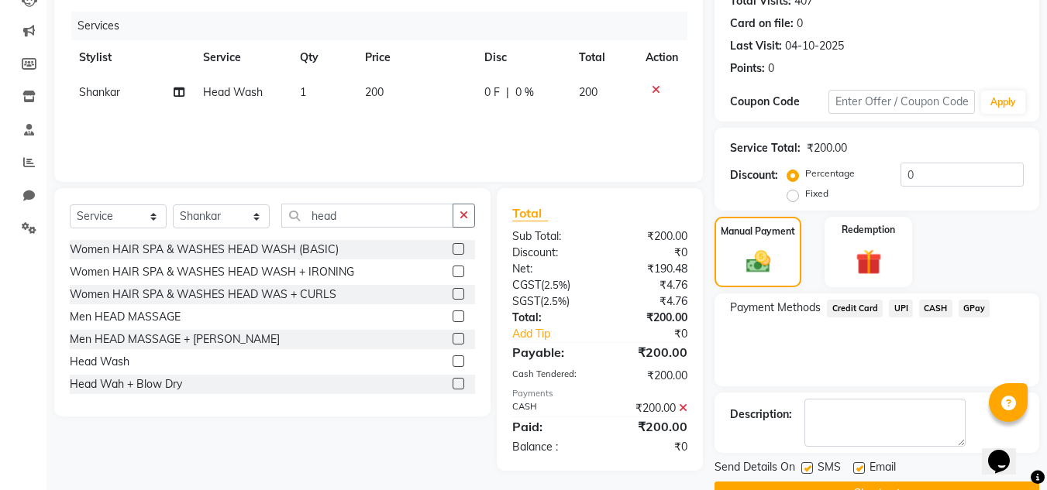
scroll to position [219, 0]
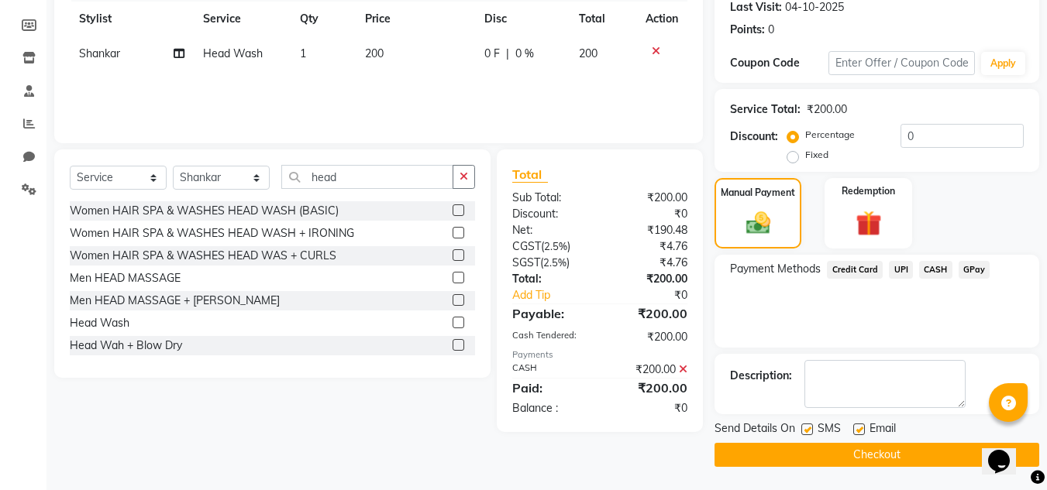
click at [795, 449] on button "Checkout" at bounding box center [876, 455] width 325 height 24
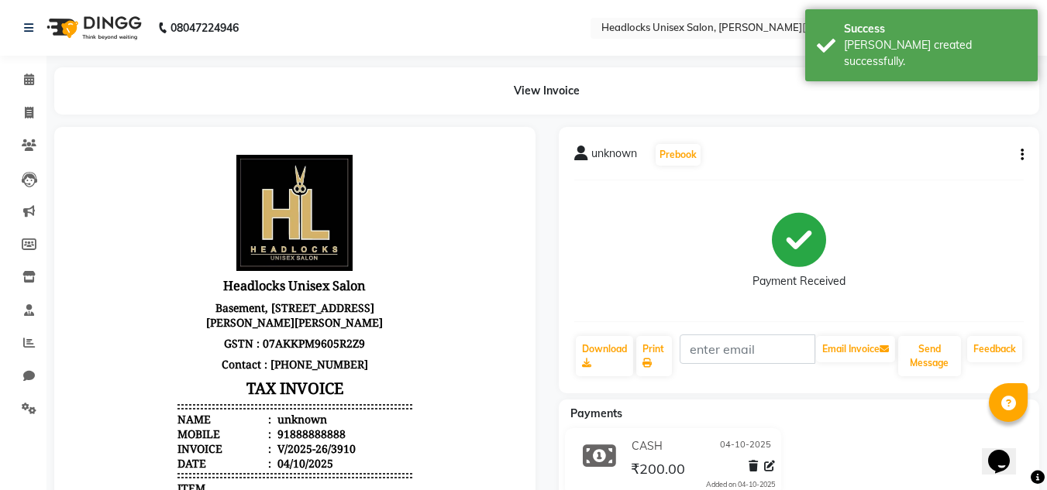
click at [29, 98] on li "Invoice" at bounding box center [23, 113] width 46 height 33
click at [28, 101] on link "Invoice" at bounding box center [23, 114] width 37 height 26
select select "service"
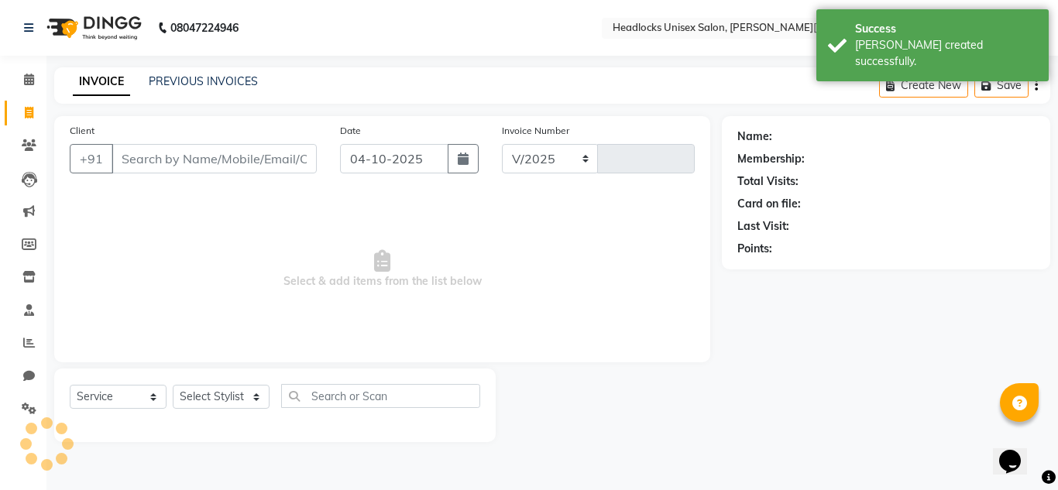
select select "6850"
type input "3911"
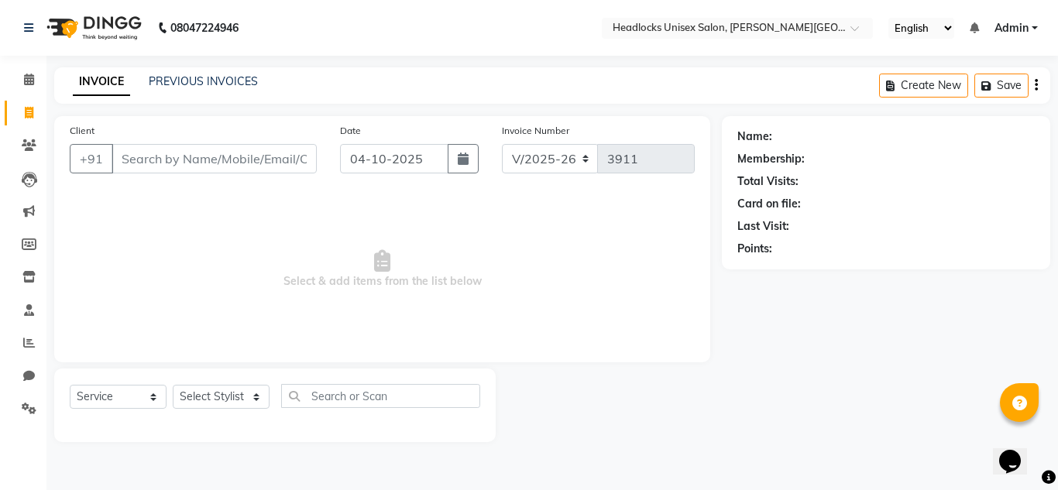
click at [28, 101] on link "Invoice" at bounding box center [23, 114] width 37 height 26
click at [19, 84] on span at bounding box center [28, 80] width 27 height 18
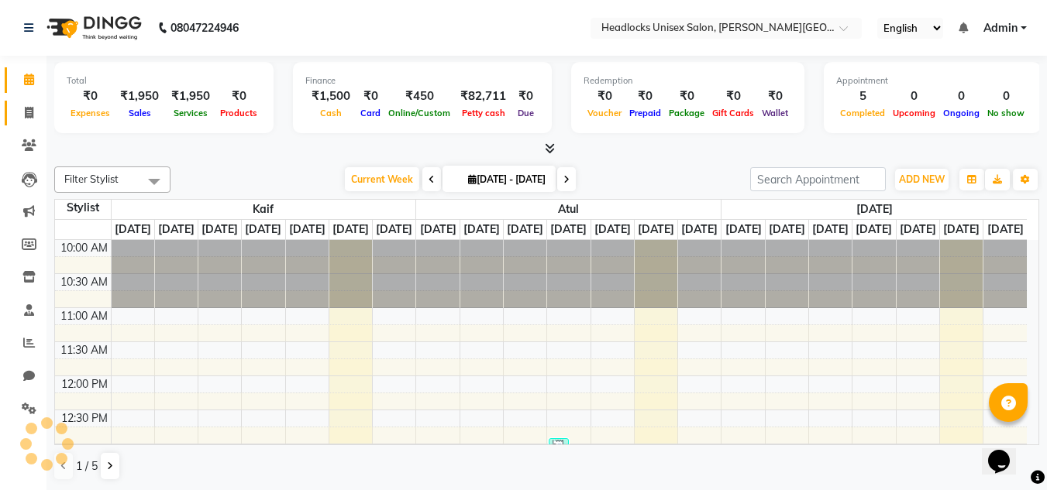
click at [31, 115] on icon at bounding box center [29, 113] width 9 height 12
select select "service"
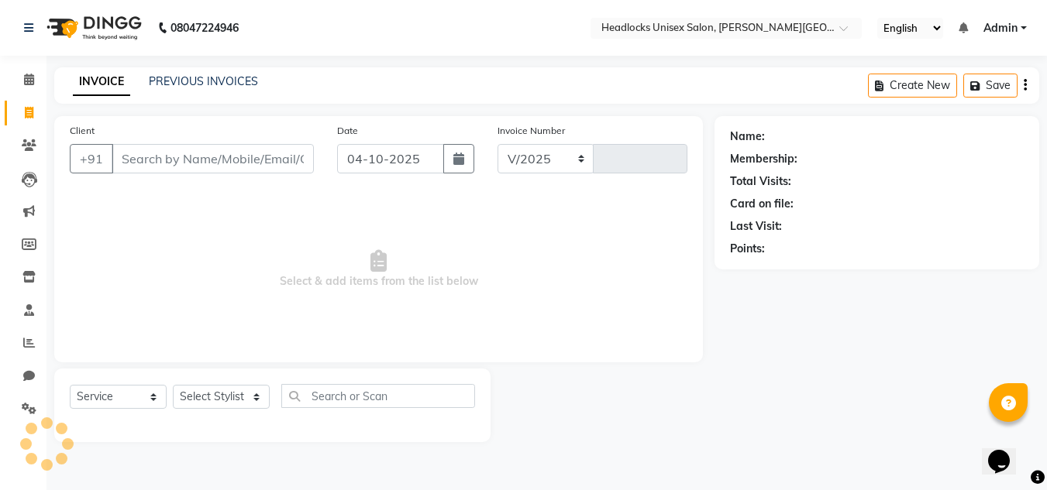
select select "6850"
type input "3911"
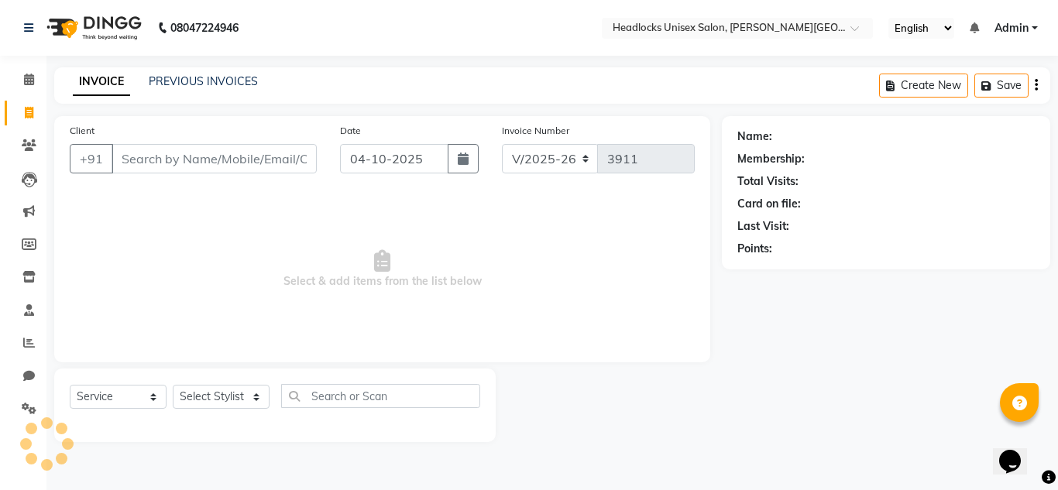
click at [150, 161] on input "Client" at bounding box center [214, 158] width 205 height 29
click at [36, 112] on span at bounding box center [28, 114] width 27 height 18
select select "service"
select select "6850"
type input "3911"
